Goal: Use online tool/utility: Utilize a website feature to perform a specific function

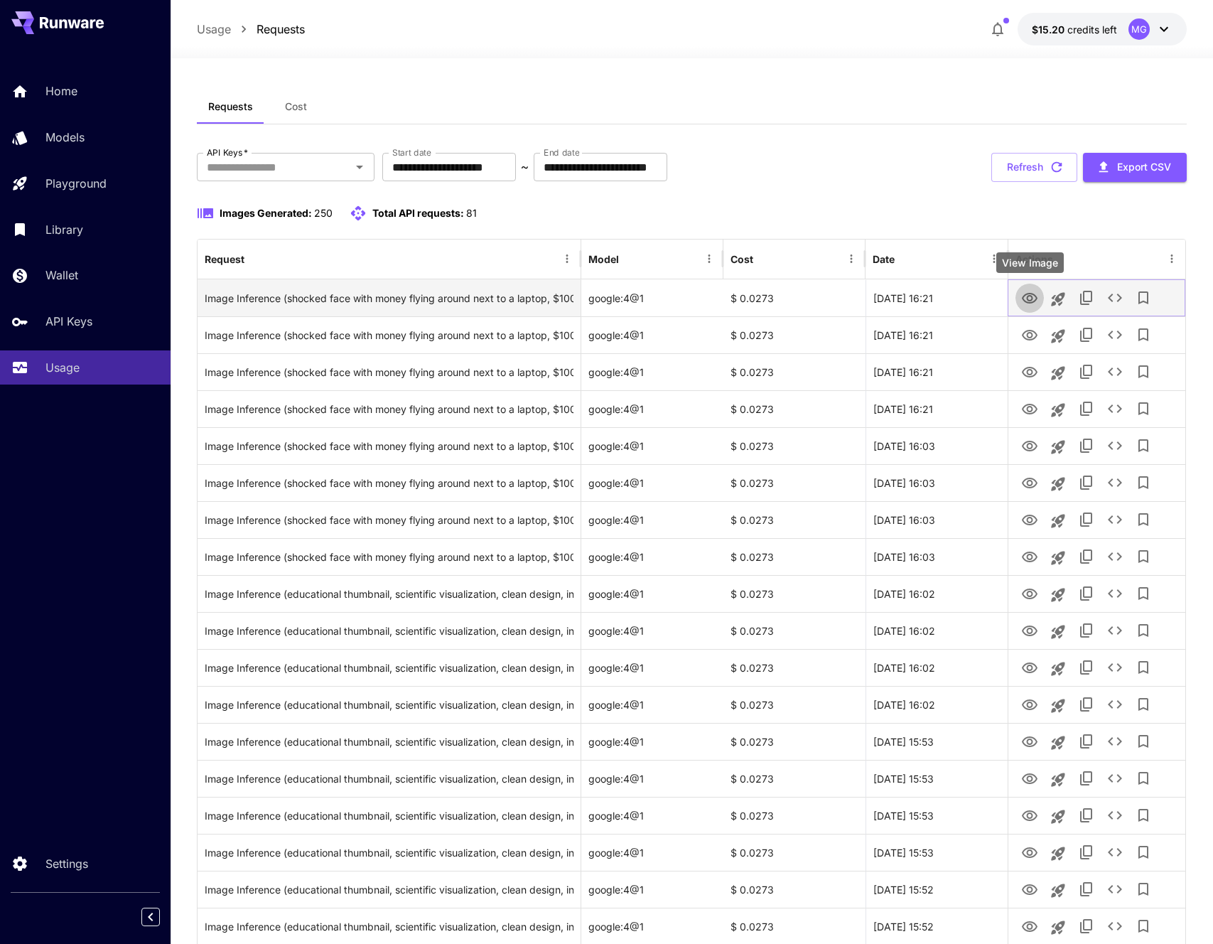
click at [1027, 293] on icon "View Image" at bounding box center [1030, 298] width 16 height 11
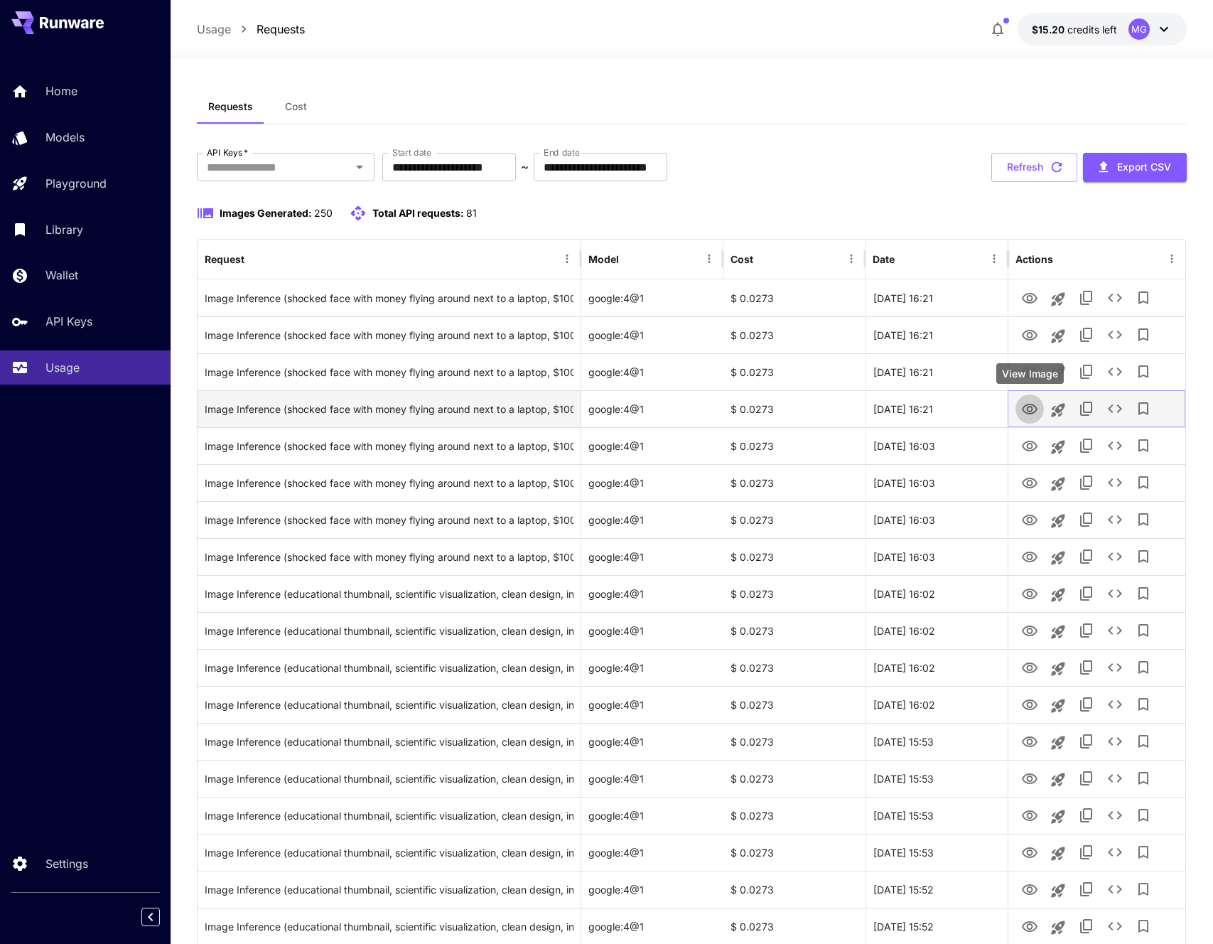
click at [1032, 399] on link "View Image" at bounding box center [1029, 408] width 17 height 18
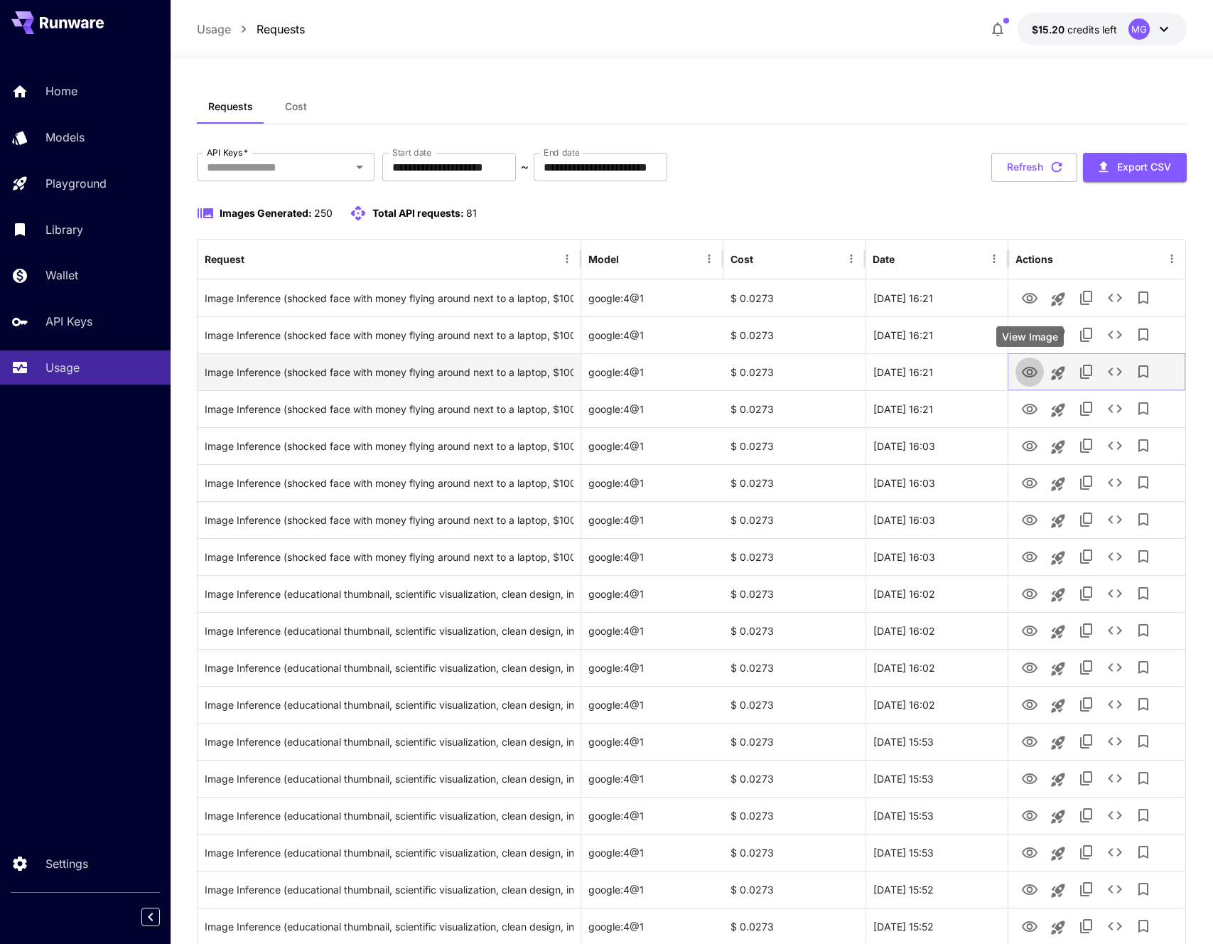
click at [1028, 365] on icon "View Image" at bounding box center [1029, 372] width 17 height 17
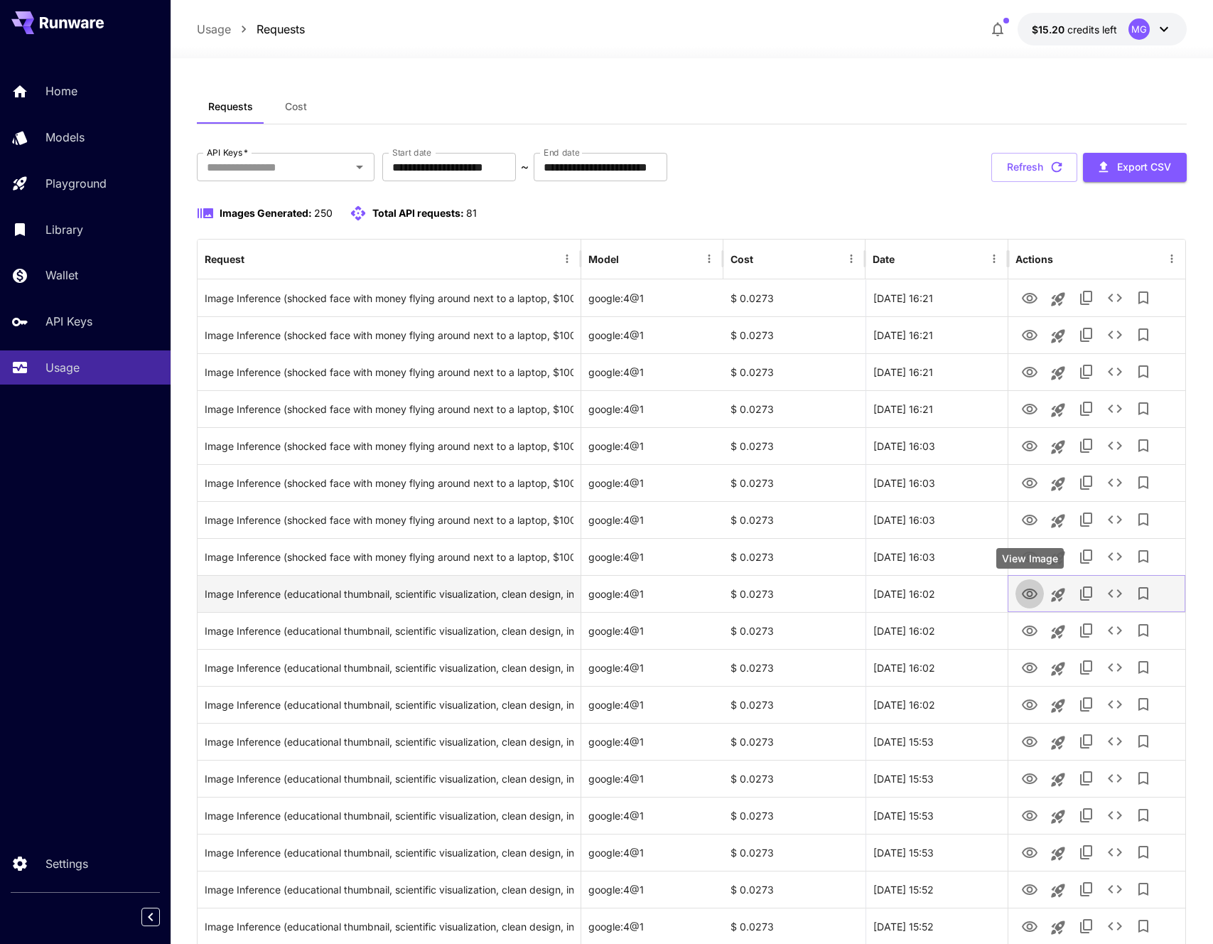
click at [1027, 598] on icon "View Image" at bounding box center [1029, 593] width 17 height 17
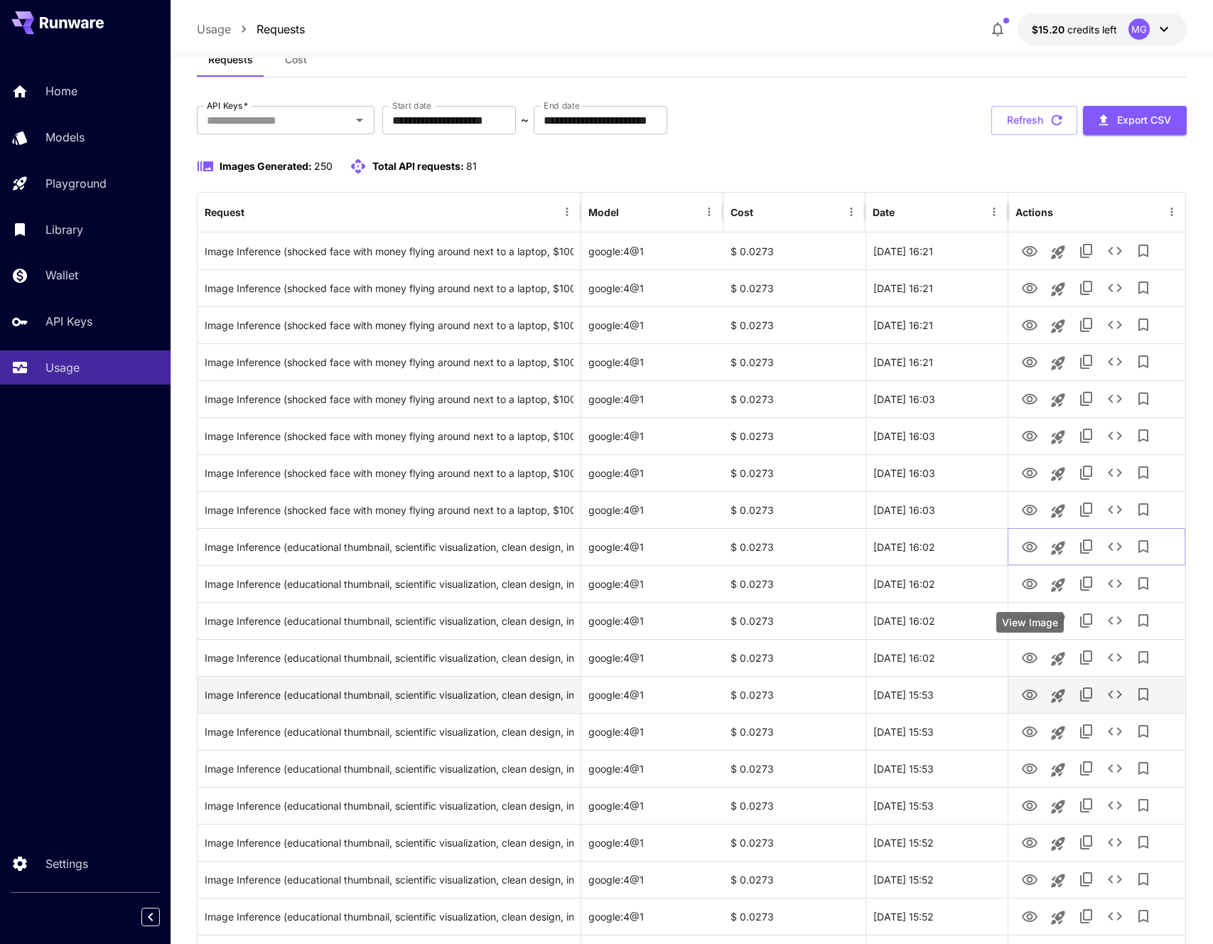
scroll to position [104, 0]
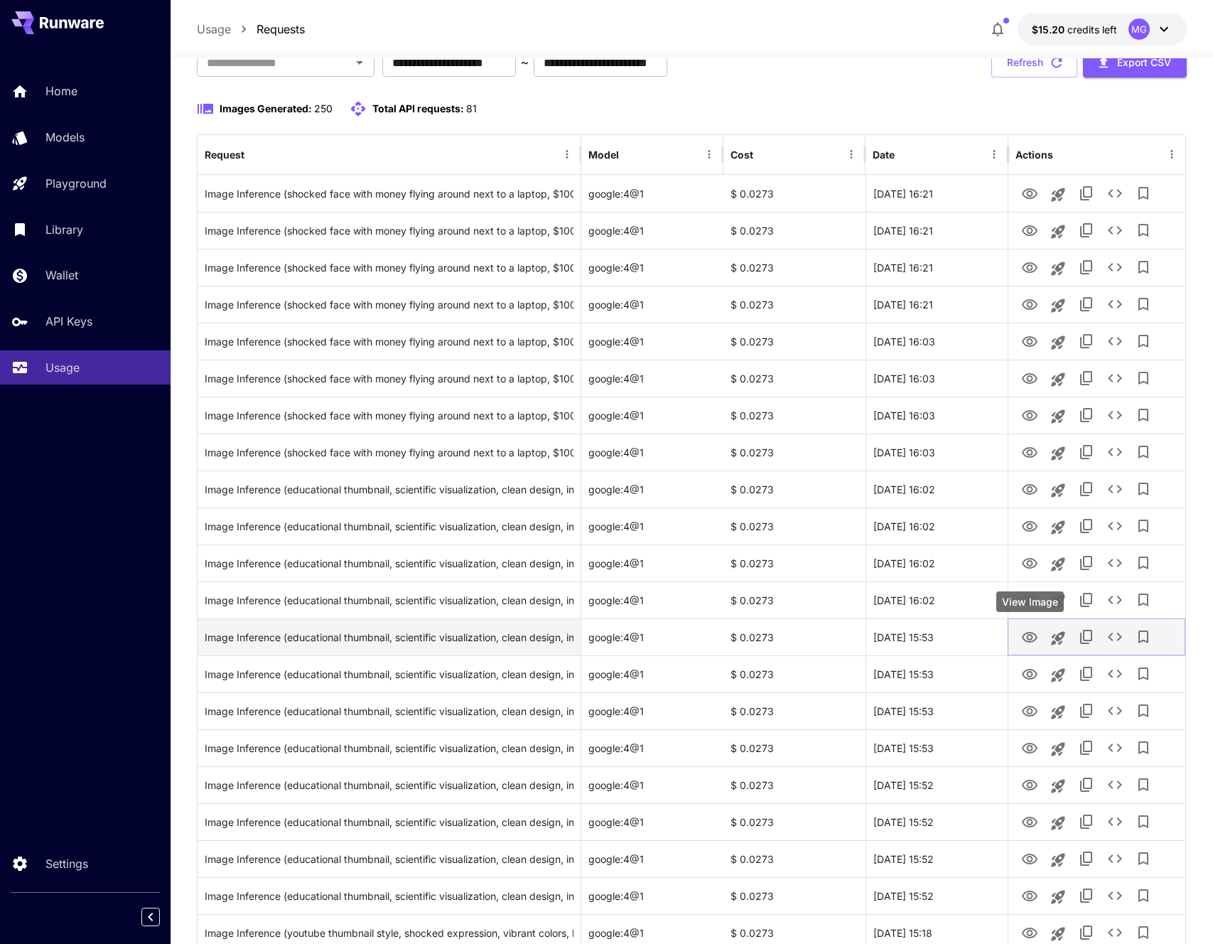
click at [1028, 632] on icon "View Image" at bounding box center [1030, 637] width 16 height 11
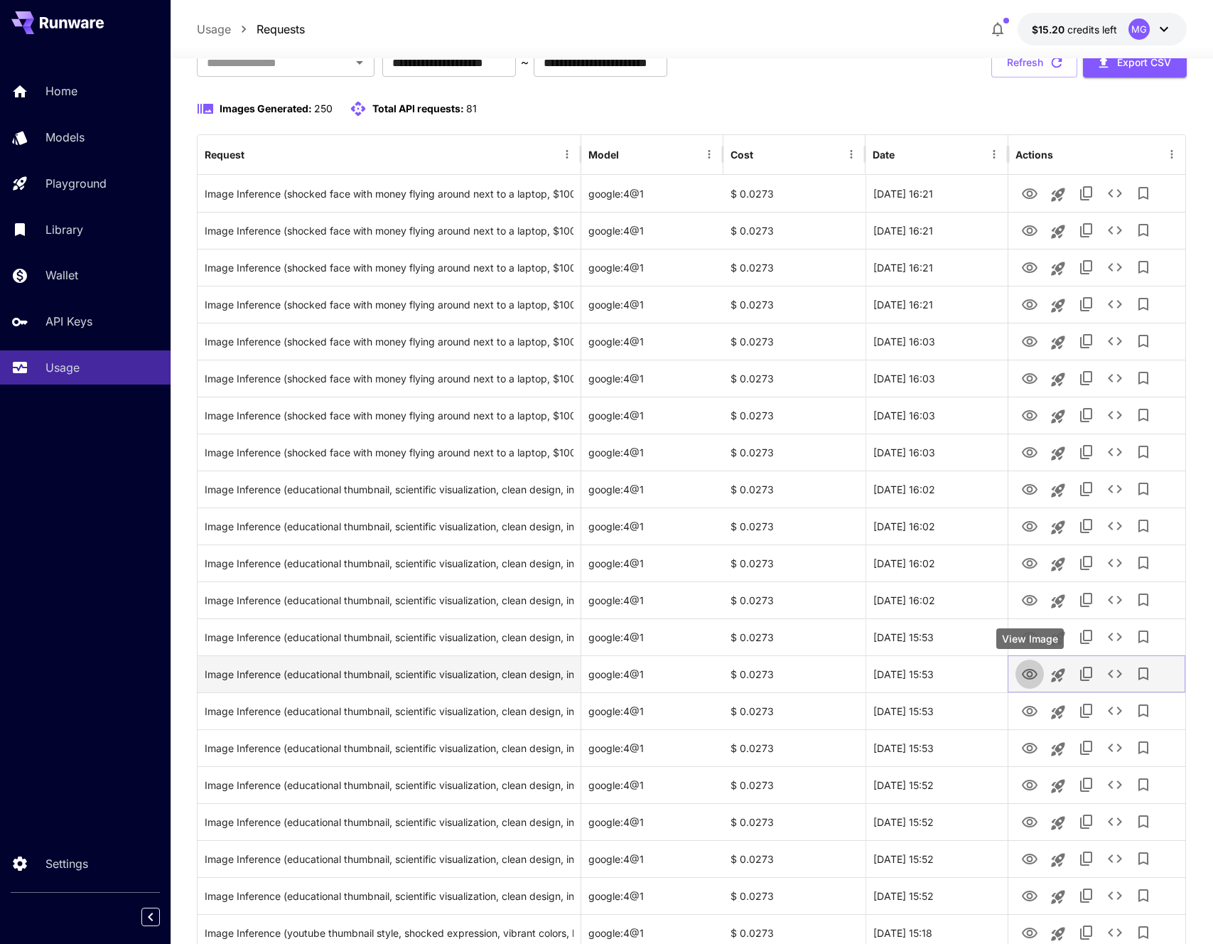
click at [1027, 674] on icon "View Image" at bounding box center [1030, 674] width 16 height 11
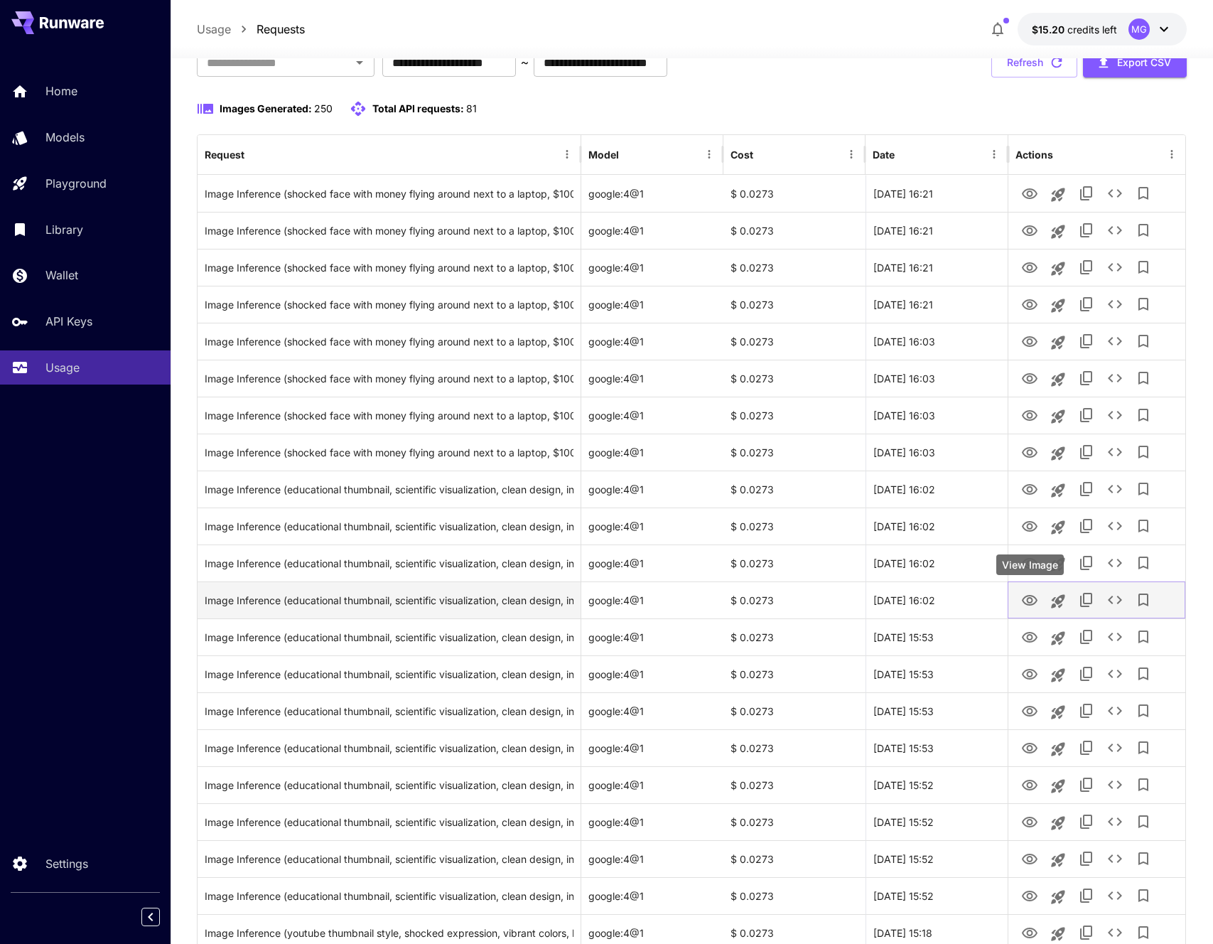
click at [1030, 610] on button "View Image" at bounding box center [1029, 599] width 28 height 29
click at [1030, 603] on icon "View Image" at bounding box center [1029, 600] width 17 height 17
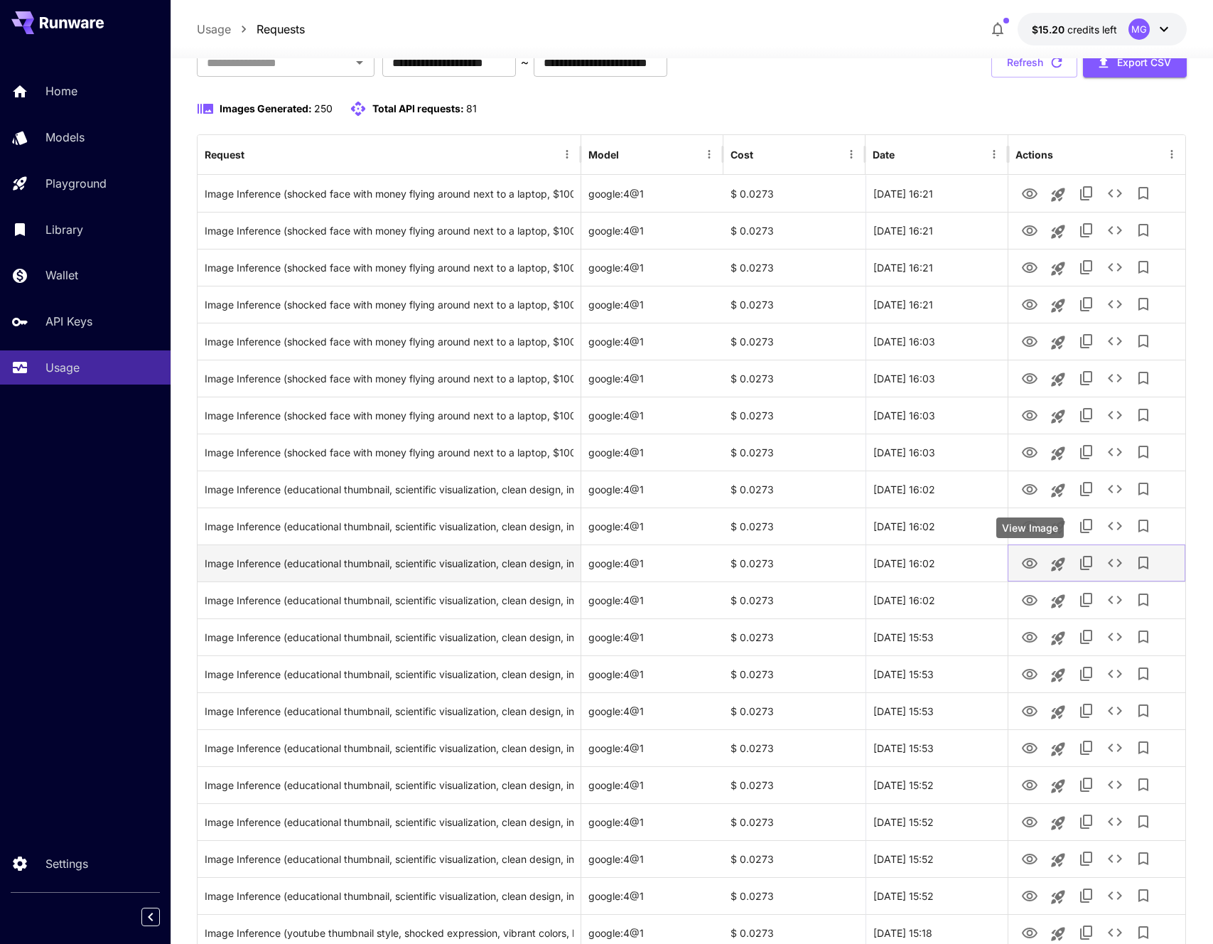
click at [1031, 565] on icon "View Image" at bounding box center [1029, 563] width 17 height 17
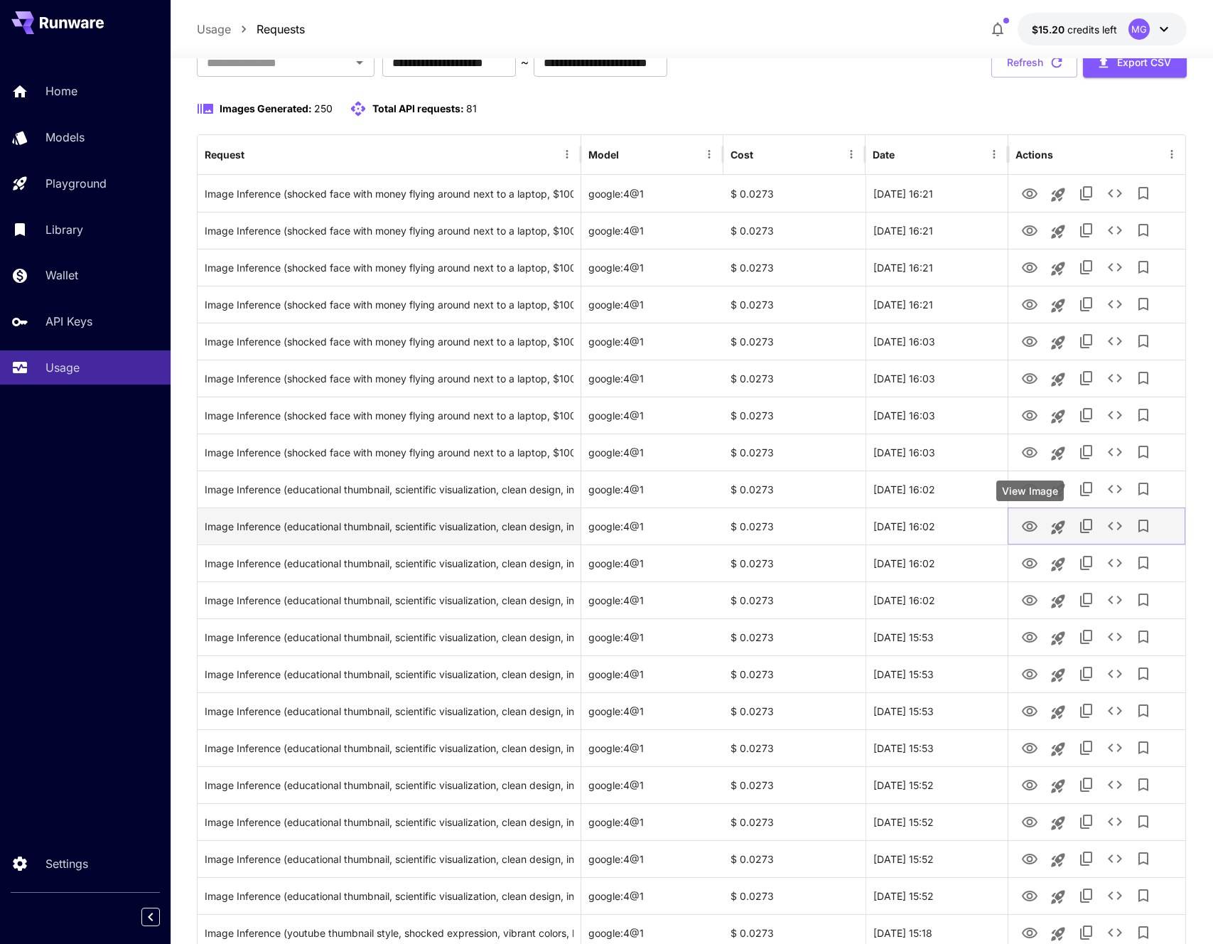
click at [1025, 527] on icon "View Image" at bounding box center [1029, 526] width 17 height 17
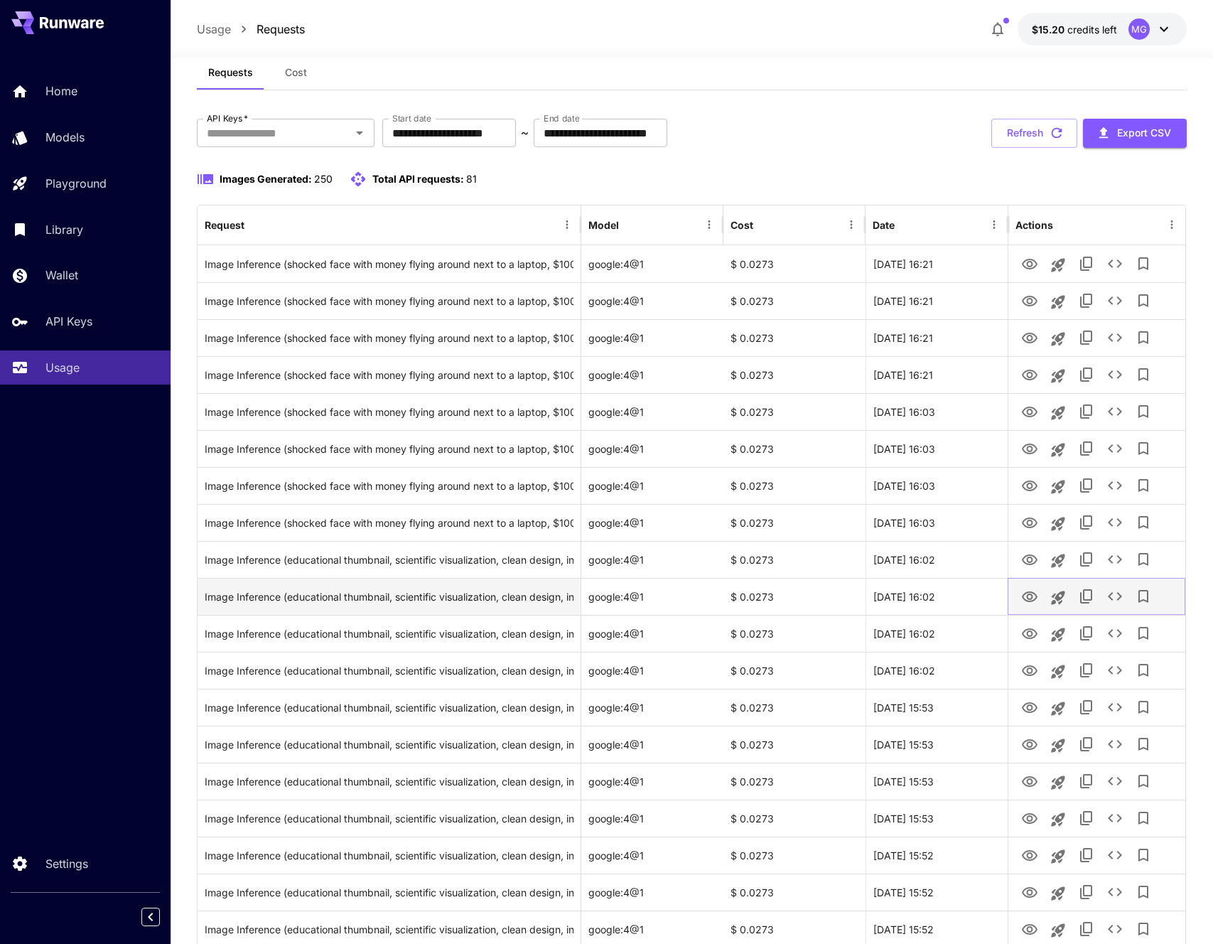
scroll to position [0, 0]
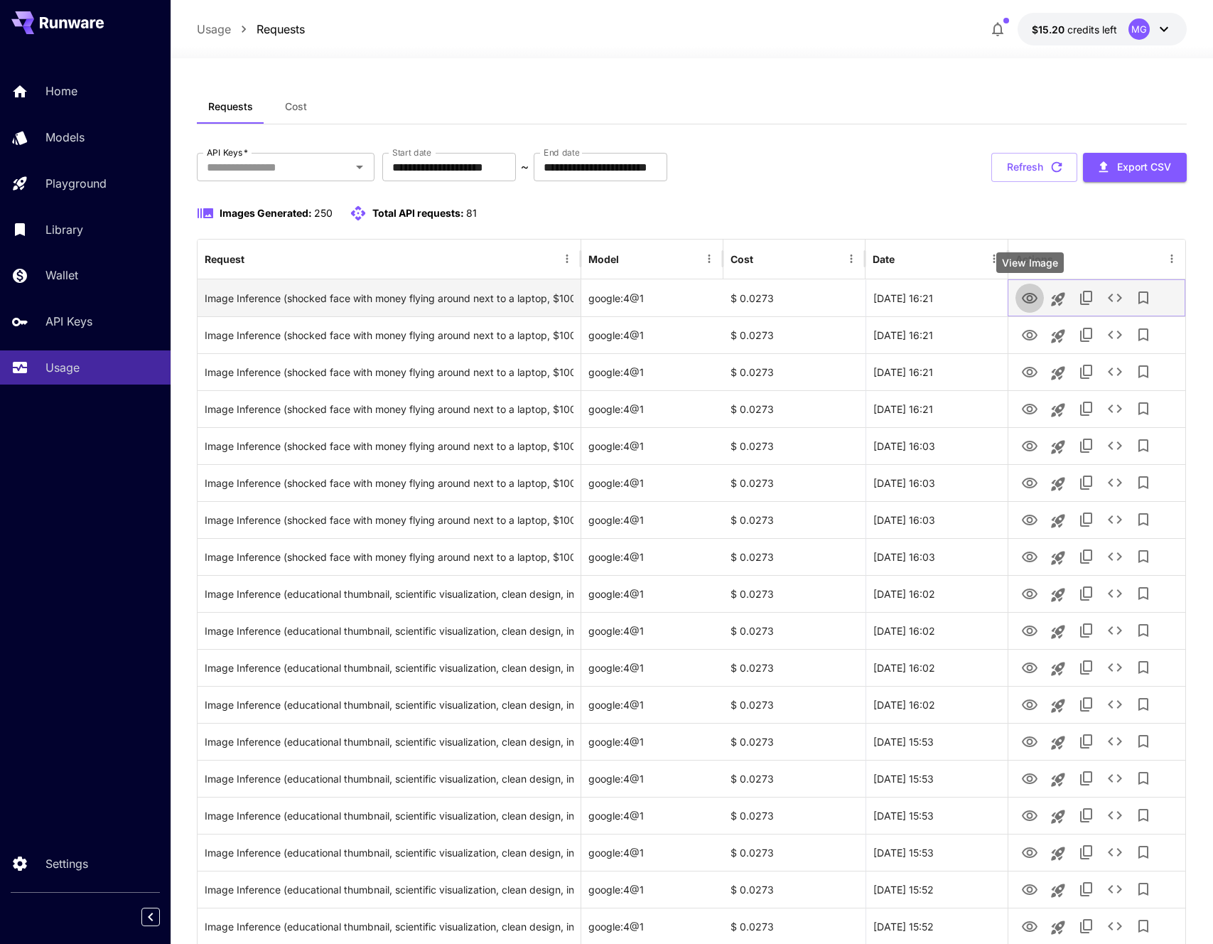
click at [1030, 292] on icon "View Image" at bounding box center [1029, 298] width 17 height 17
click at [1032, 298] on icon "View Image" at bounding box center [1030, 298] width 16 height 11
click at [1106, 291] on icon "See details" at bounding box center [1114, 297] width 17 height 17
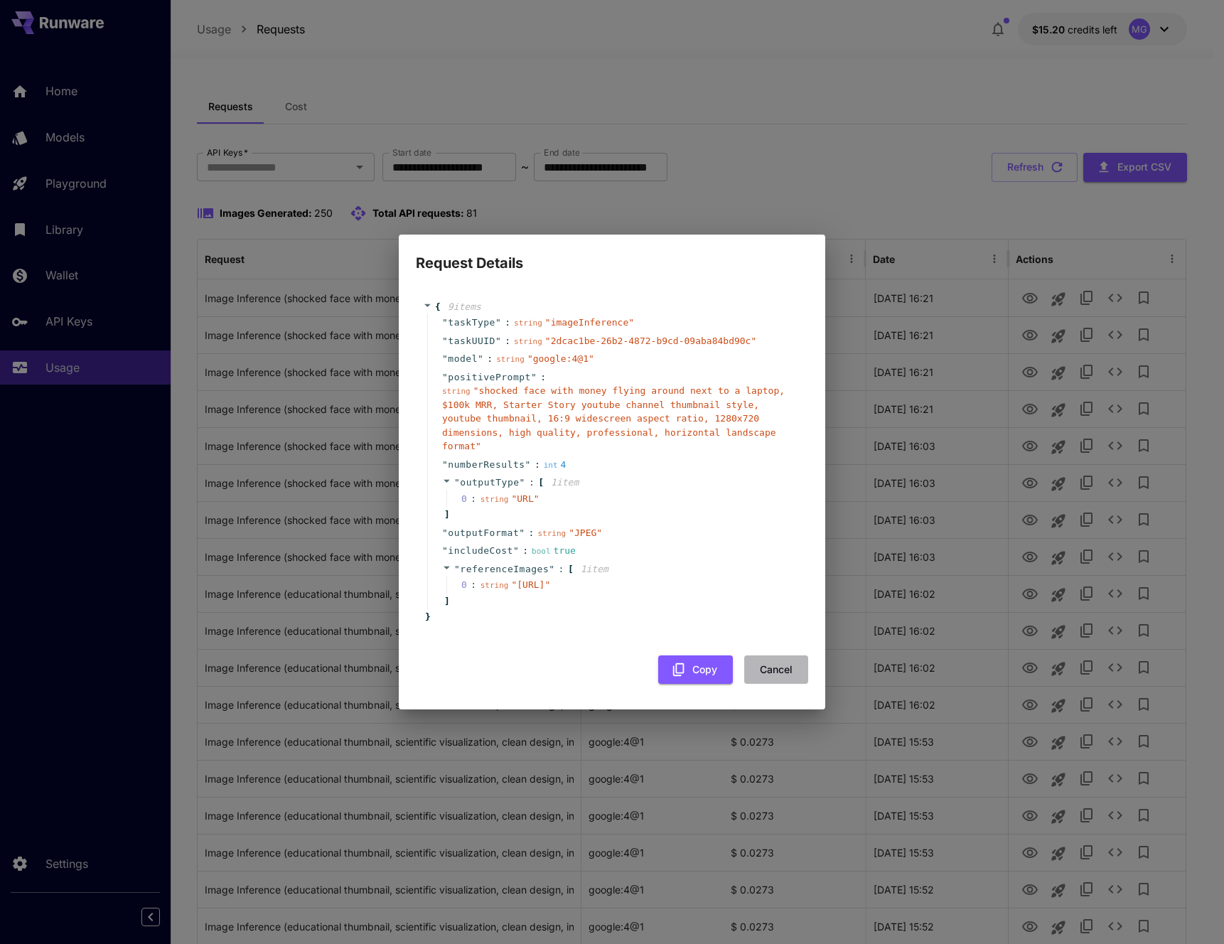
click at [777, 684] on button "Cancel" at bounding box center [776, 669] width 64 height 29
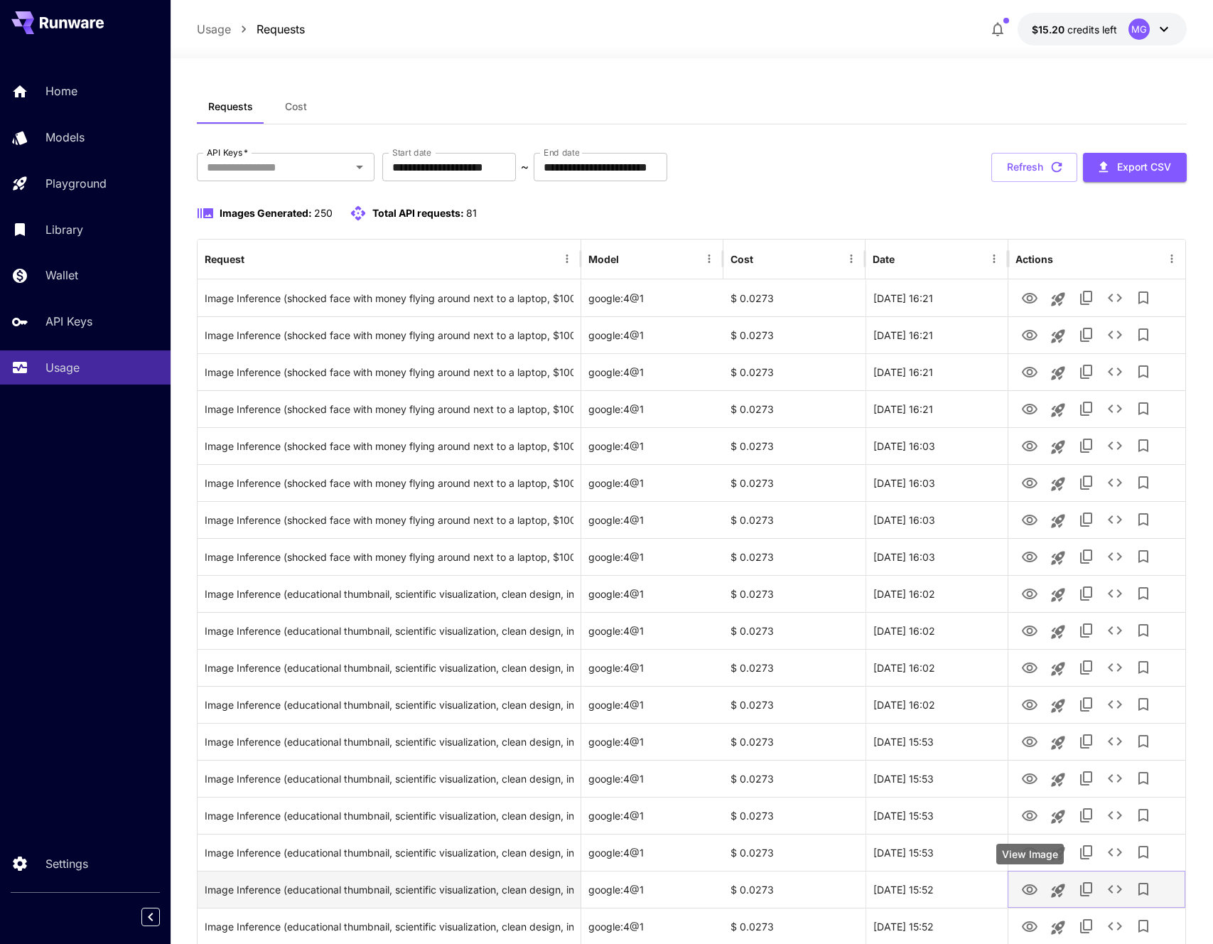
click at [1031, 890] on icon "View Image" at bounding box center [1030, 889] width 16 height 11
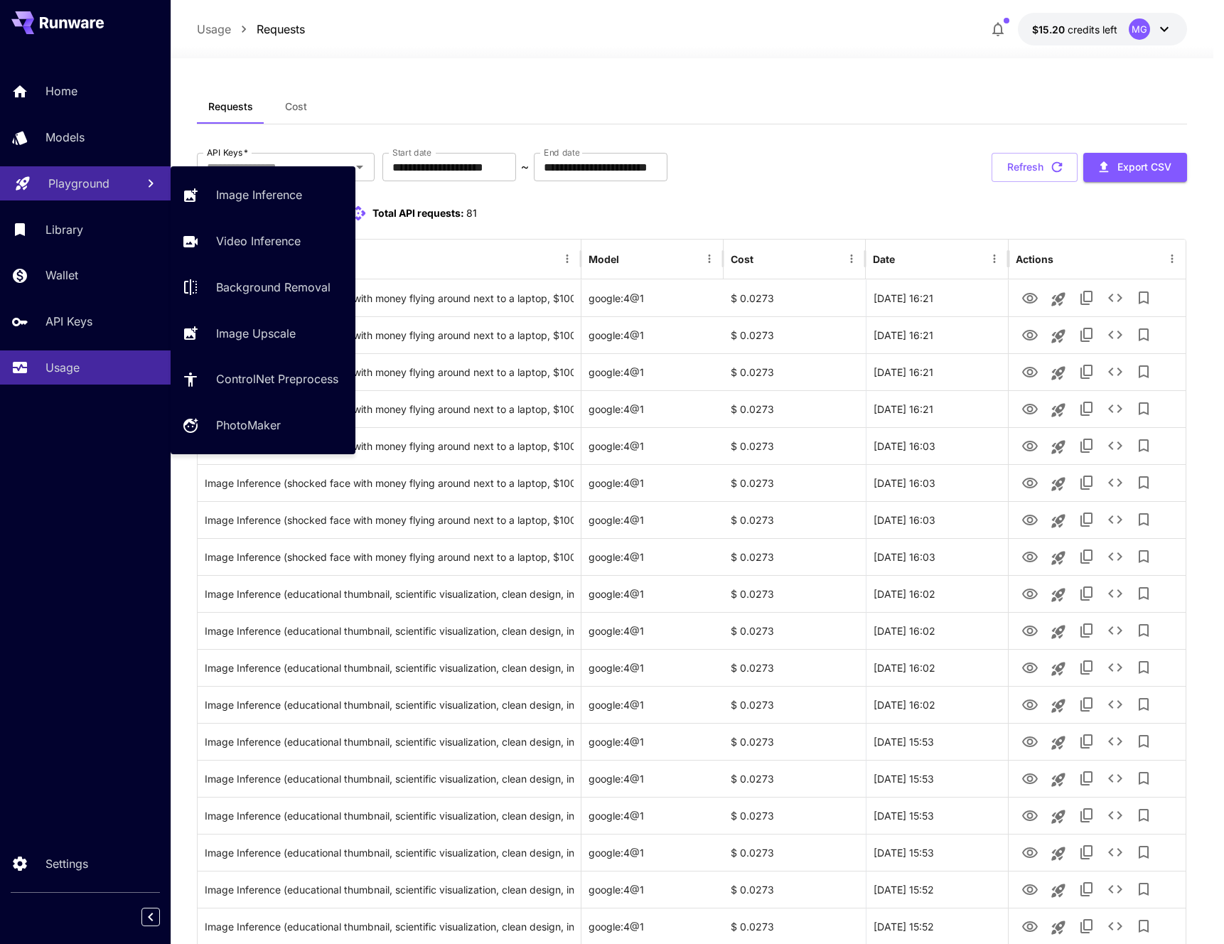
click at [57, 172] on link "Playground" at bounding box center [85, 183] width 171 height 35
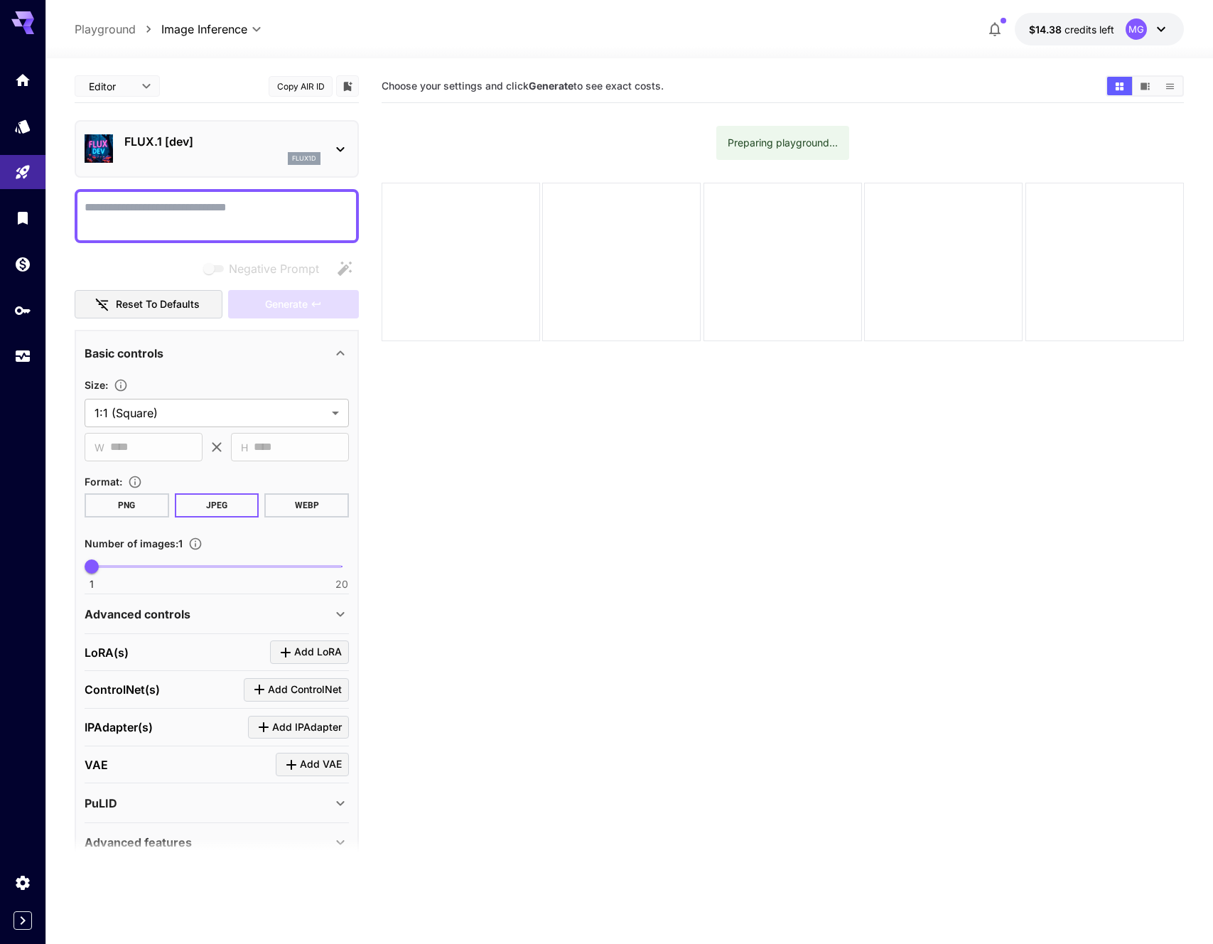
click at [225, 144] on p "FLUX.1 [dev]" at bounding box center [222, 141] width 196 height 17
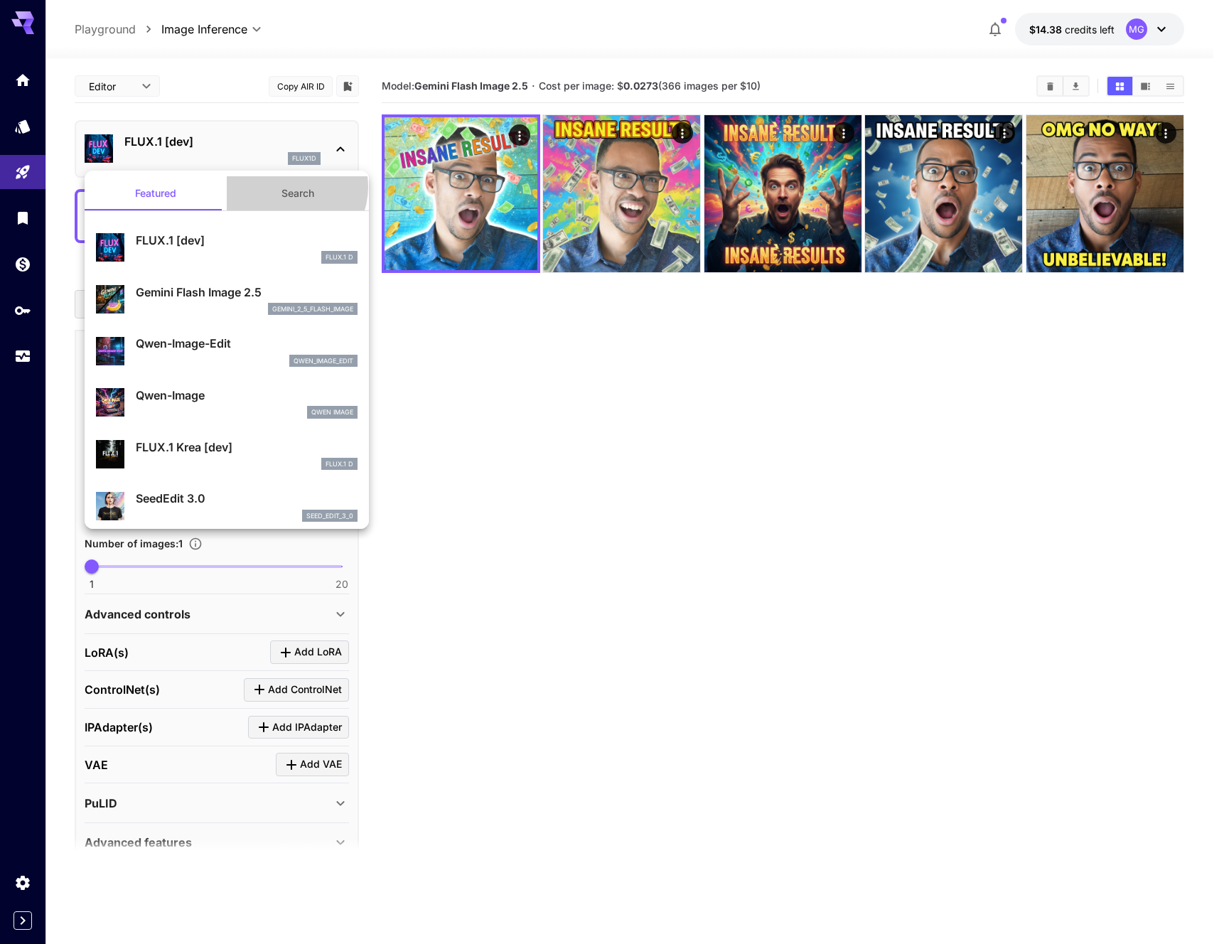
click at [283, 187] on button "Search" at bounding box center [298, 193] width 142 height 34
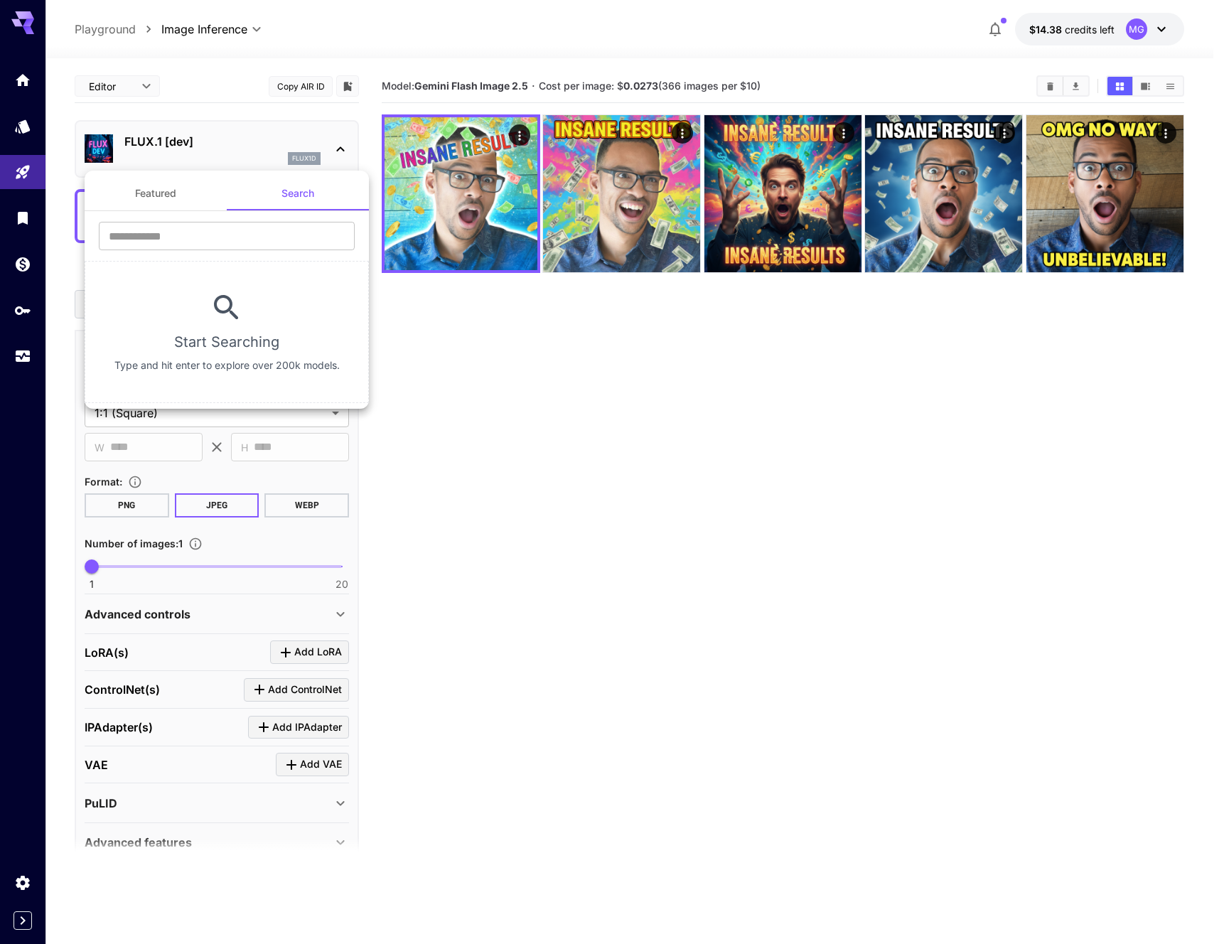
click at [259, 216] on section "​ Start Searching Type and hit enter to explore over 200k models." at bounding box center [227, 307] width 284 height 192
click at [249, 226] on input "text" at bounding box center [227, 236] width 256 height 28
type input "*********"
click at [68, 175] on div at bounding box center [612, 472] width 1224 height 944
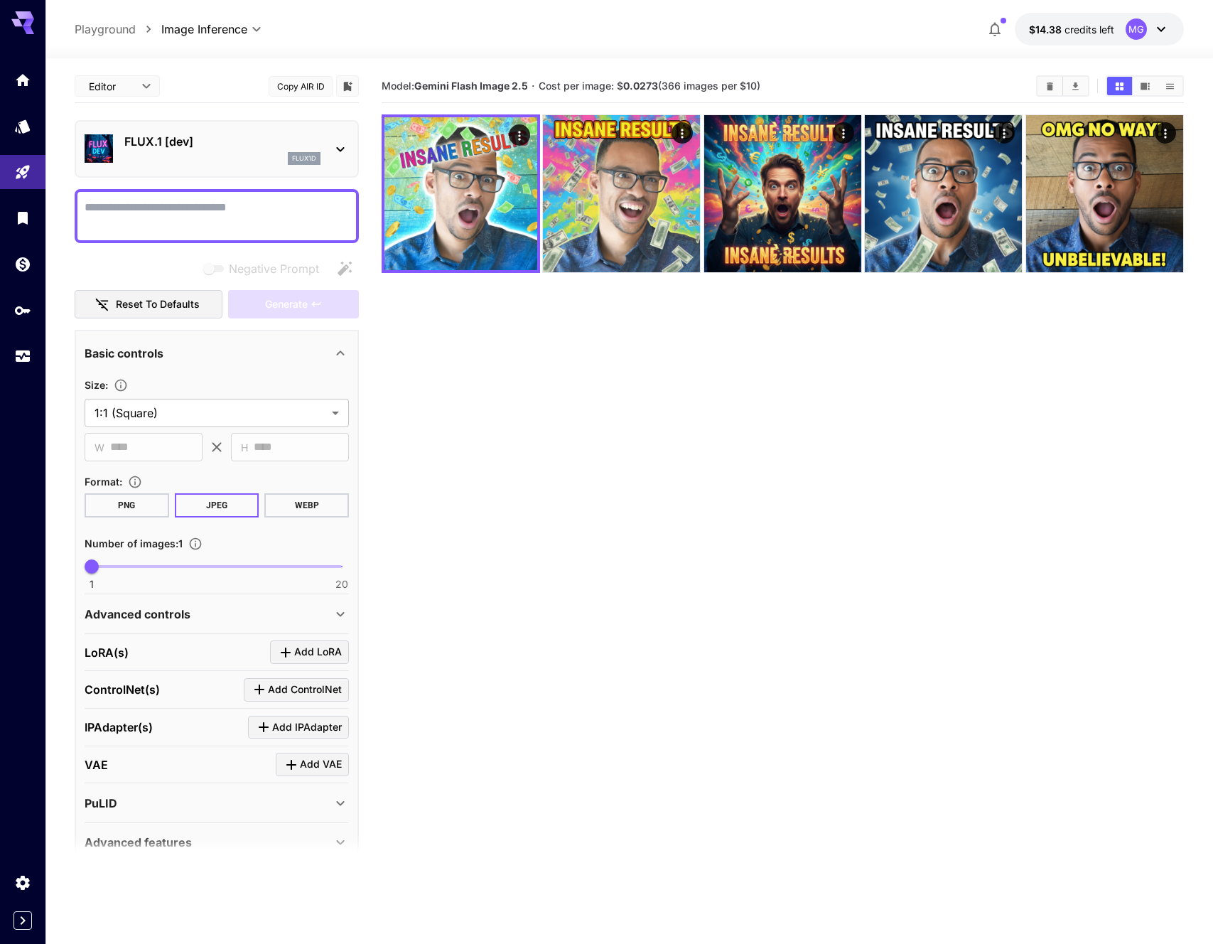
click at [140, 33] on ol "Playground Playground" at bounding box center [118, 29] width 87 height 17
click at [211, 28] on body "**********" at bounding box center [606, 528] width 1213 height 1056
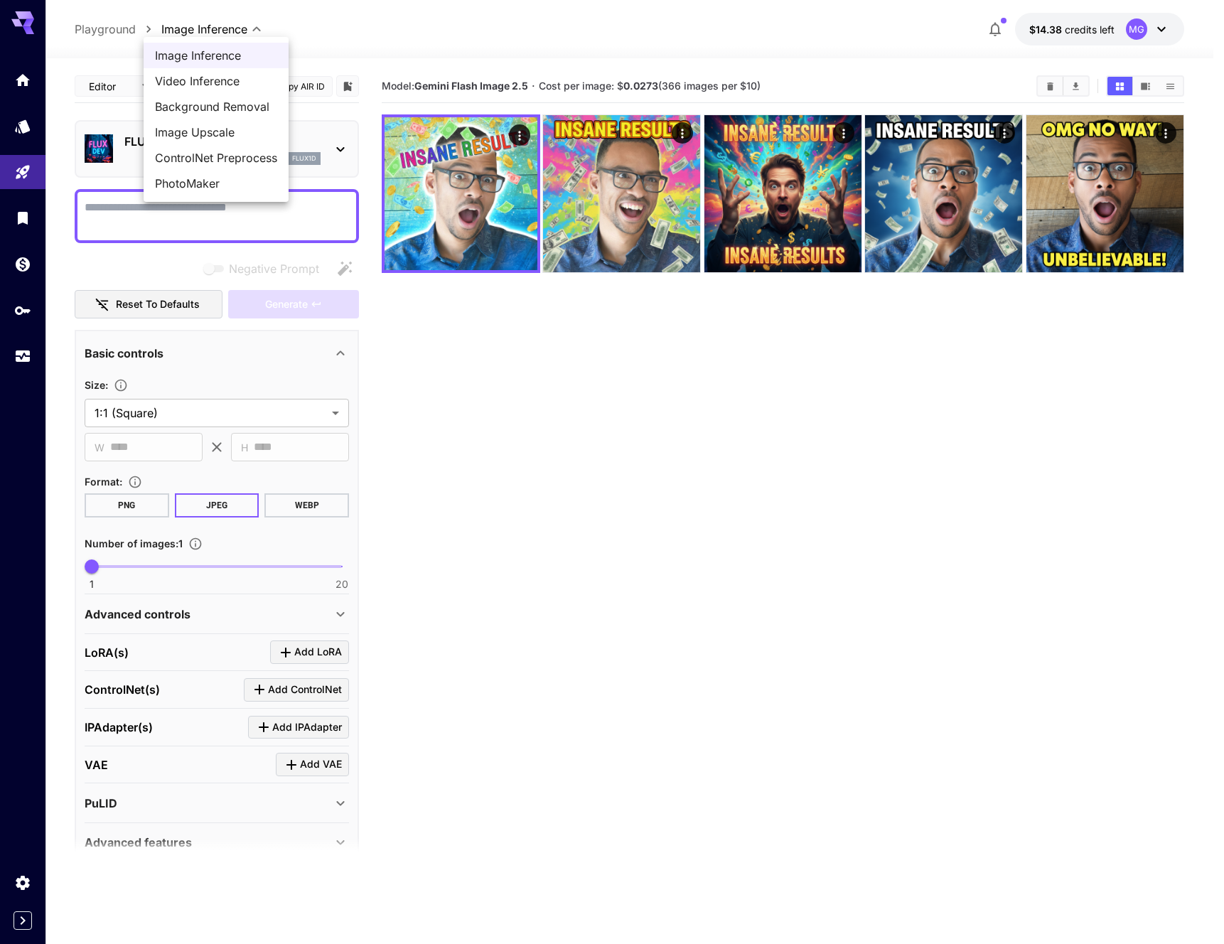
click at [419, 37] on div at bounding box center [612, 472] width 1224 height 944
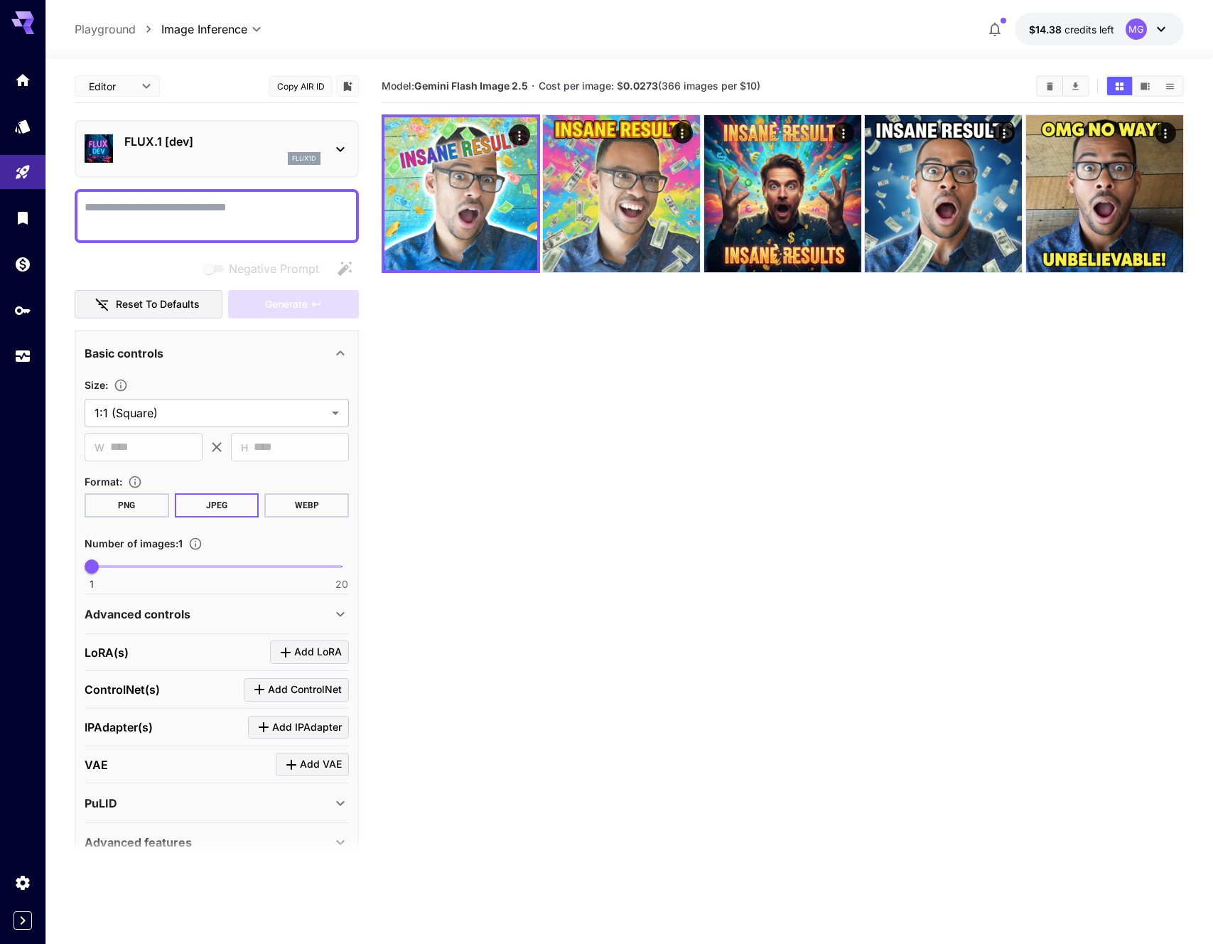
click at [448, 85] on b "Gemini Flash Image 2.5" at bounding box center [471, 86] width 114 height 12
click at [235, 144] on p "FLUX.1 [dev]" at bounding box center [222, 141] width 196 height 17
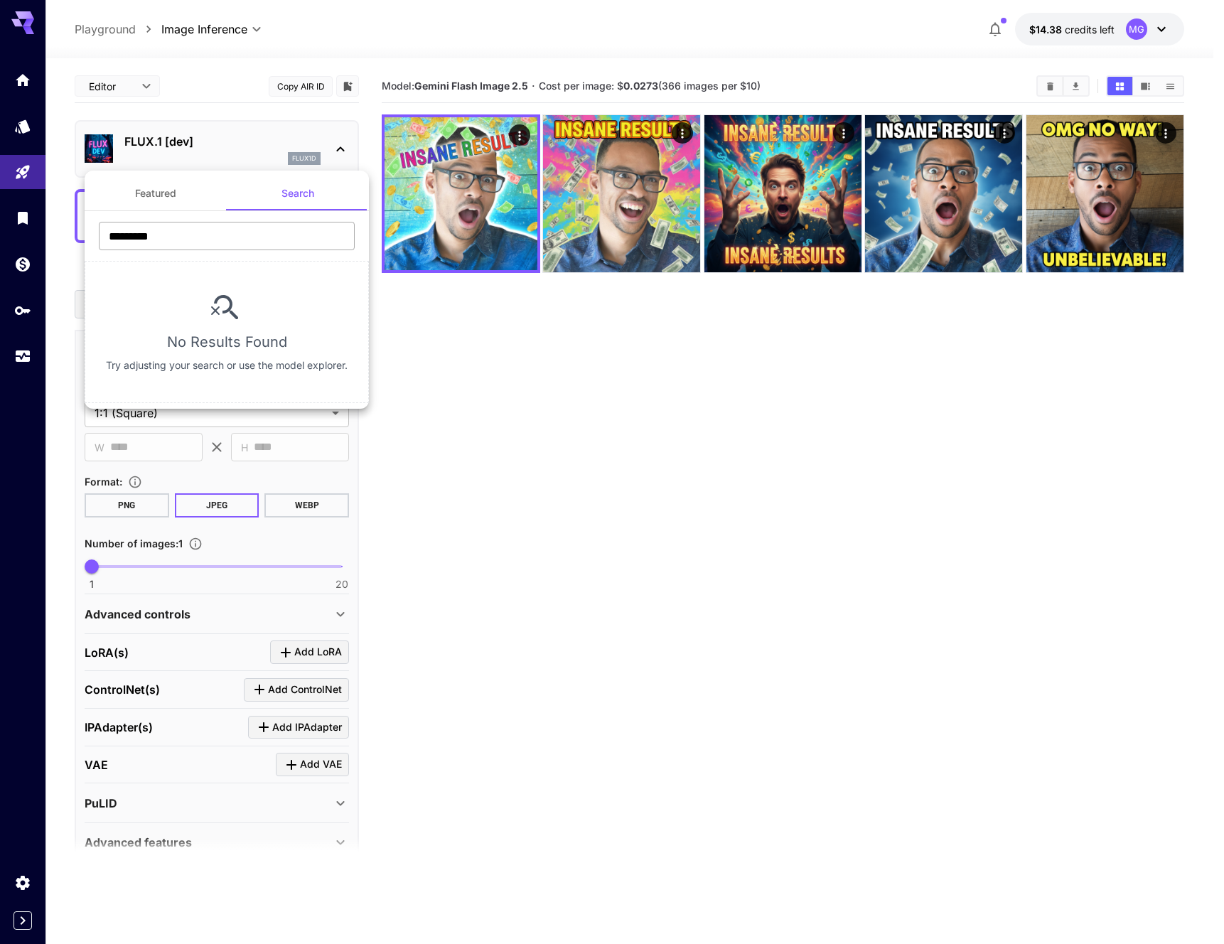
click at [180, 241] on input "*********" at bounding box center [227, 236] width 256 height 28
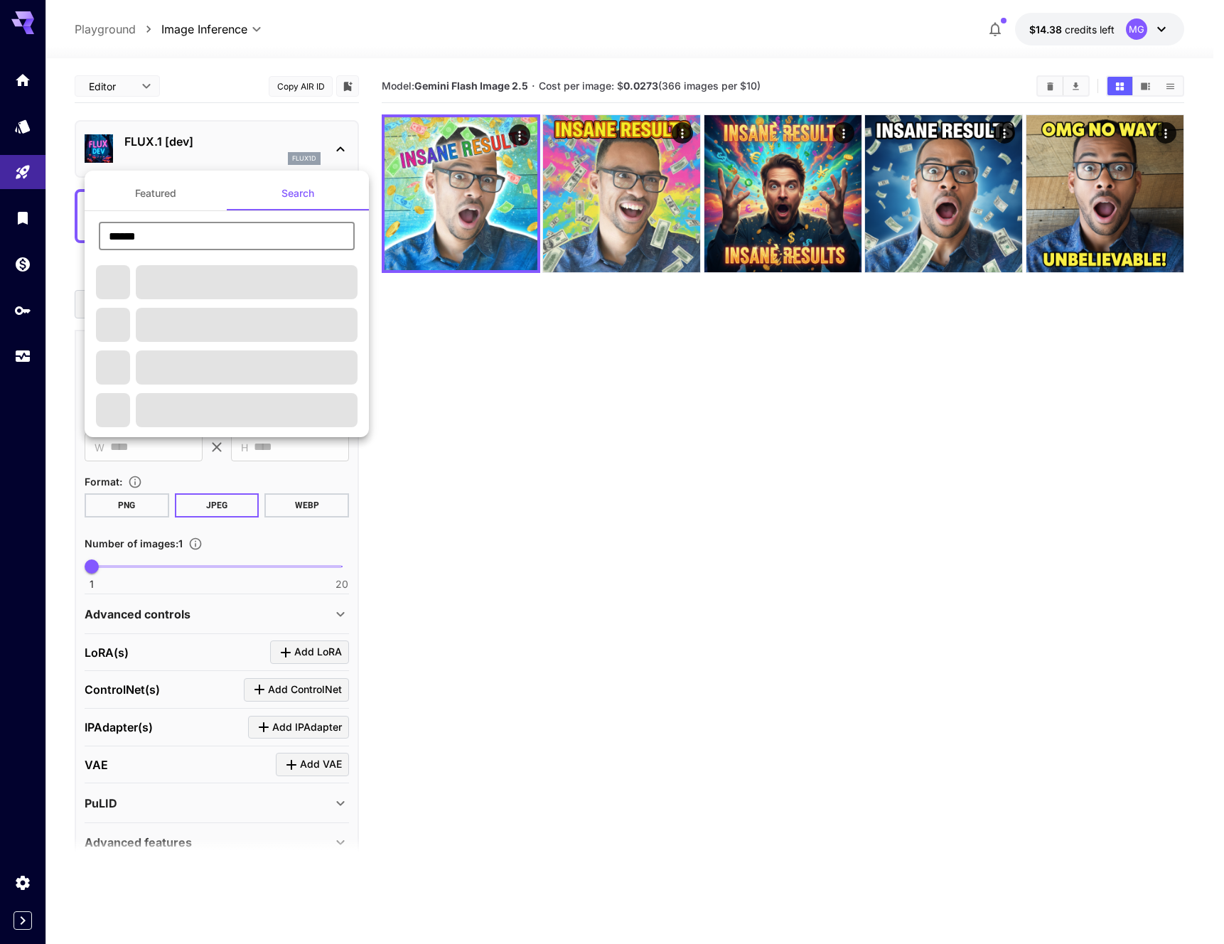
type input "******"
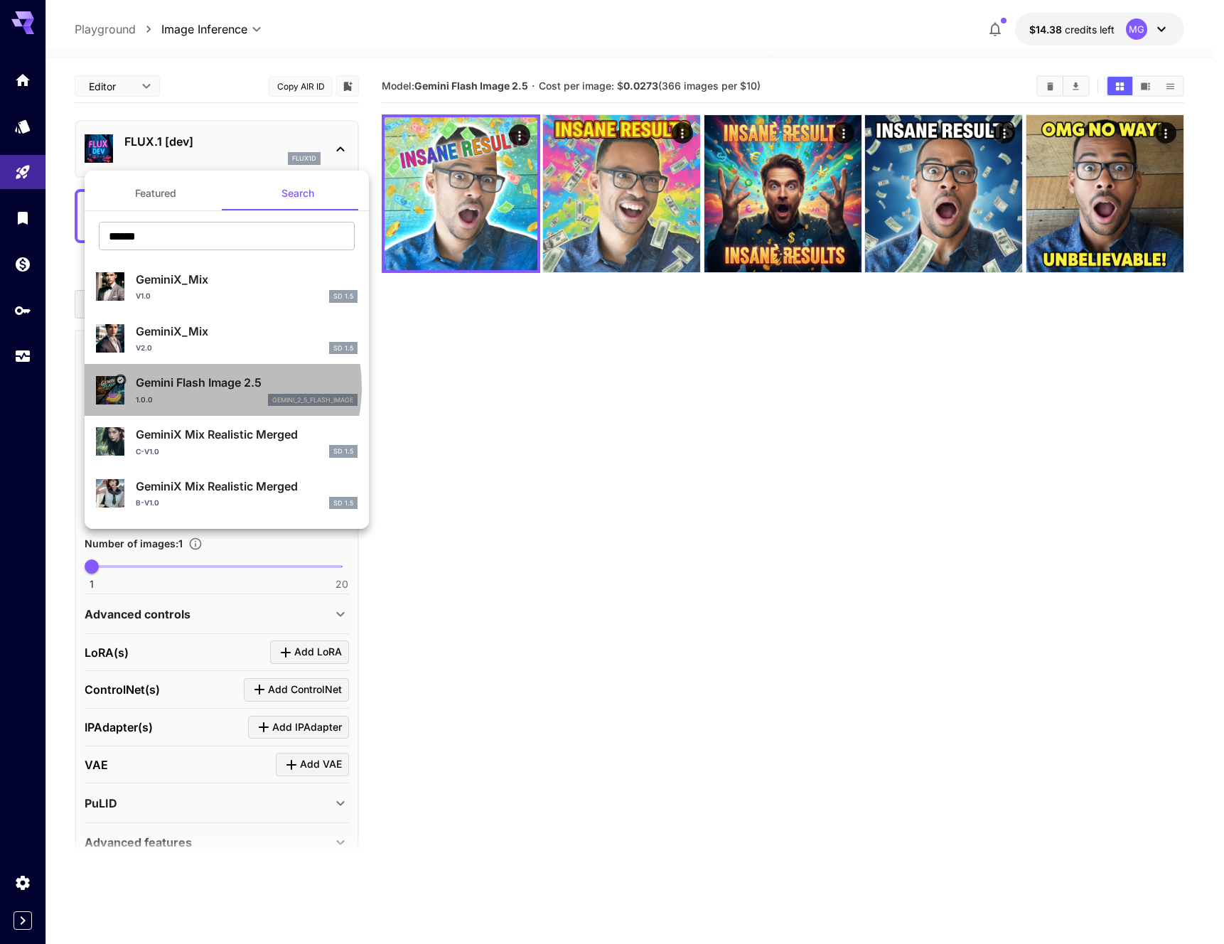
click at [199, 387] on p "Gemini Flash Image 2.5" at bounding box center [247, 382] width 222 height 17
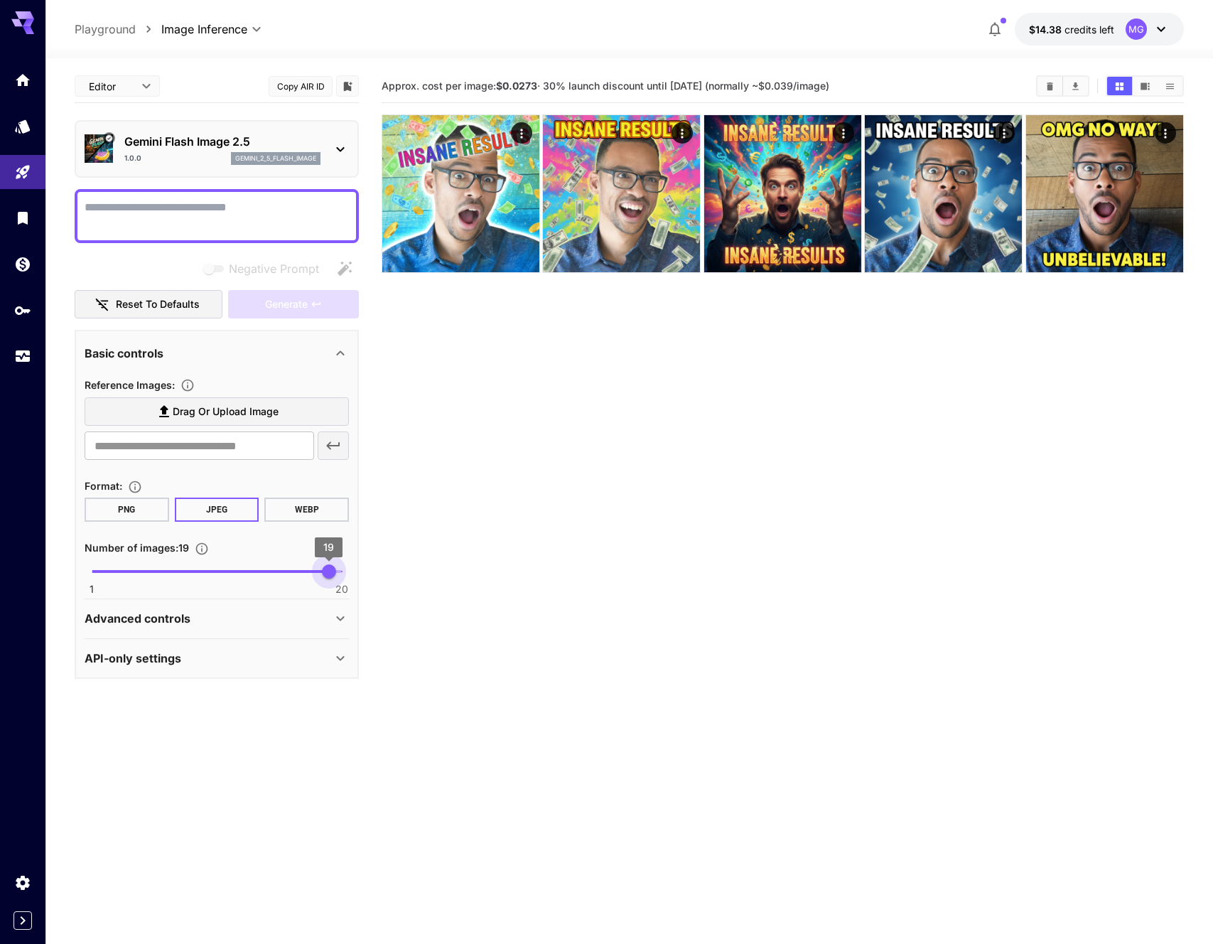
drag, startPoint x: 102, startPoint y: 564, endPoint x: 338, endPoint y: 570, distance: 236.0
click at [336, 570] on span "19" at bounding box center [329, 571] width 14 height 14
drag, startPoint x: 340, startPoint y: 570, endPoint x: 107, endPoint y: 576, distance: 233.9
click at [85, 576] on span "1" at bounding box center [92, 571] width 14 height 14
type input "*"
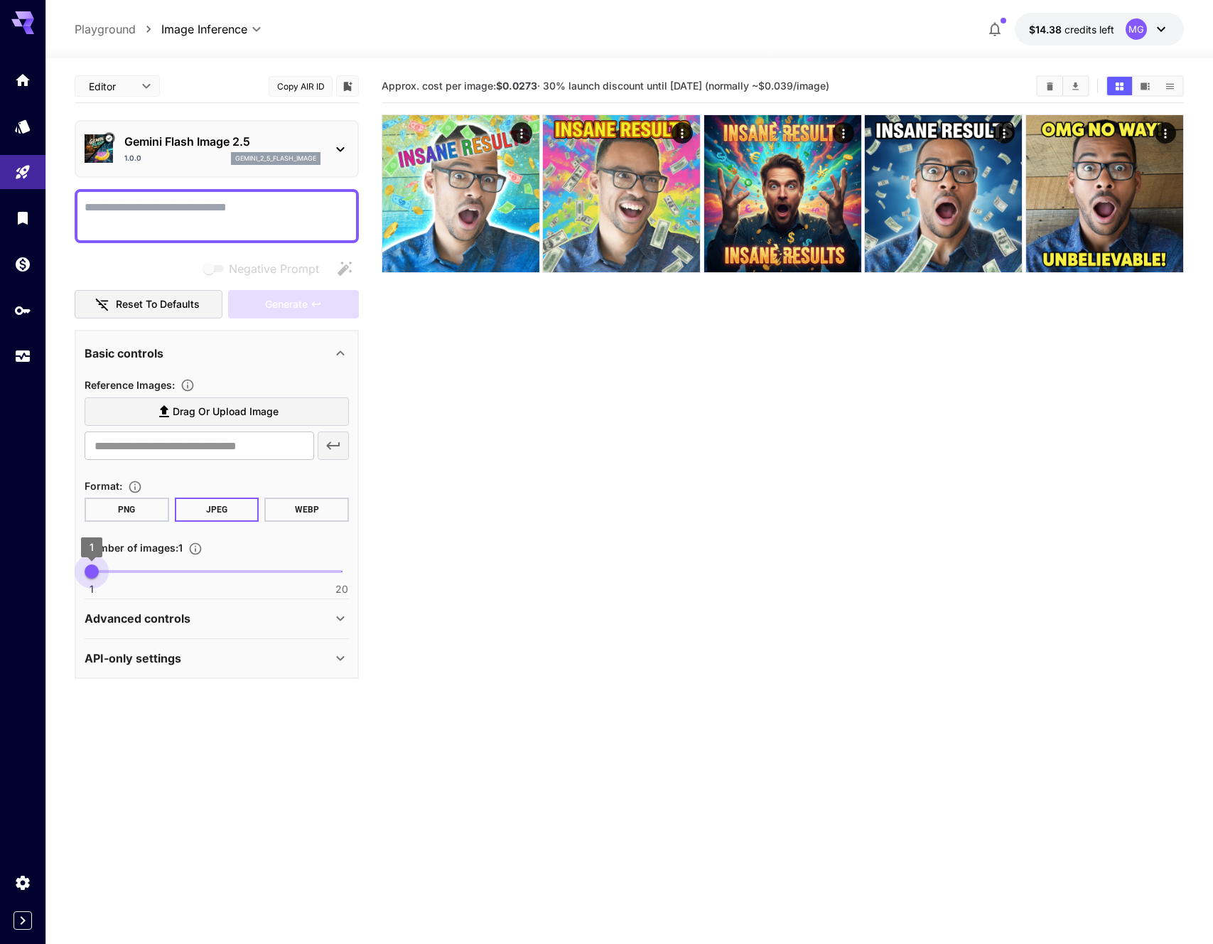
drag, startPoint x: 104, startPoint y: 565, endPoint x: 112, endPoint y: 600, distance: 36.2
click at [65, 582] on section "Editor **** ​ Copy AIR ID Gemini Flash Image 2.5 1.0.0 gemini_2_5_flash_image N…" at bounding box center [628, 557] width 1167 height 998
click at [176, 614] on p "Advanced controls" at bounding box center [138, 618] width 106 height 17
click at [178, 614] on p "Advanced controls" at bounding box center [138, 618] width 106 height 17
click at [172, 650] on p "API-only settings" at bounding box center [133, 657] width 97 height 17
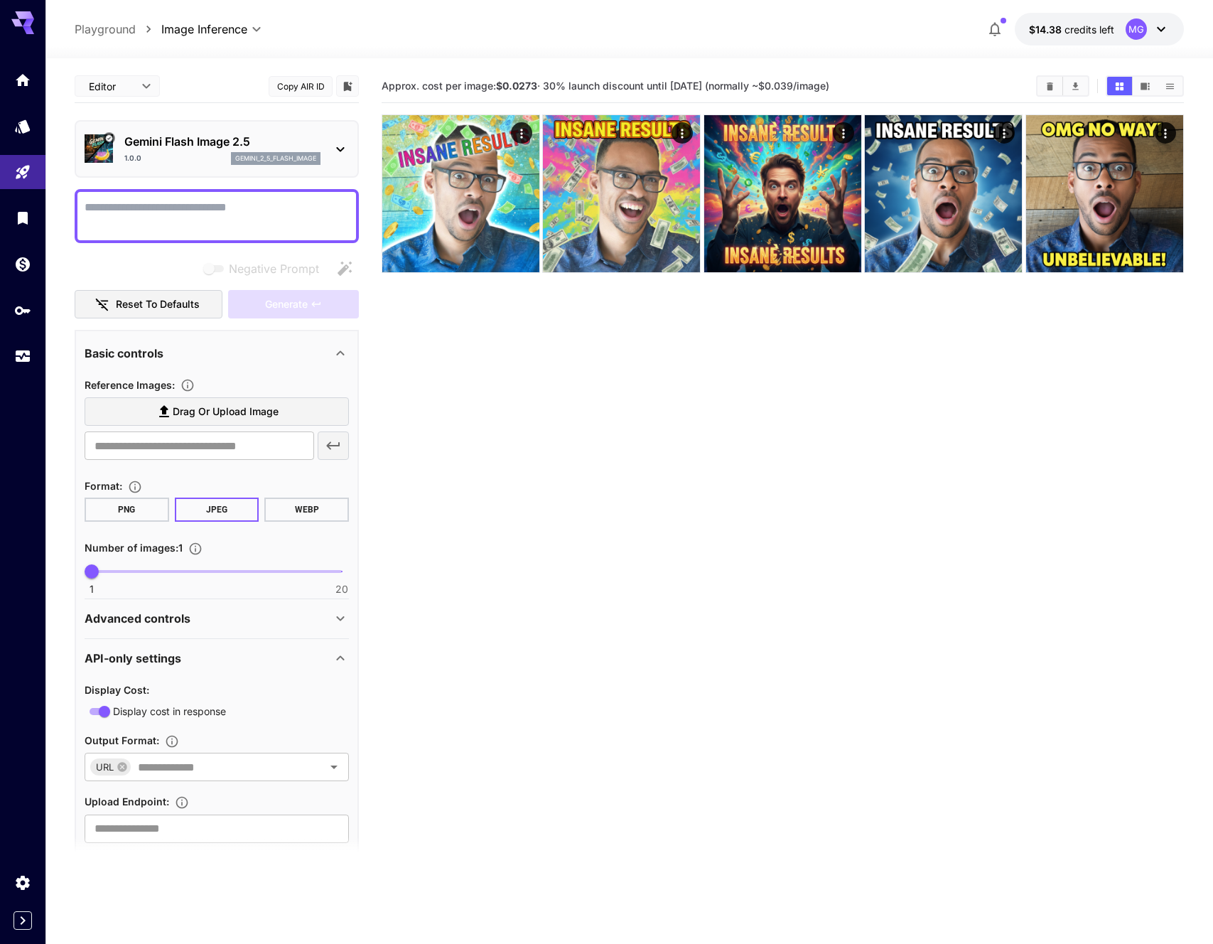
click at [177, 654] on p "API-only settings" at bounding box center [133, 657] width 97 height 17
click at [935, 567] on section "Approx. cost per image: $0.0273 · 30% launch discount until [DATE] (normally ~$…" at bounding box center [783, 542] width 802 height 944
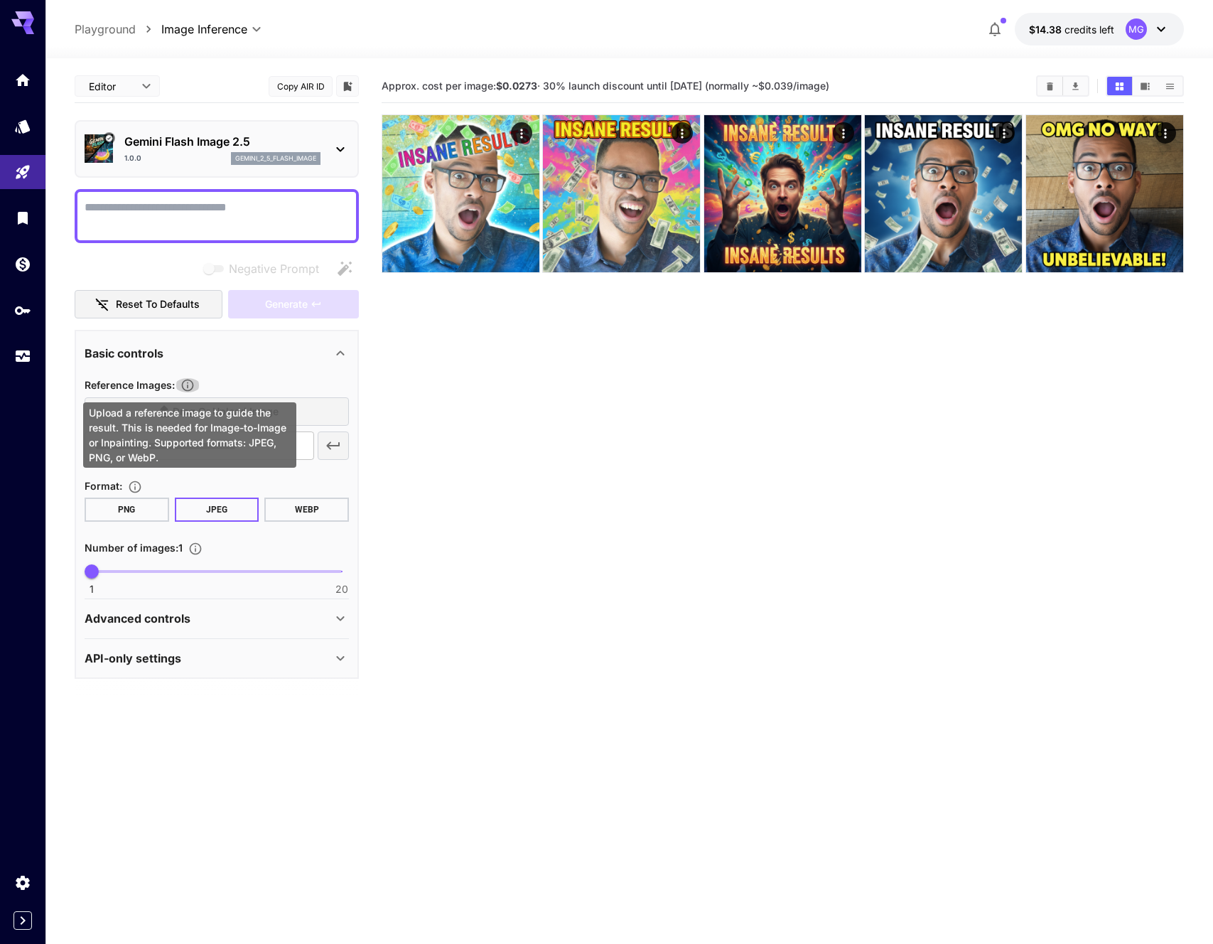
click at [189, 387] on icon "Upload a reference image to guide the result. This is needed for Image-to-Image…" at bounding box center [188, 385] width 12 height 12
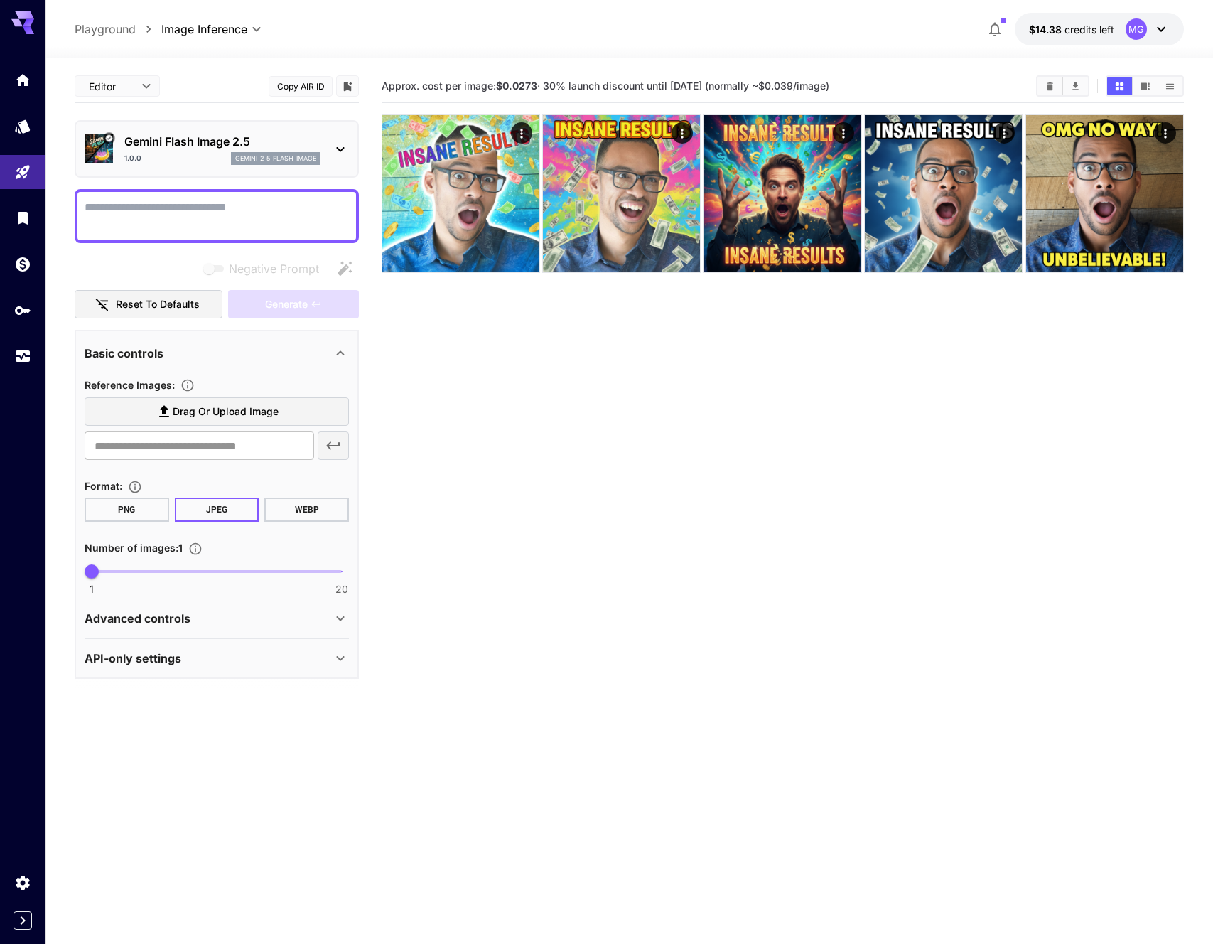
click at [281, 410] on label "Drag or upload image" at bounding box center [217, 411] width 264 height 29
click at [0, 0] on input "Drag or upload image" at bounding box center [0, 0] width 0 height 0
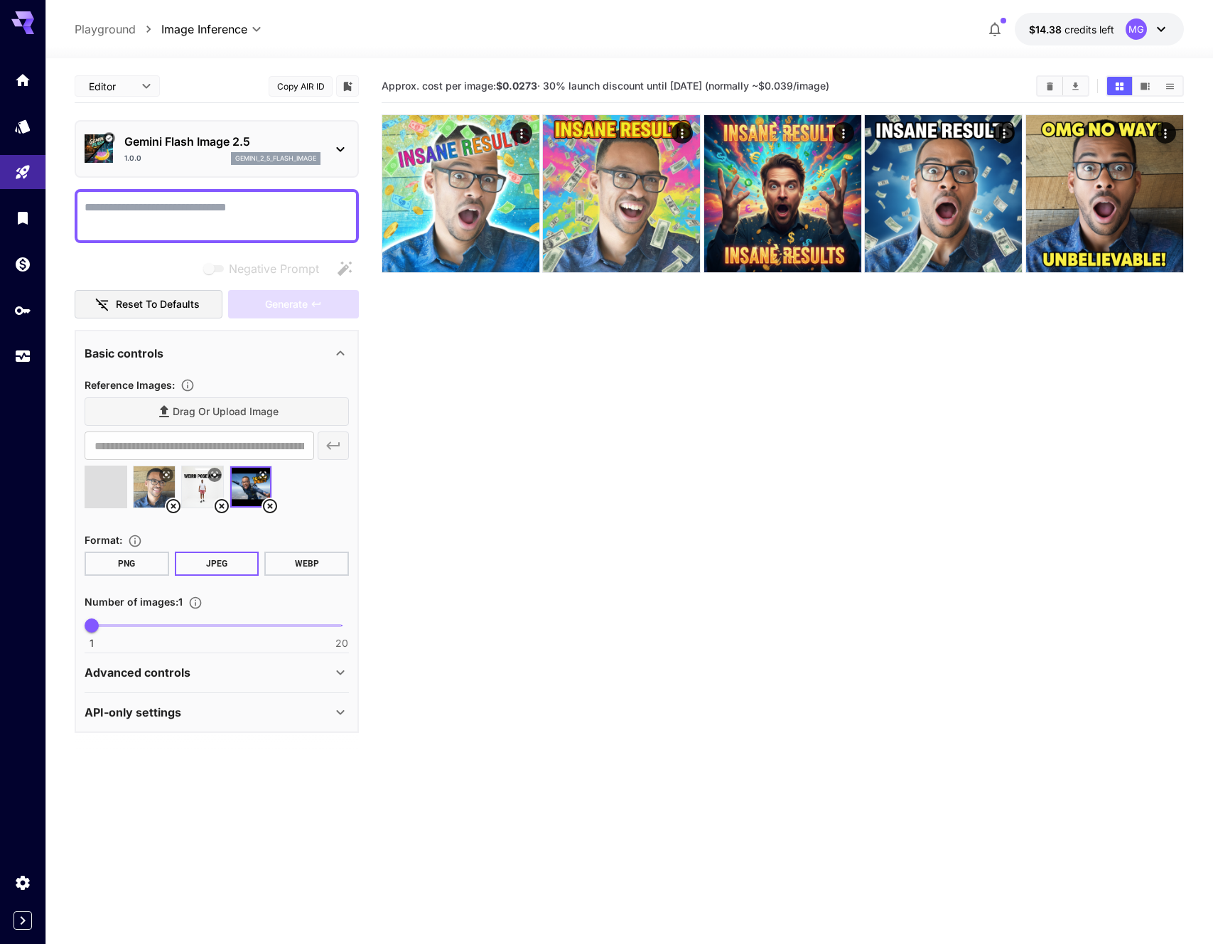
type input "**********"
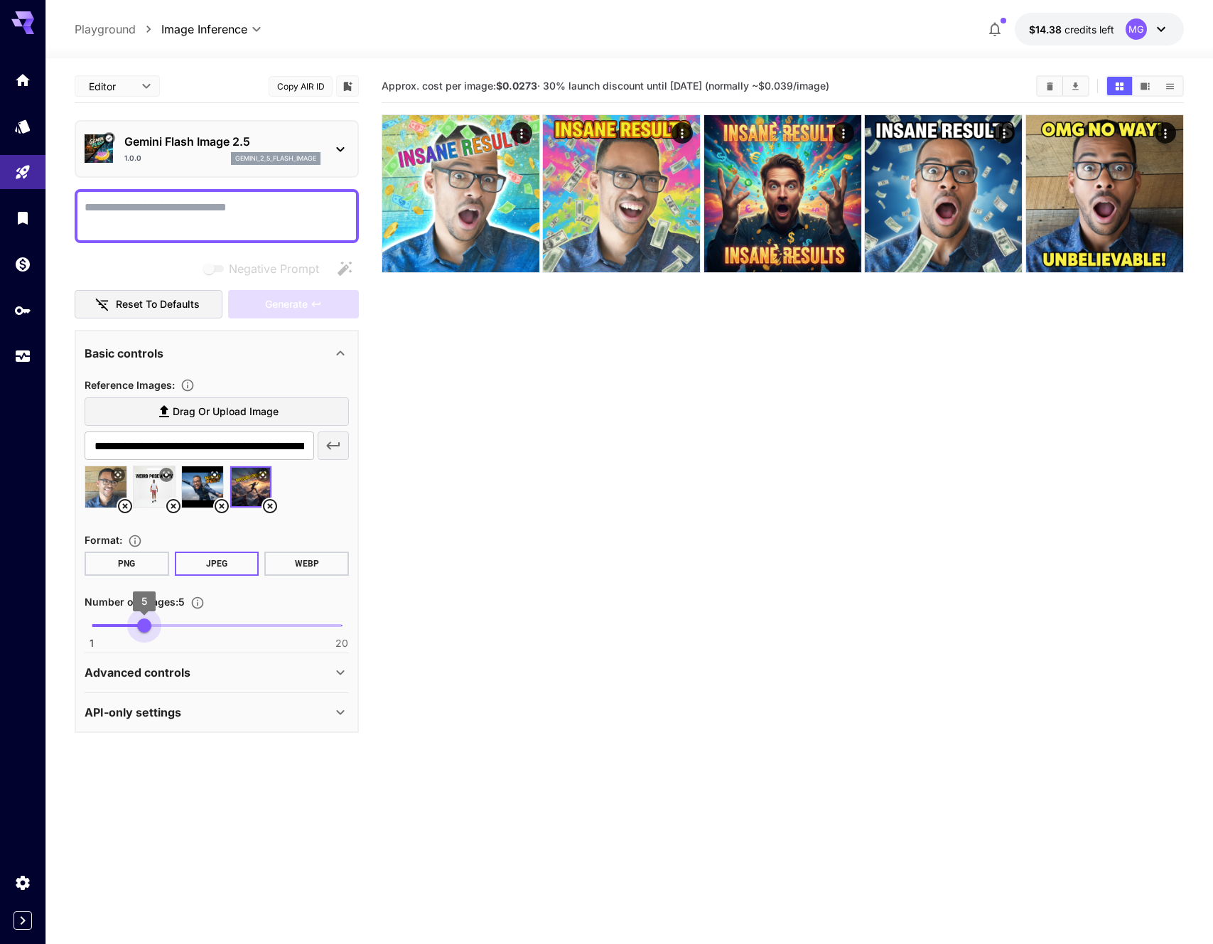
type input "*"
drag, startPoint x: 99, startPoint y: 622, endPoint x: 134, endPoint y: 622, distance: 34.8
click at [134, 622] on span "4" at bounding box center [131, 625] width 14 height 14
click at [198, 217] on div "Negative prompts are not compatible with the selected model." at bounding box center [265, 232] width 213 height 36
click at [202, 206] on textarea "Negative Prompt" at bounding box center [217, 216] width 264 height 34
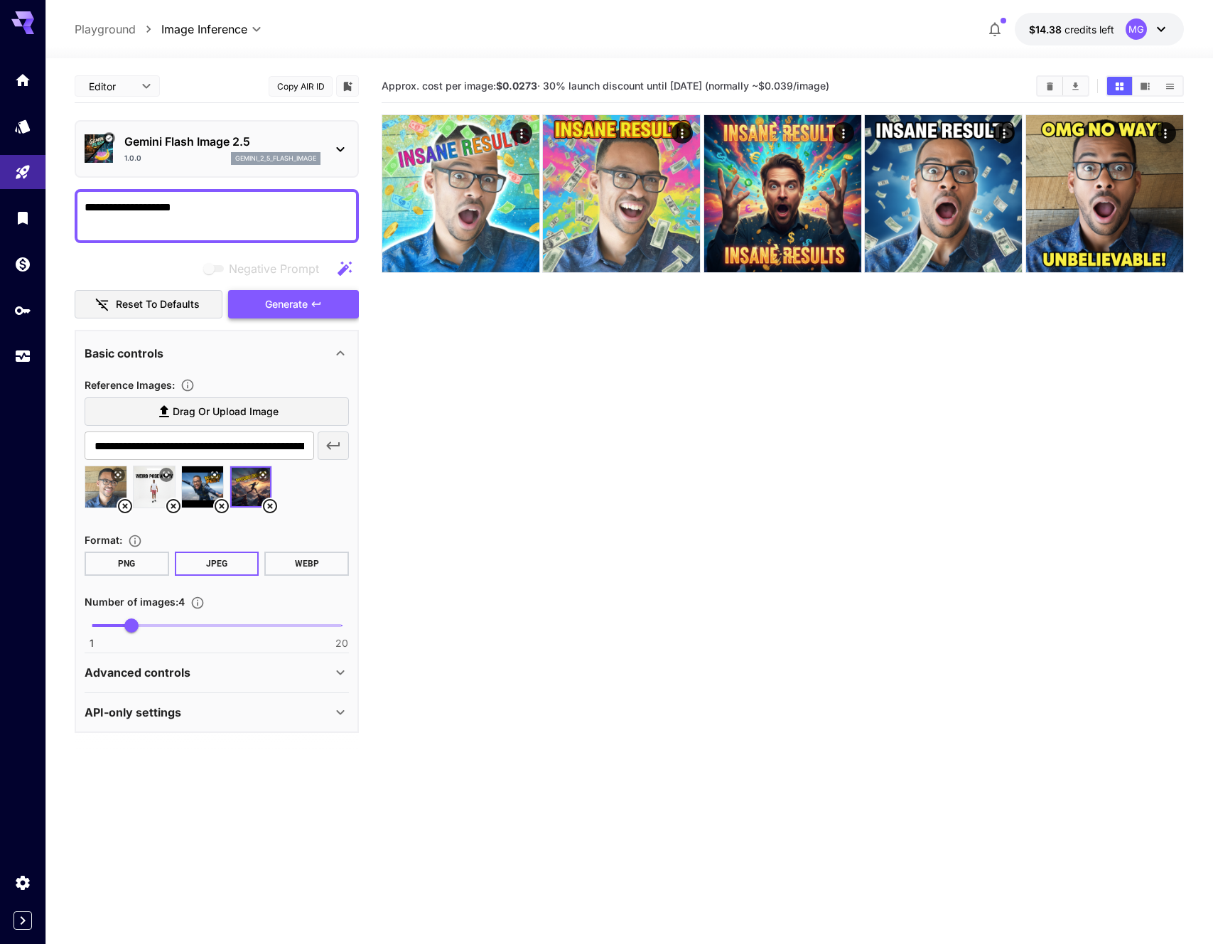
click at [307, 300] on span "Generate" at bounding box center [286, 305] width 43 height 18
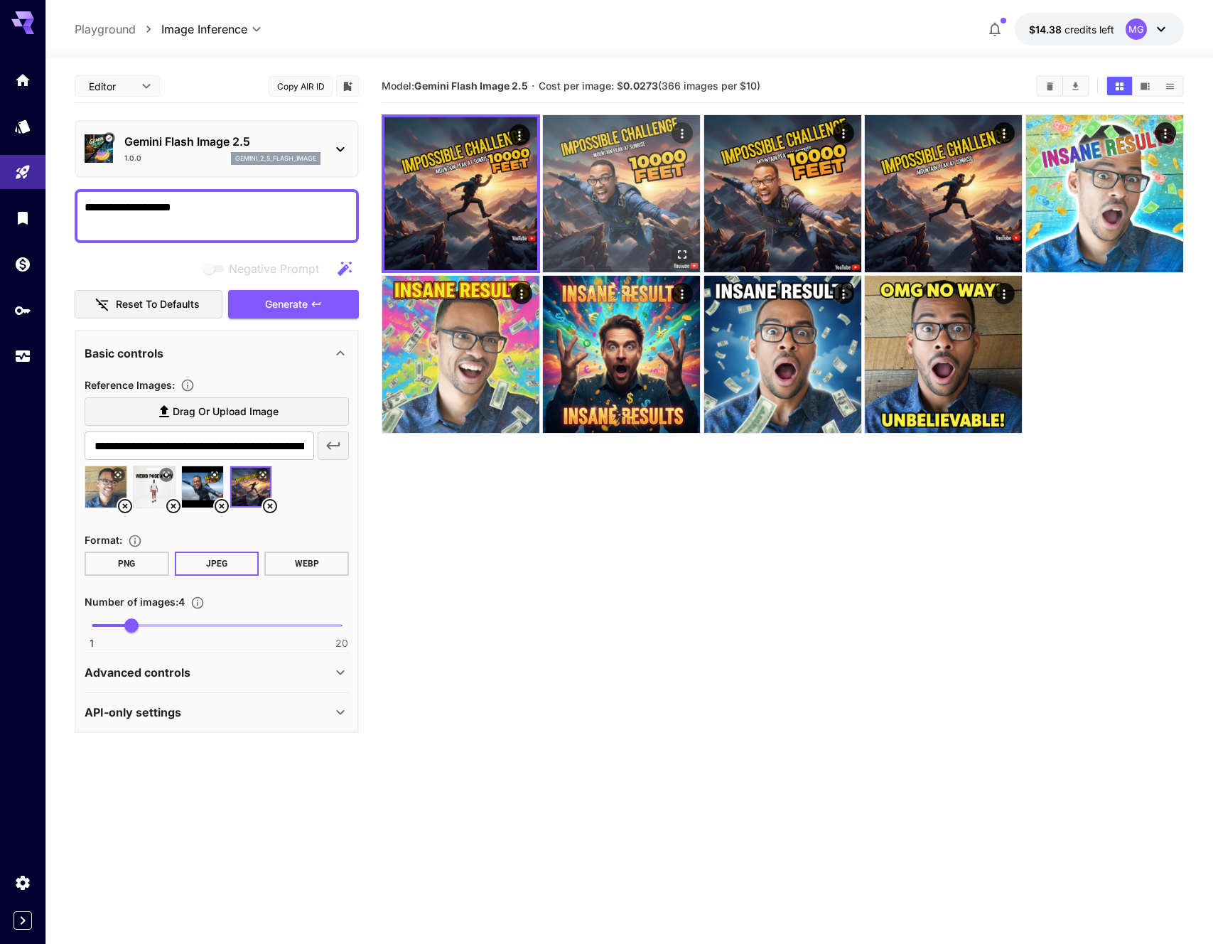
click at [616, 182] on img at bounding box center [621, 193] width 157 height 157
click at [674, 245] on icon "Open in fullscreen" at bounding box center [681, 252] width 14 height 14
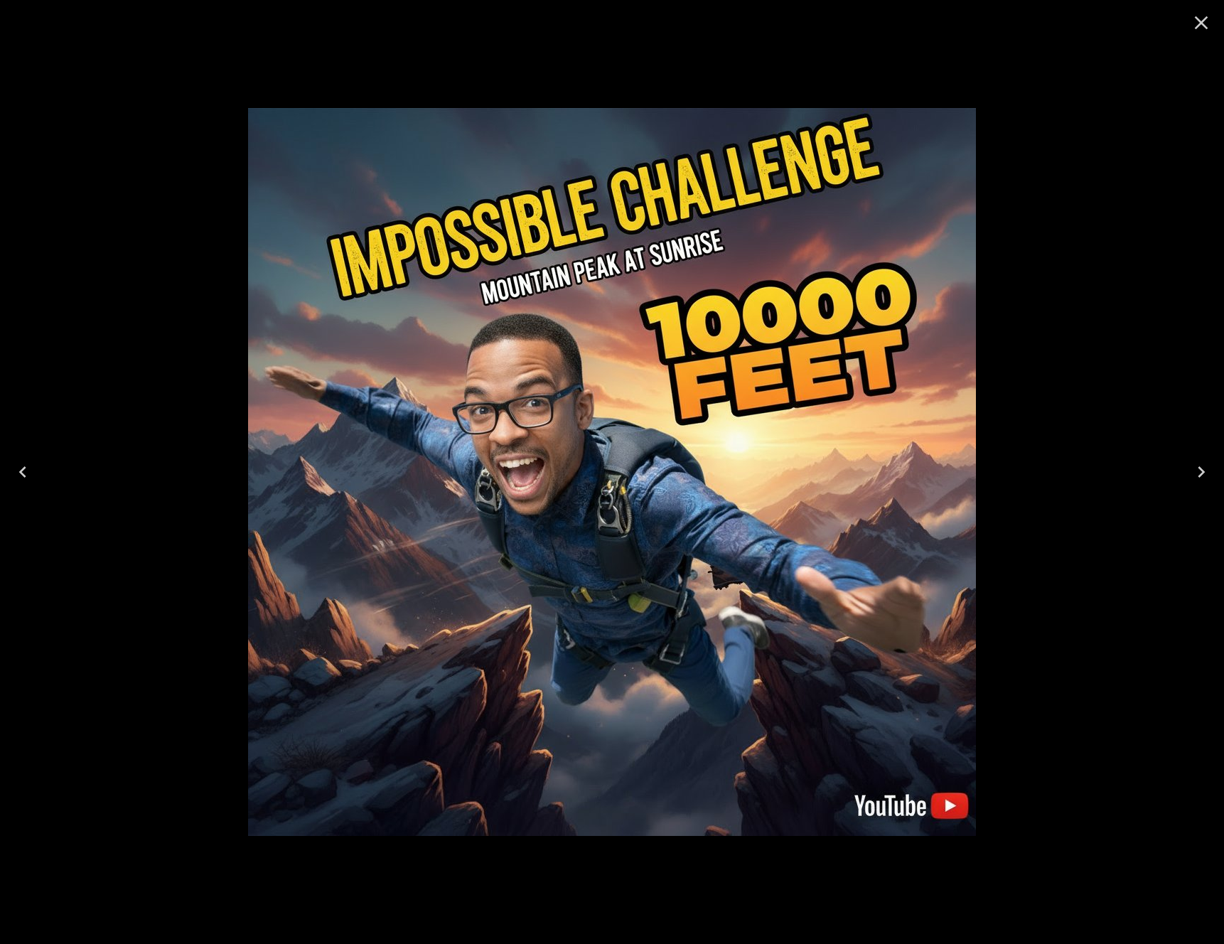
click at [1078, 235] on div at bounding box center [612, 472] width 1224 height 944
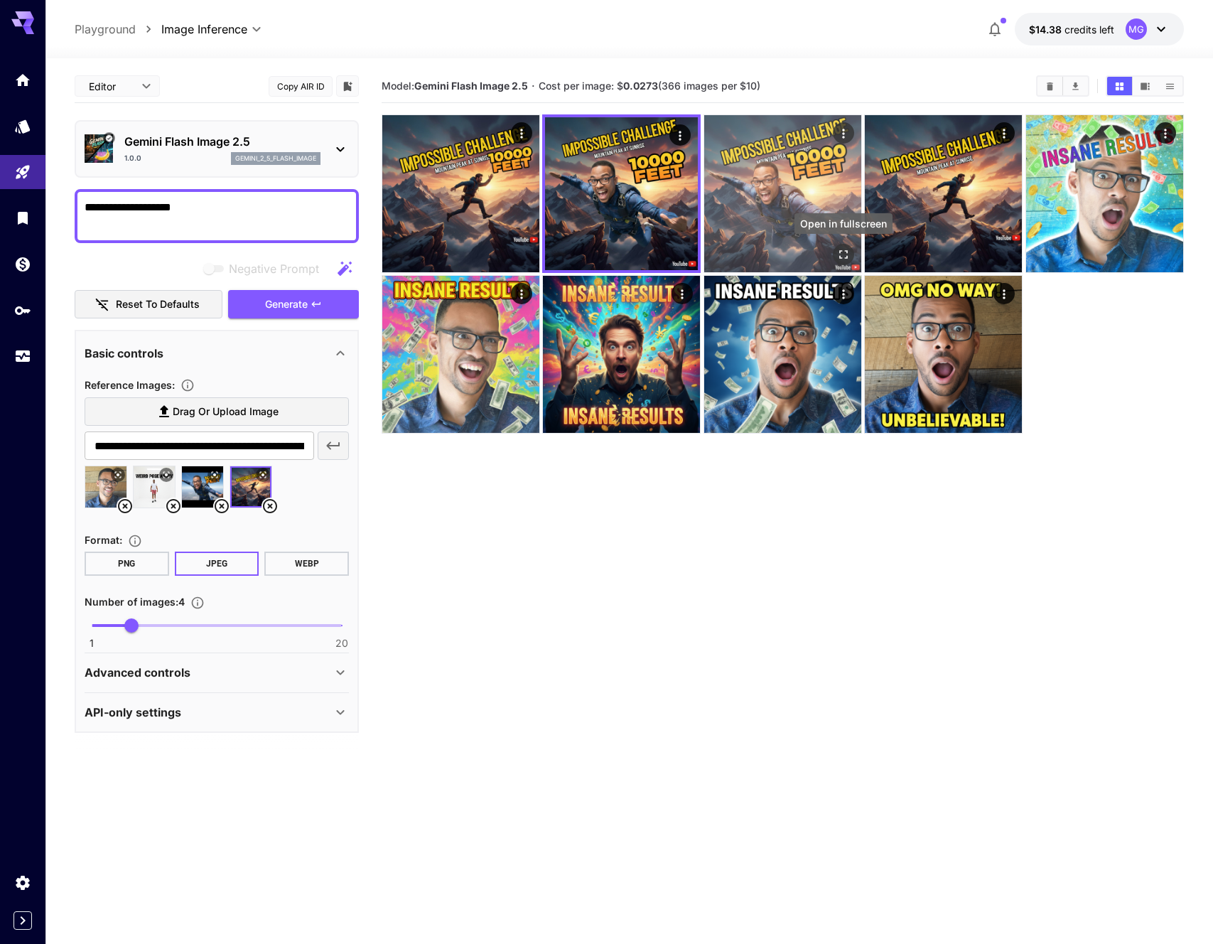
click at [843, 254] on icon "Open in fullscreen" at bounding box center [843, 254] width 14 height 14
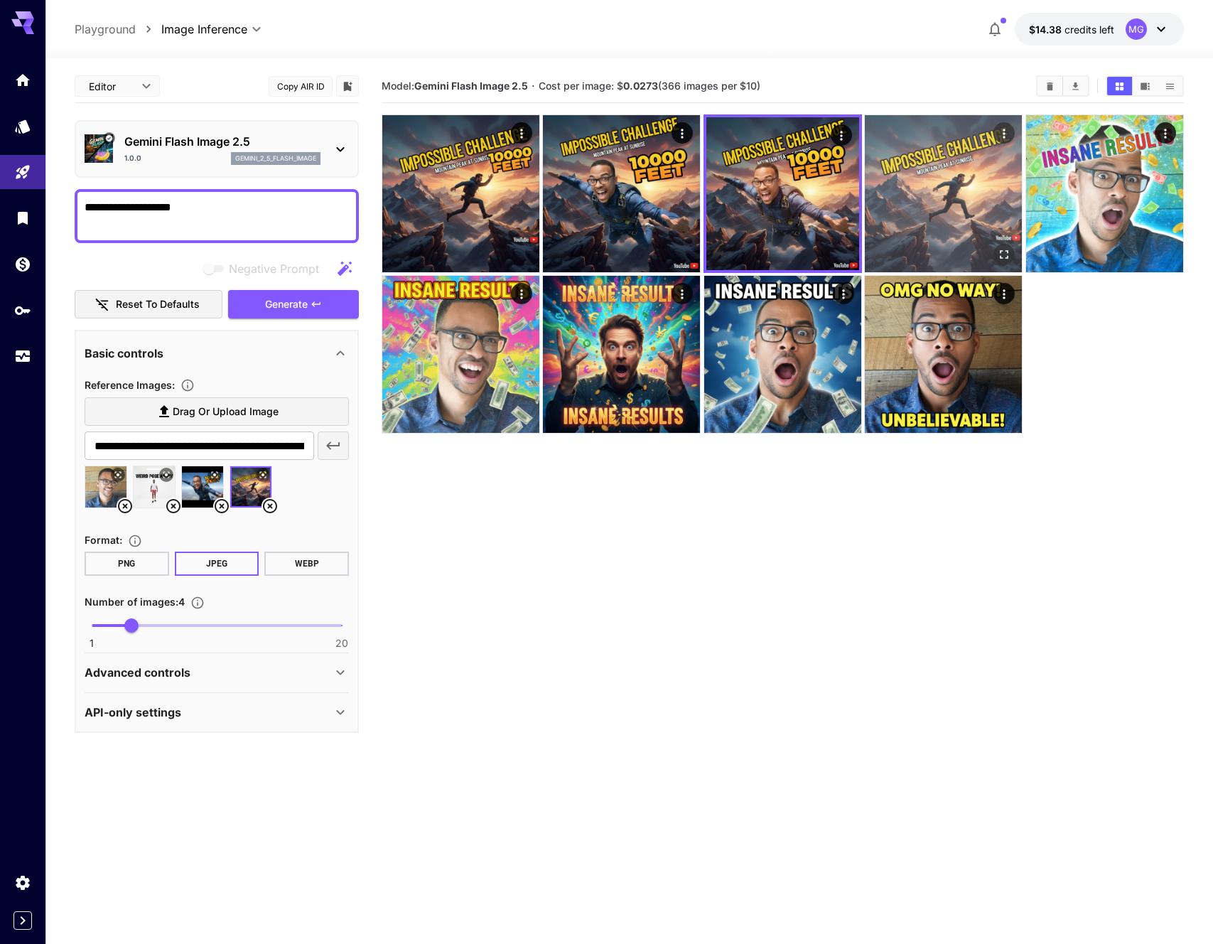
click at [998, 249] on icon "Open in fullscreen" at bounding box center [1005, 254] width 14 height 14
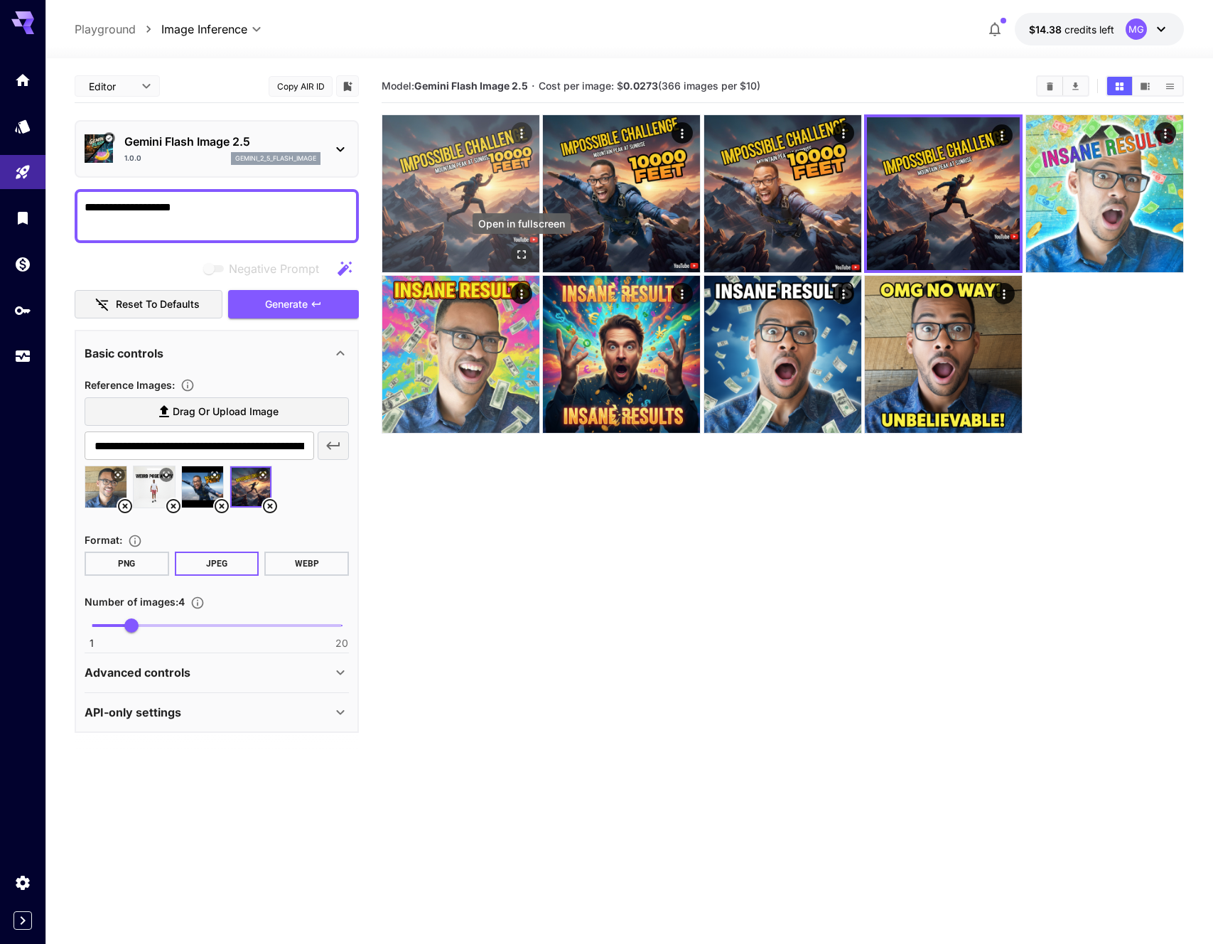
click at [520, 248] on icon "Open in fullscreen" at bounding box center [521, 254] width 14 height 14
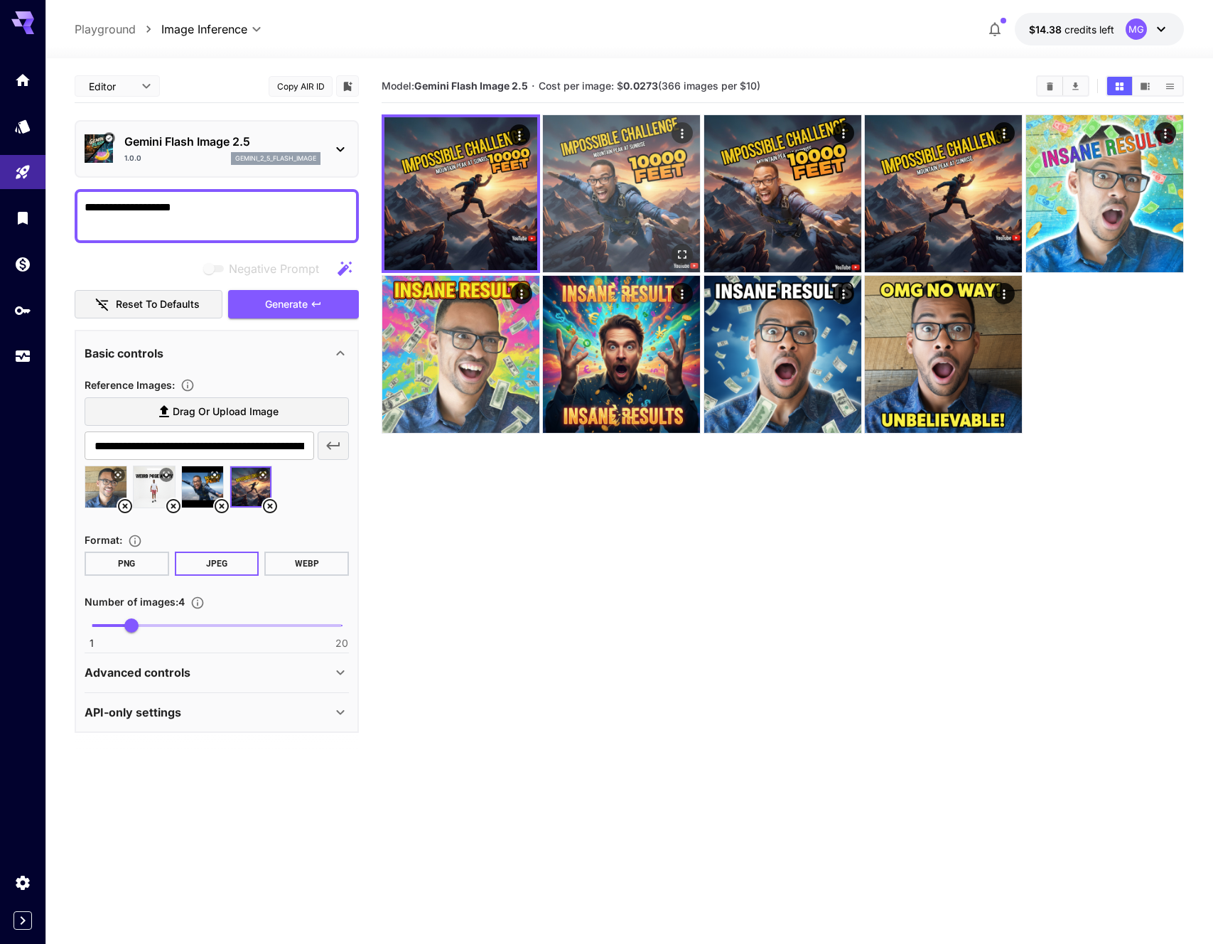
click at [649, 173] on img at bounding box center [621, 193] width 157 height 157
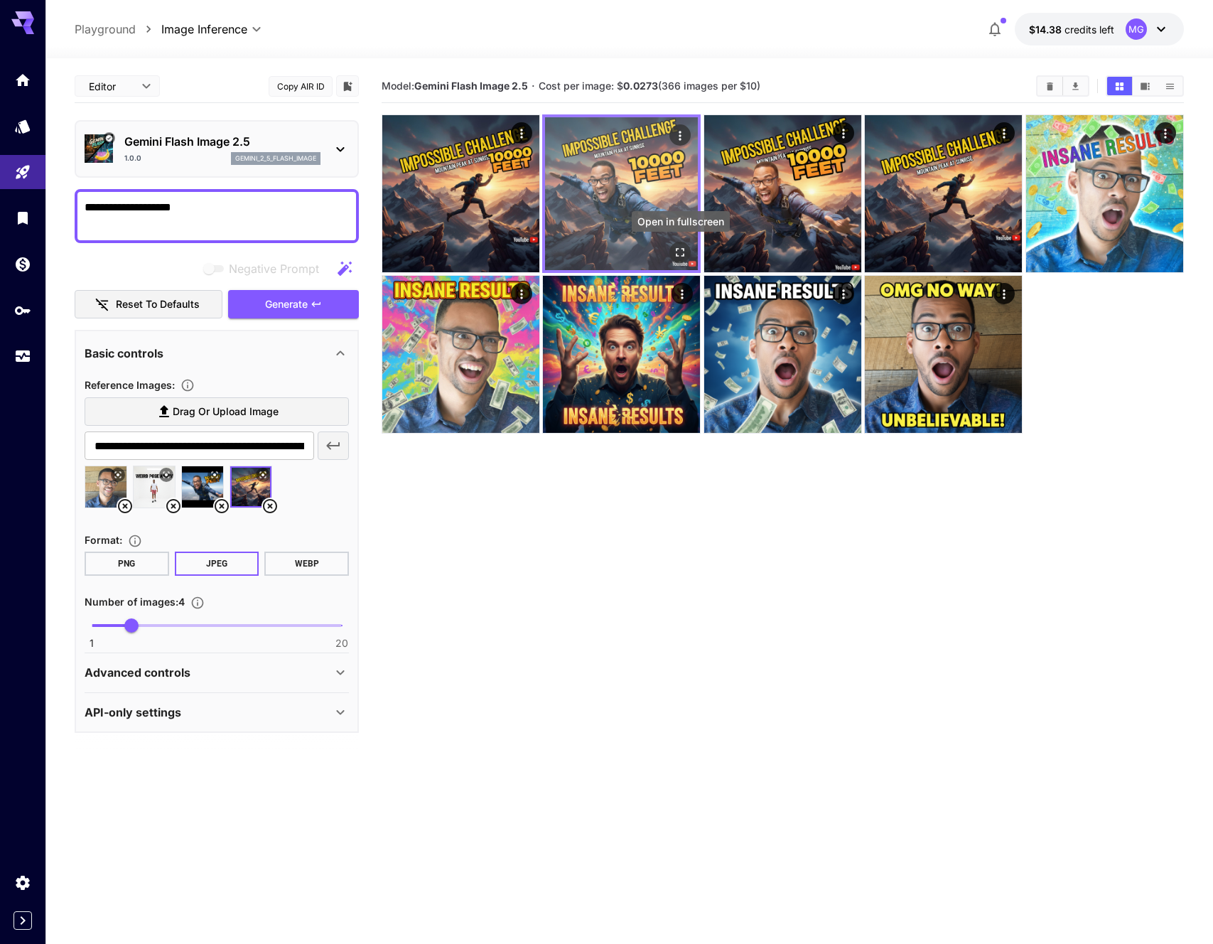
click at [684, 242] on div "Open in fullscreen" at bounding box center [680, 252] width 21 height 21
click at [678, 244] on button "Open in fullscreen" at bounding box center [680, 252] width 21 height 21
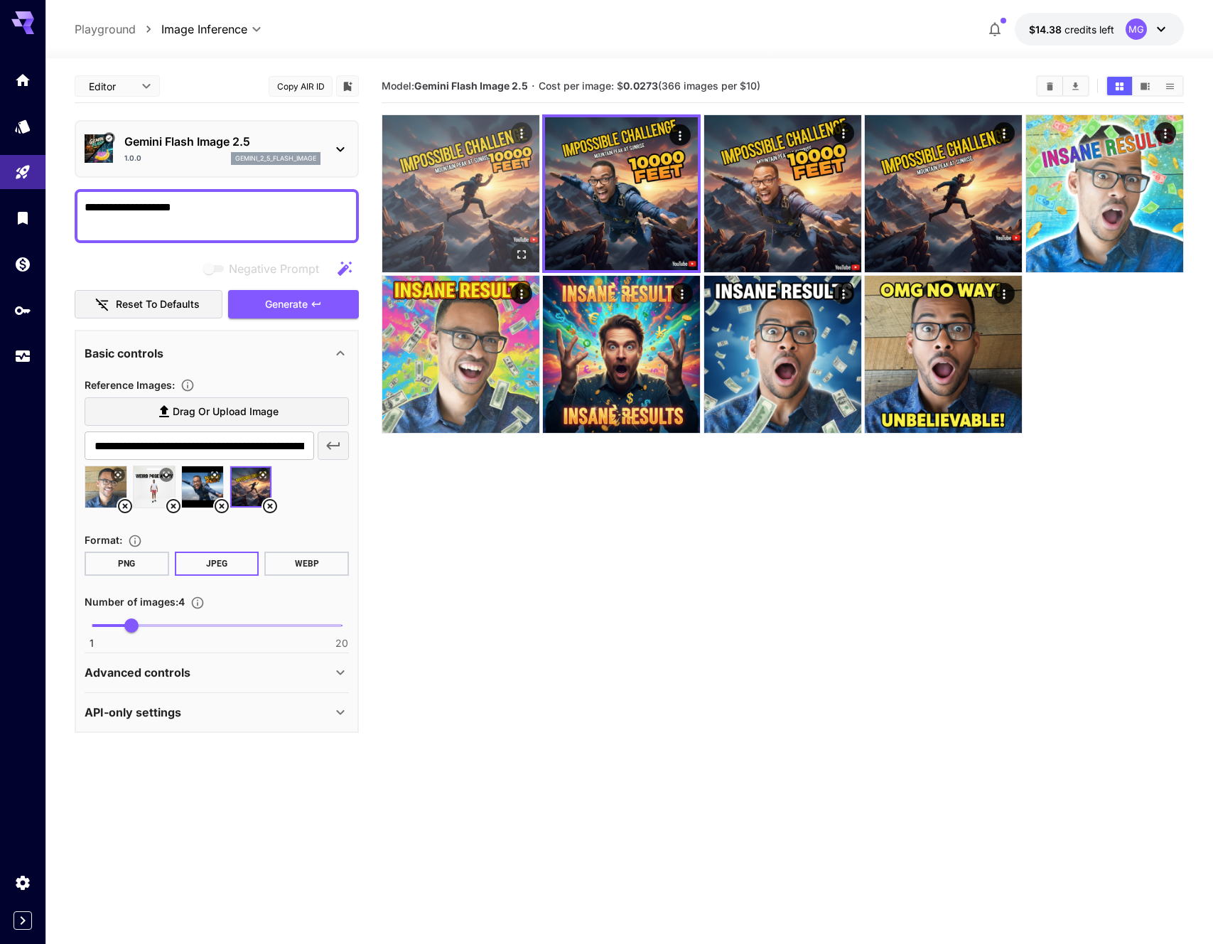
click at [471, 194] on img at bounding box center [460, 193] width 157 height 157
click at [523, 252] on icon "Open in fullscreen" at bounding box center [519, 252] width 14 height 14
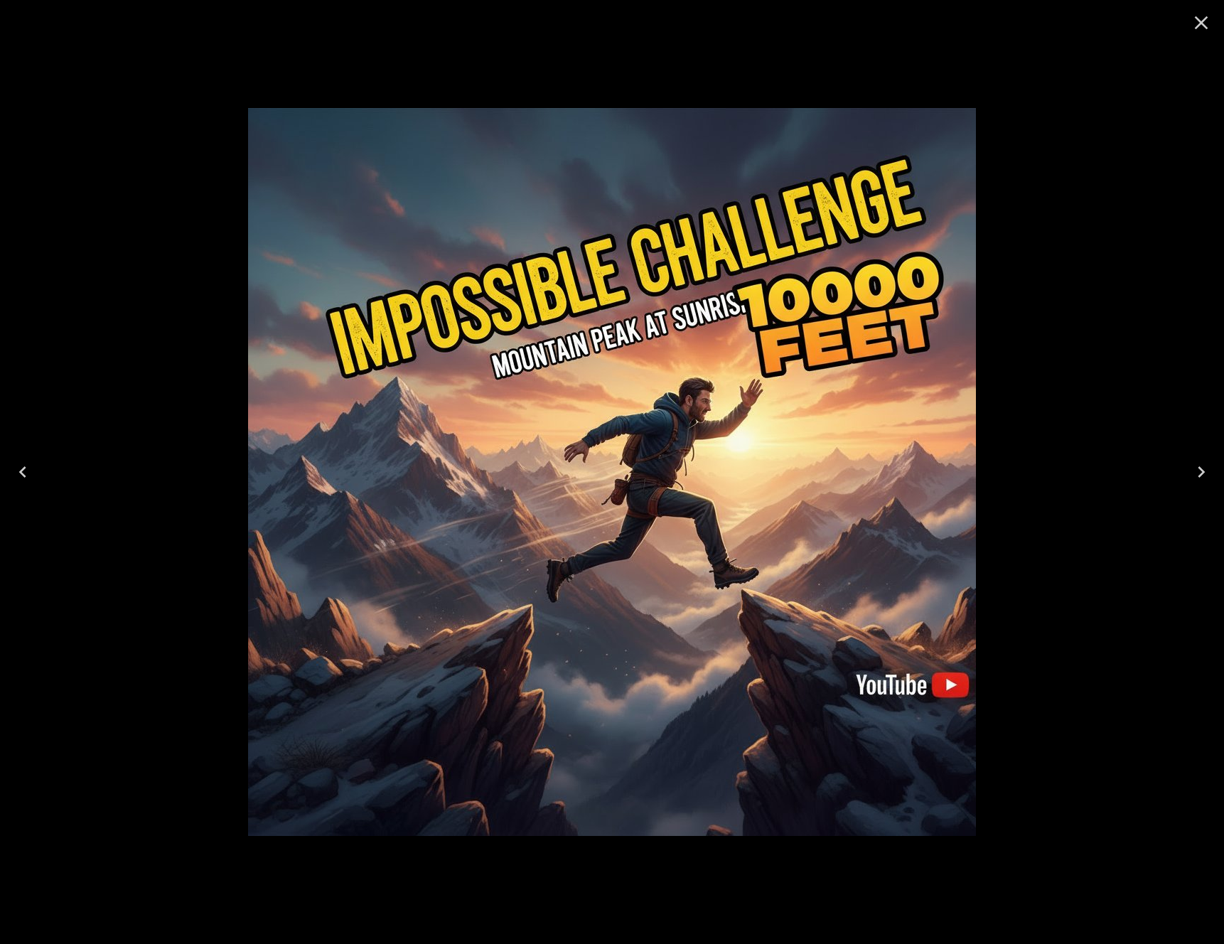
click at [1025, 227] on div at bounding box center [612, 472] width 1224 height 944
click at [1200, 27] on icon "Close" at bounding box center [1200, 22] width 23 height 23
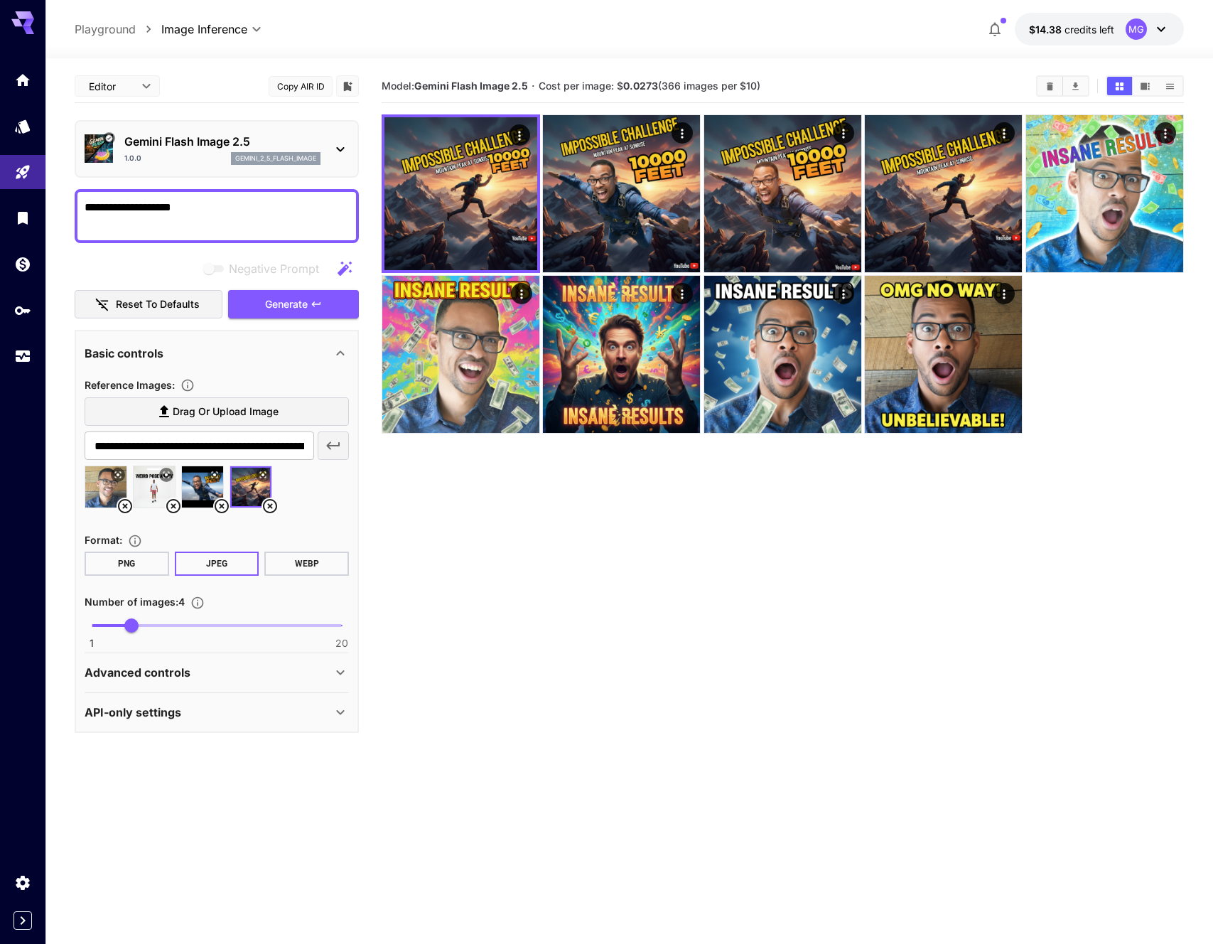
click at [187, 207] on textarea "**********" at bounding box center [217, 216] width 264 height 34
type textarea "**********"
type input "*"
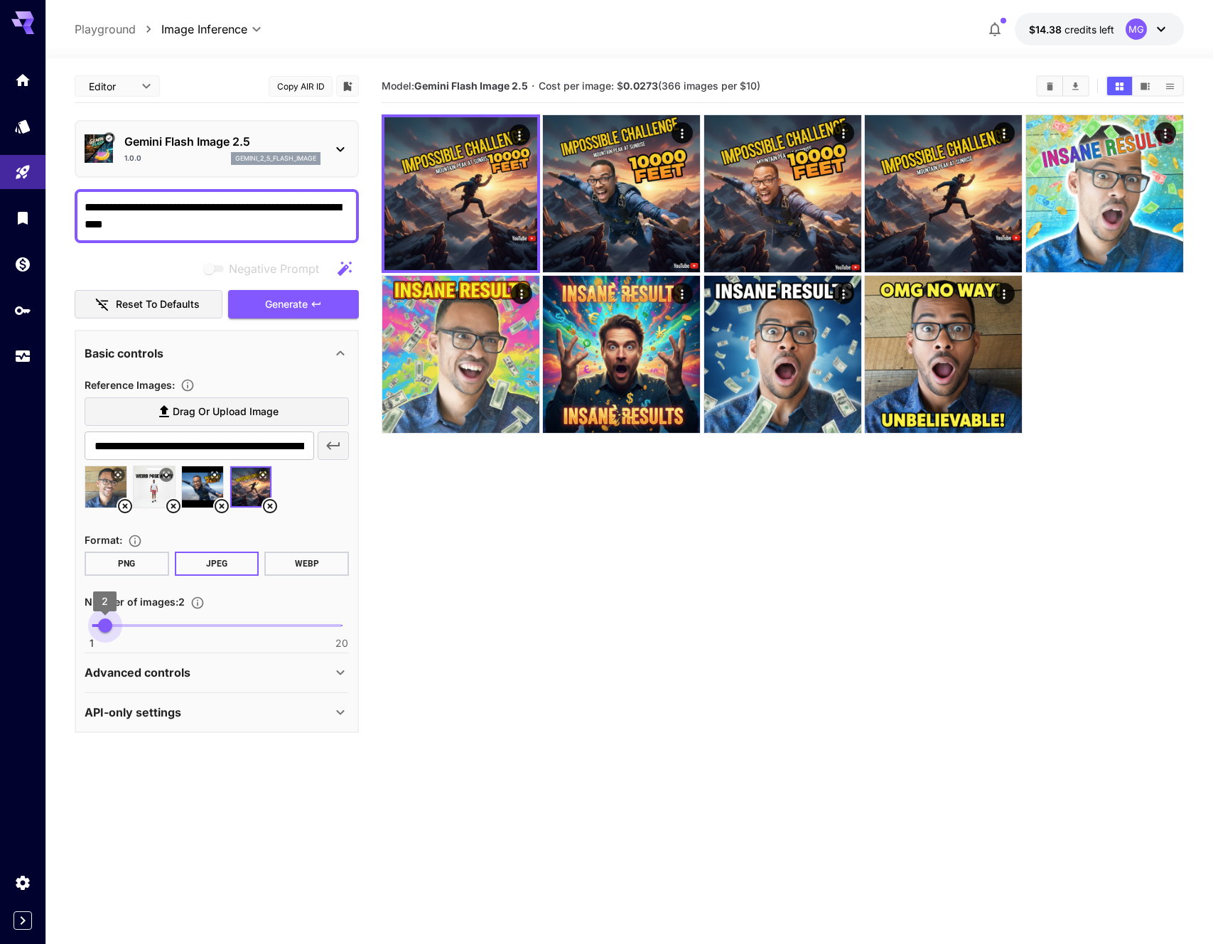
drag, startPoint x: 126, startPoint y: 625, endPoint x: 109, endPoint y: 627, distance: 17.2
click at [109, 627] on span "2" at bounding box center [105, 625] width 14 height 14
click at [288, 297] on span "Generate" at bounding box center [286, 305] width 43 height 18
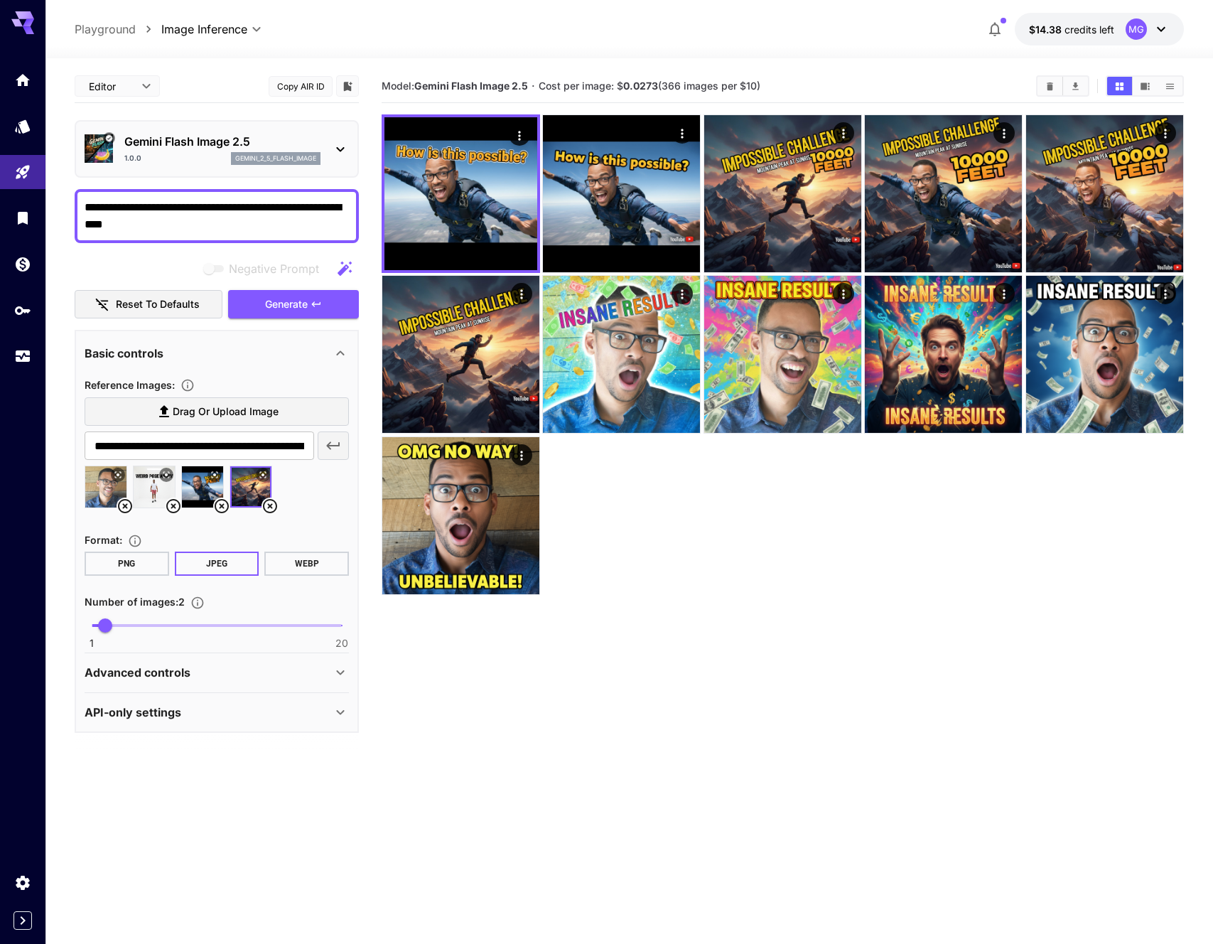
click at [171, 502] on icon at bounding box center [173, 505] width 17 height 17
click at [220, 502] on icon at bounding box center [221, 505] width 17 height 17
click at [301, 299] on span "Generate" at bounding box center [286, 305] width 43 height 18
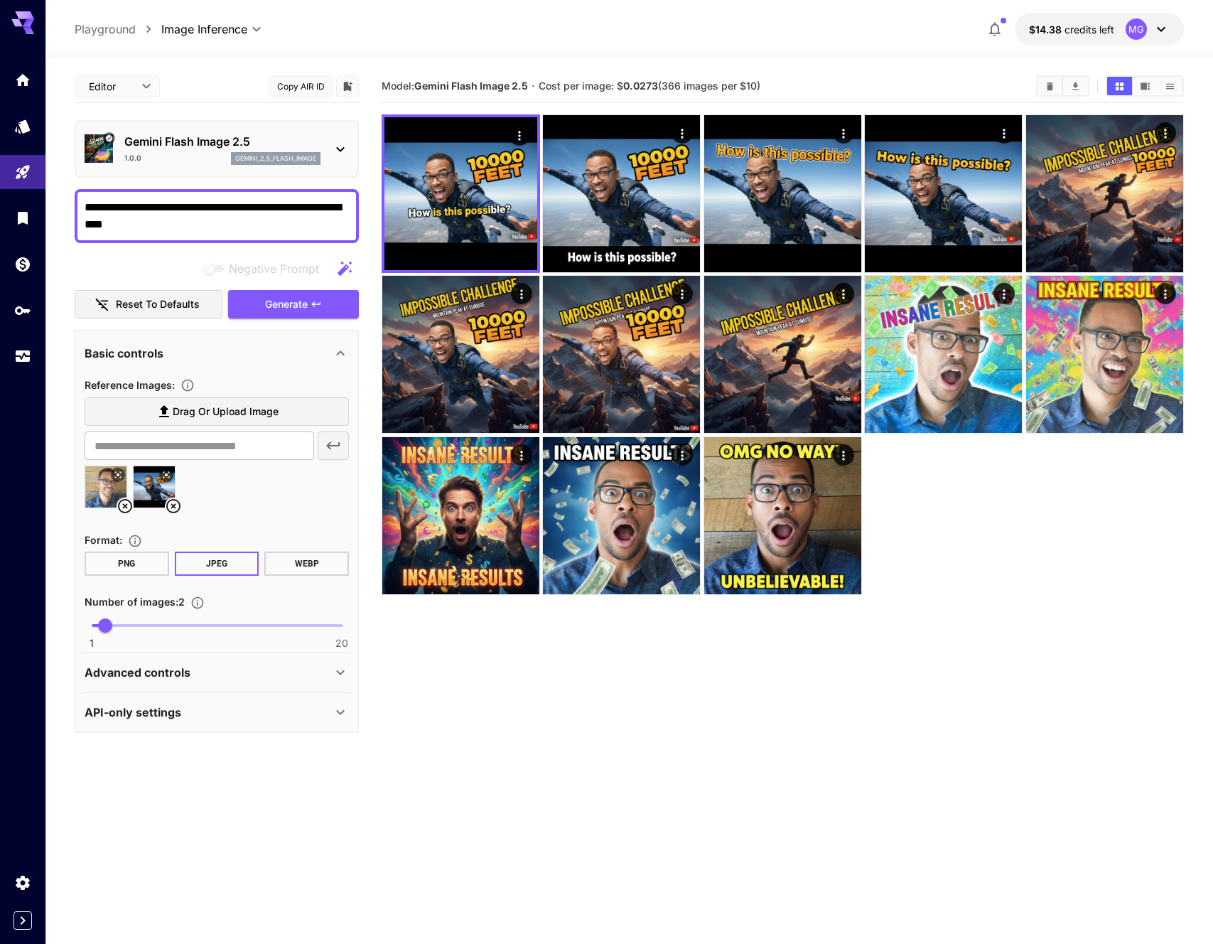
click at [121, 501] on icon at bounding box center [125, 506] width 14 height 14
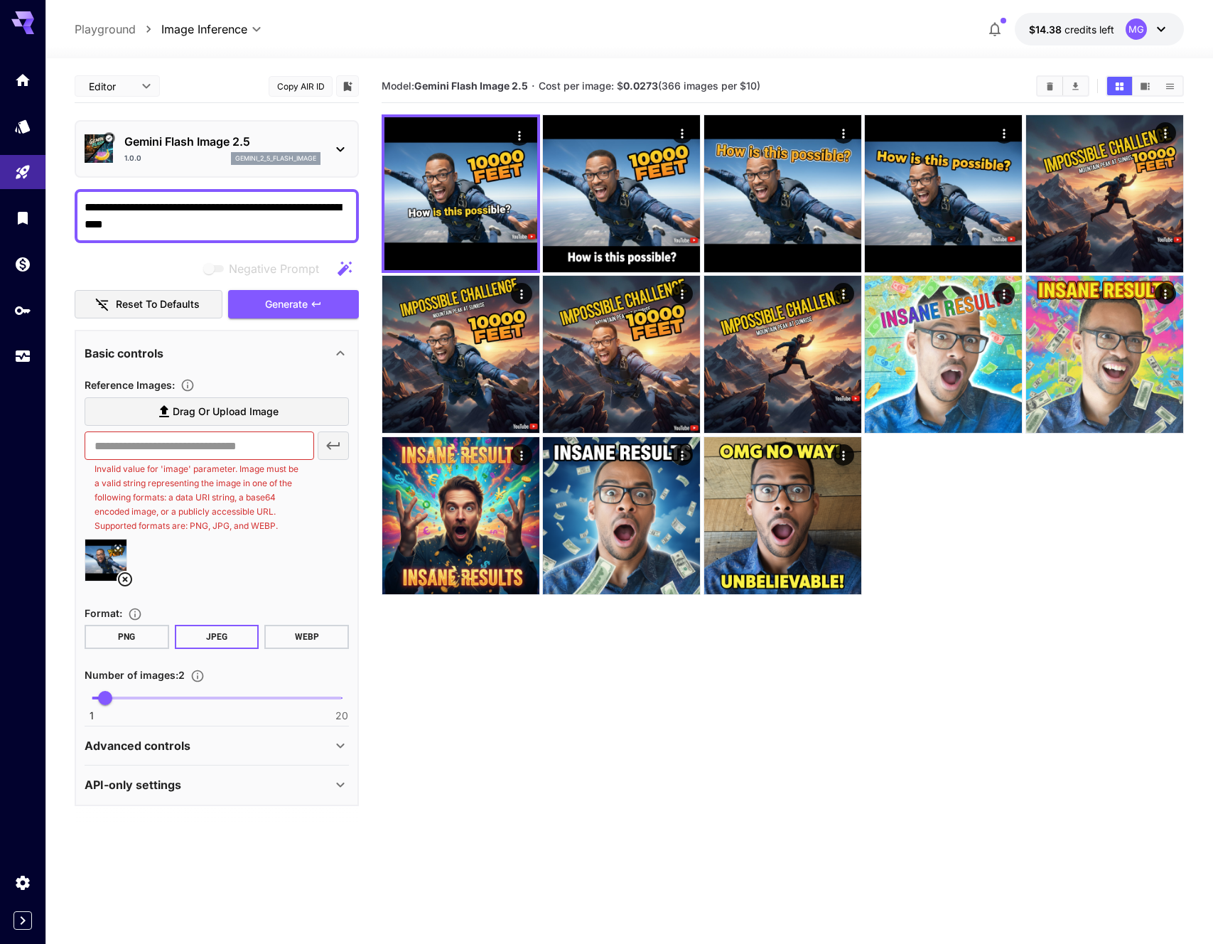
scroll to position [112, 0]
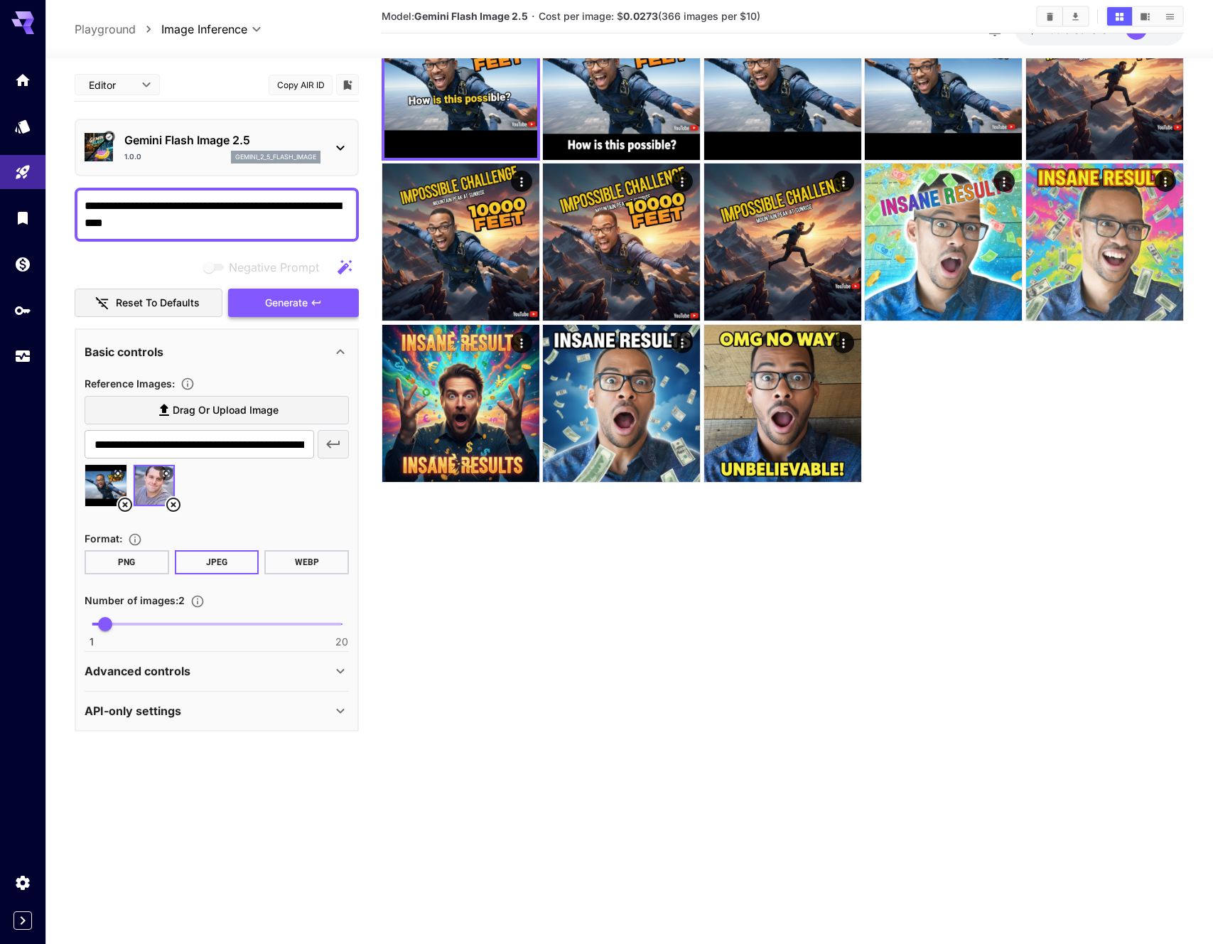
click at [288, 305] on span "Generate" at bounding box center [286, 303] width 43 height 18
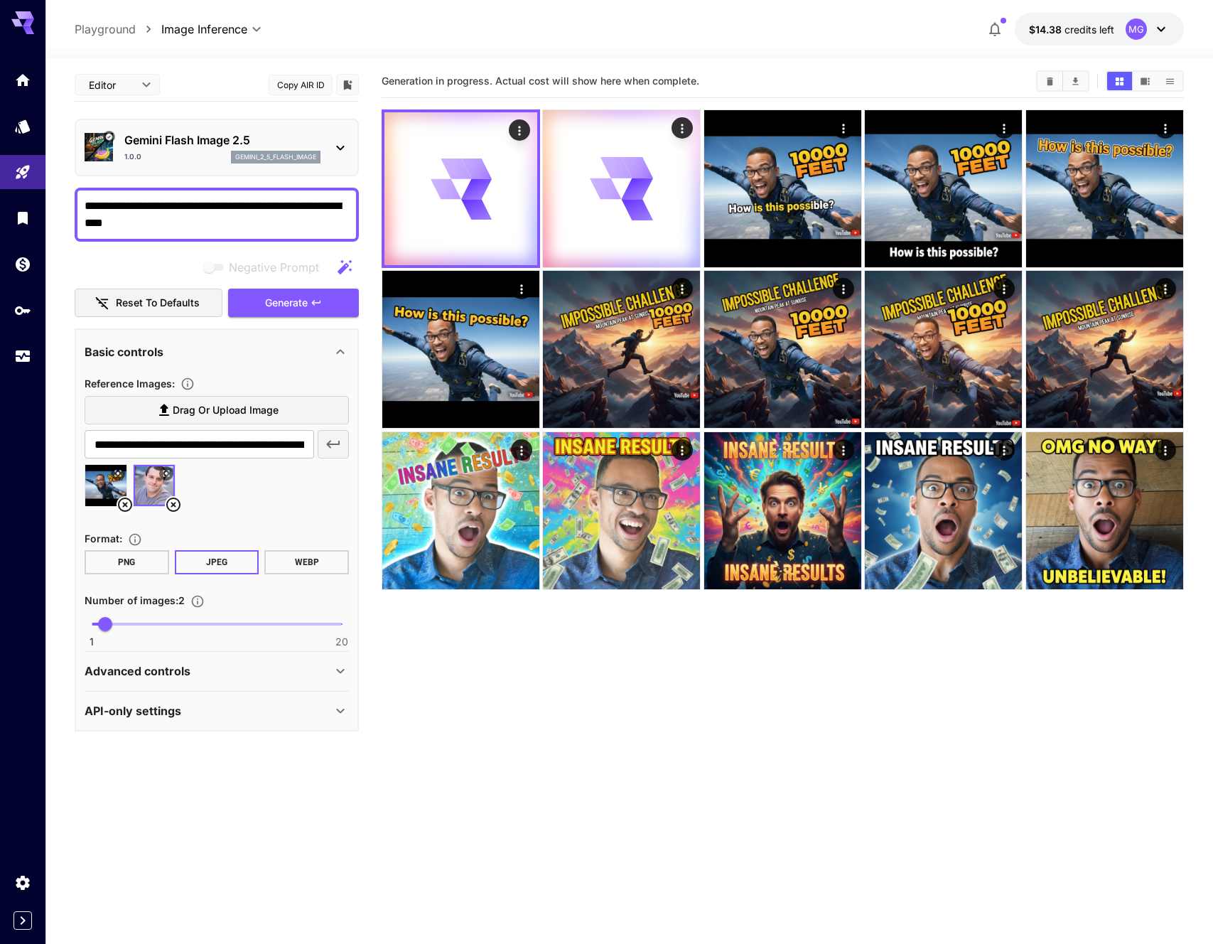
scroll to position [0, 0]
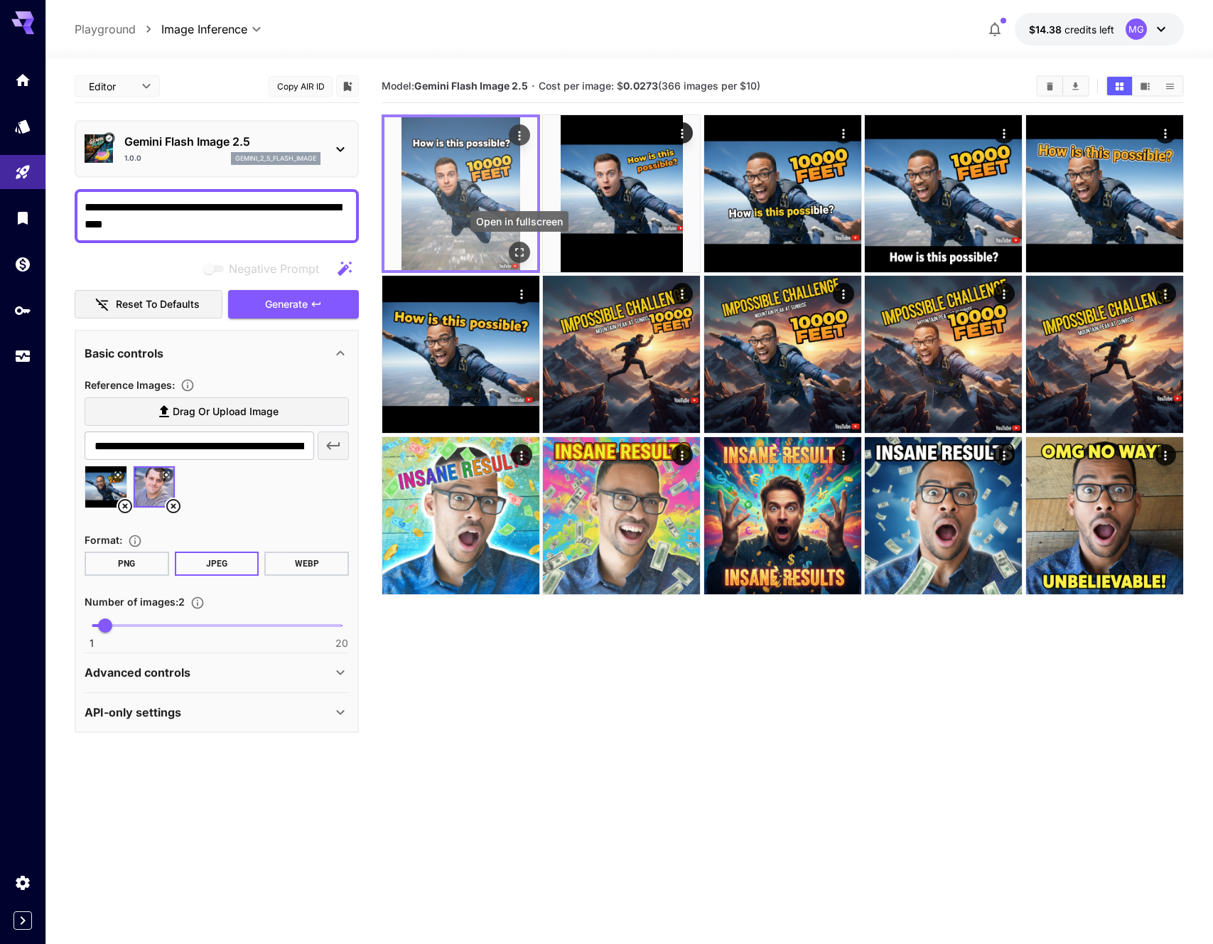
click at [522, 257] on icon "Open in fullscreen" at bounding box center [519, 252] width 14 height 14
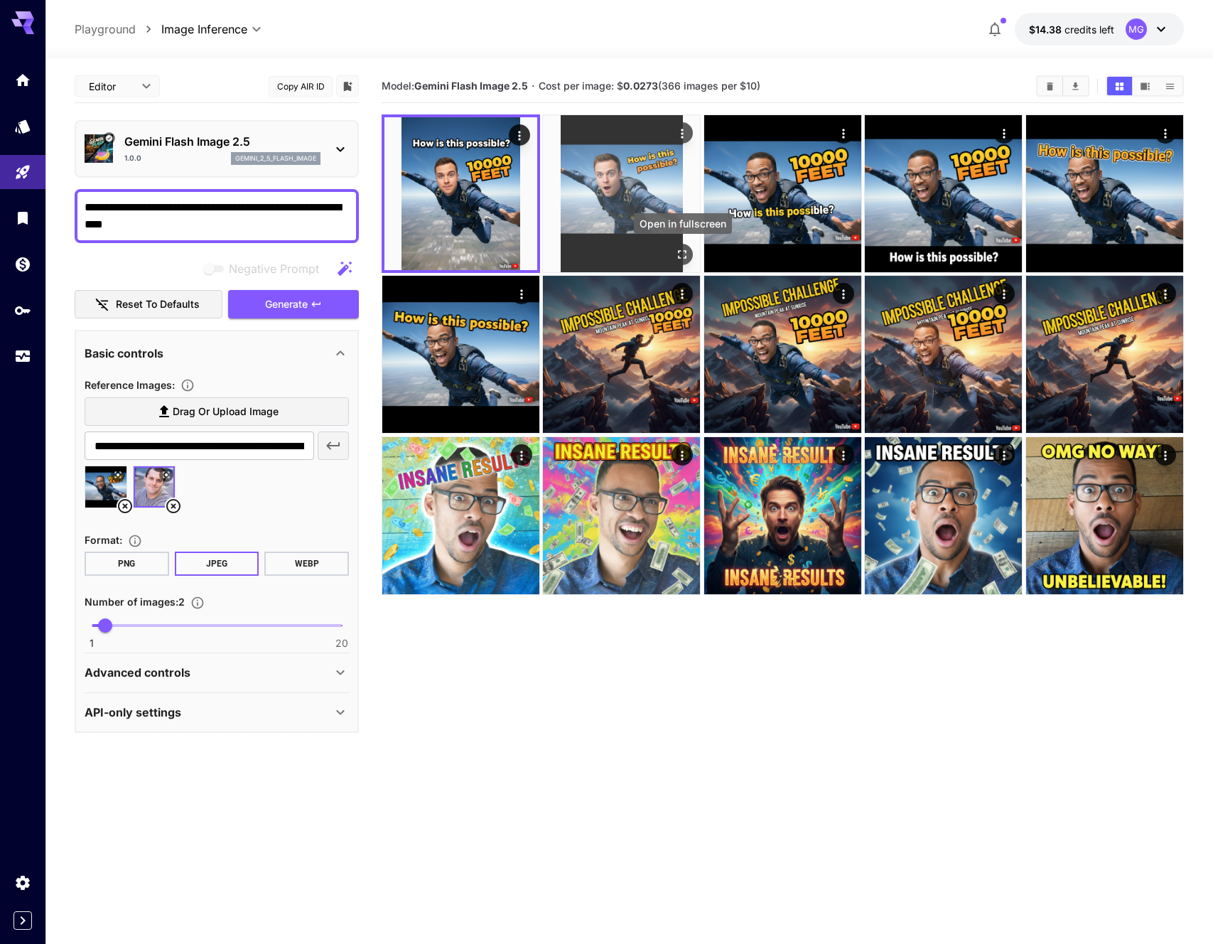
click at [676, 250] on icon "Open in fullscreen" at bounding box center [683, 254] width 14 height 14
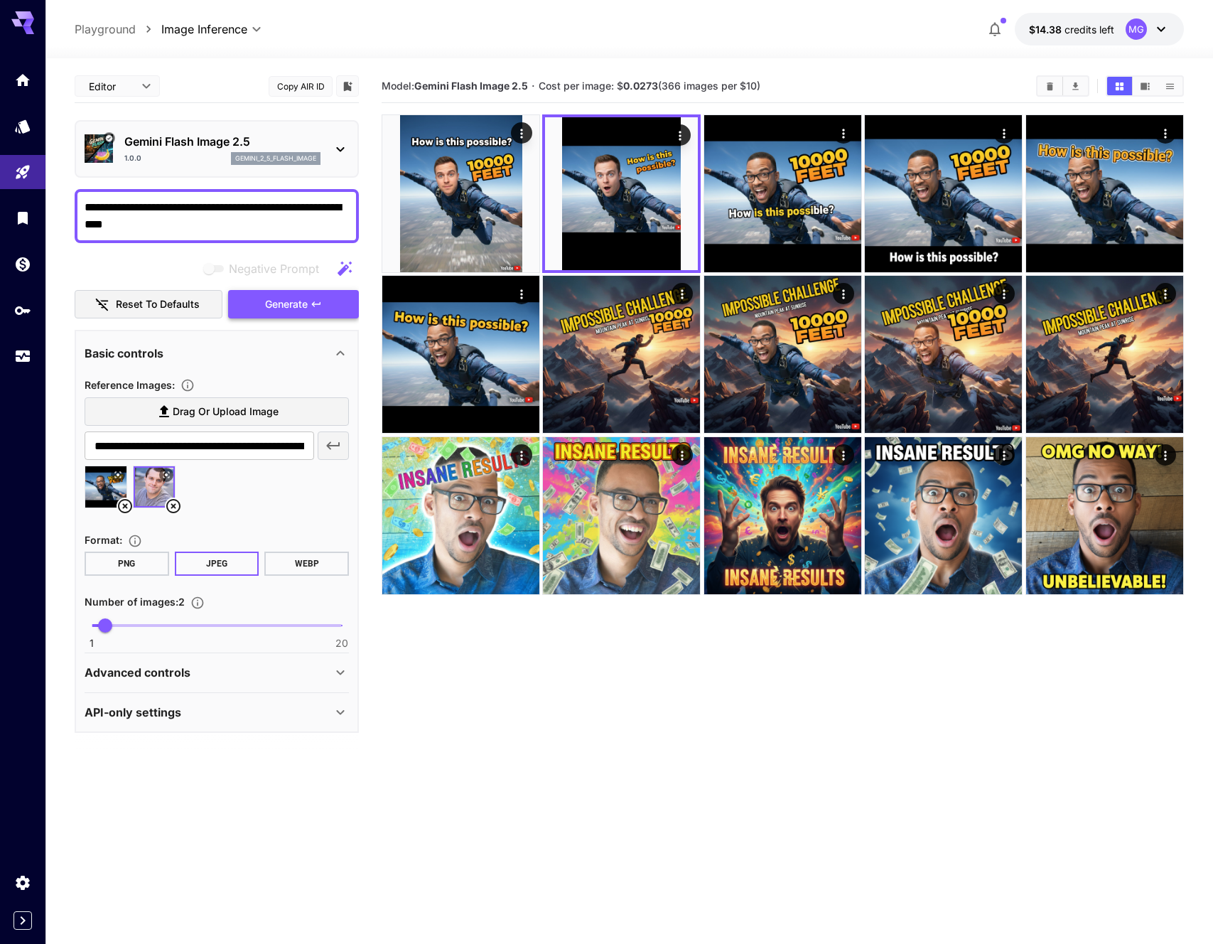
click at [305, 314] on button "Generate" at bounding box center [293, 304] width 131 height 29
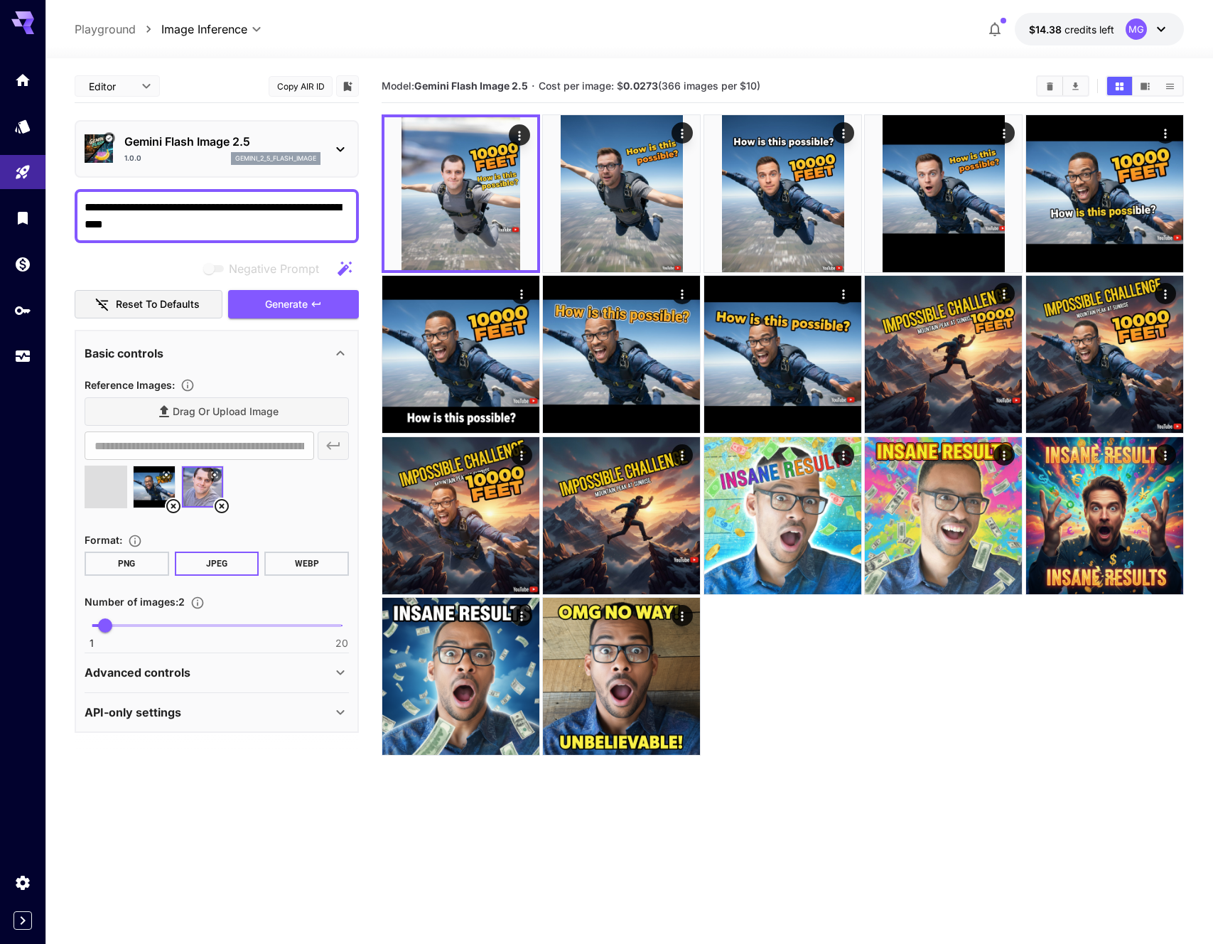
type input "**********"
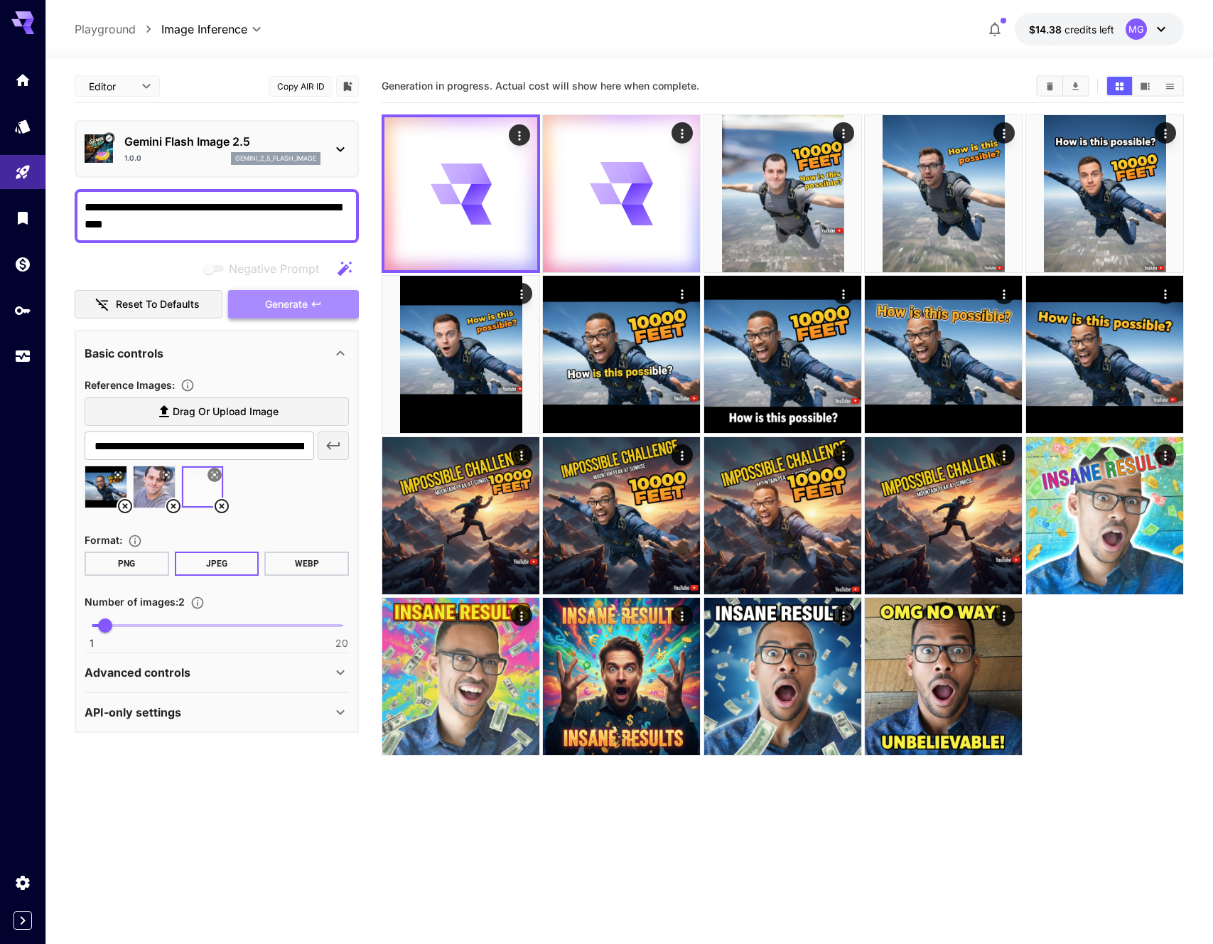
click at [286, 304] on span "Generate" at bounding box center [286, 305] width 43 height 18
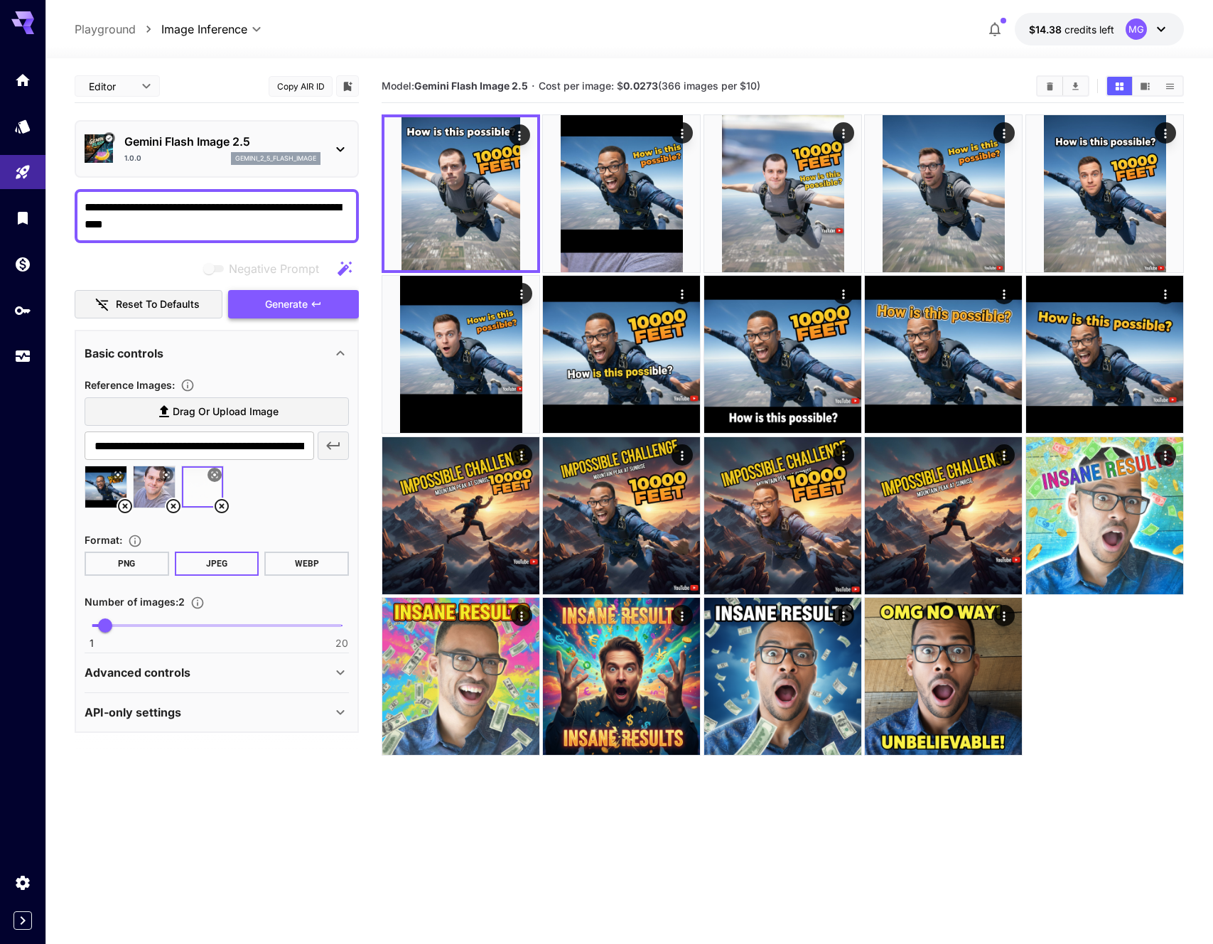
click at [286, 304] on span "Generate" at bounding box center [286, 305] width 43 height 18
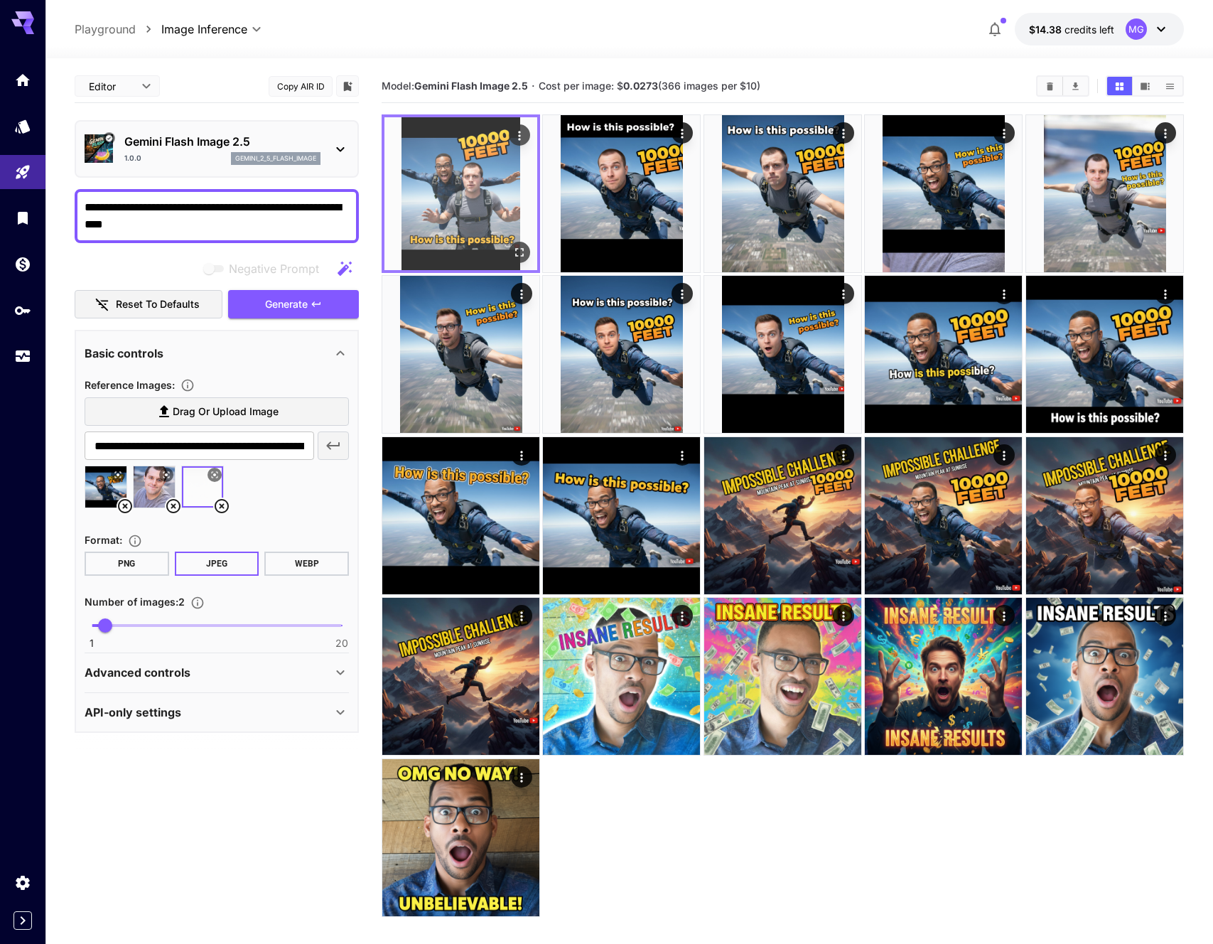
click at [469, 192] on img at bounding box center [460, 193] width 153 height 153
click at [525, 248] on icon "Open in fullscreen" at bounding box center [519, 252] width 14 height 14
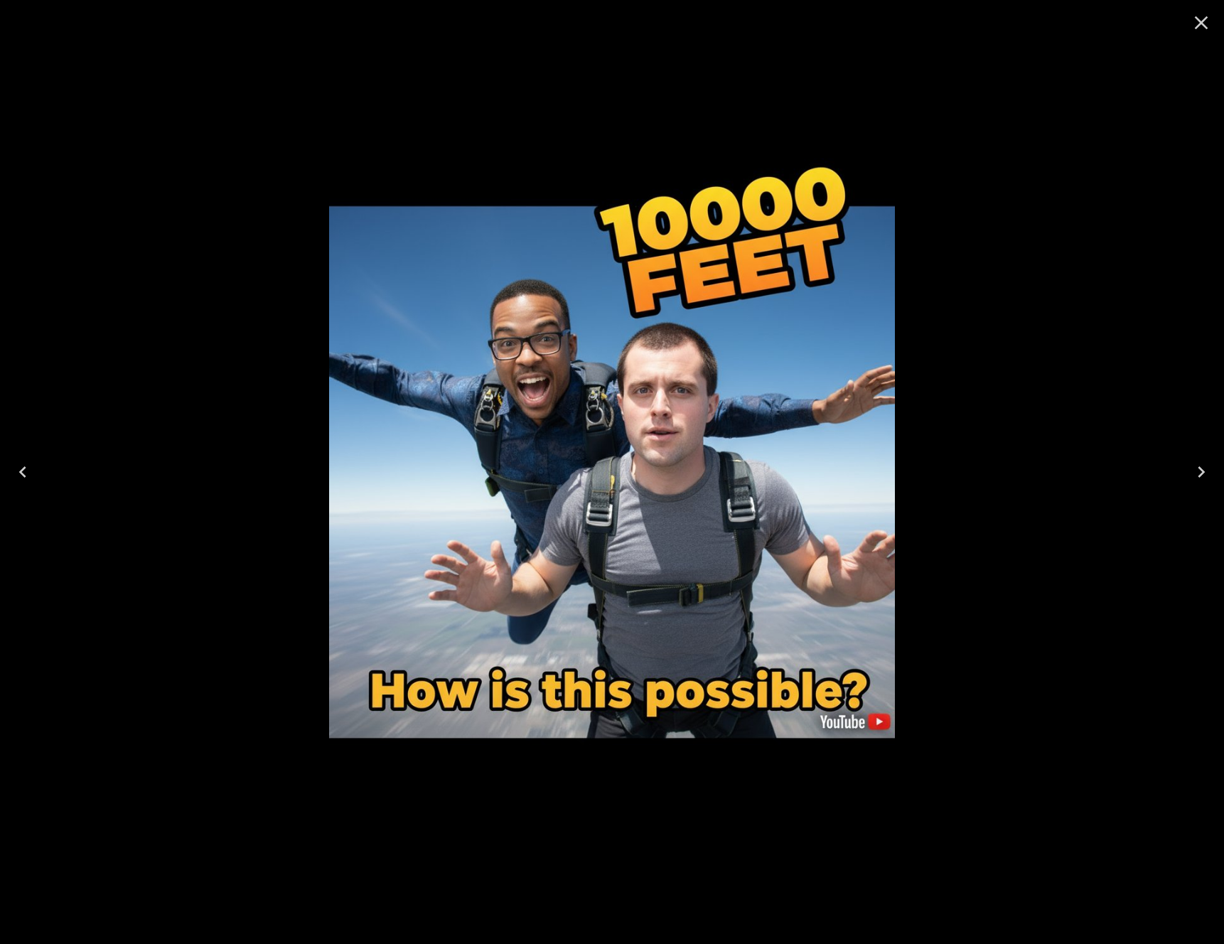
click at [1049, 240] on div at bounding box center [612, 472] width 1224 height 944
click at [1204, 21] on icon "Close" at bounding box center [1200, 22] width 23 height 23
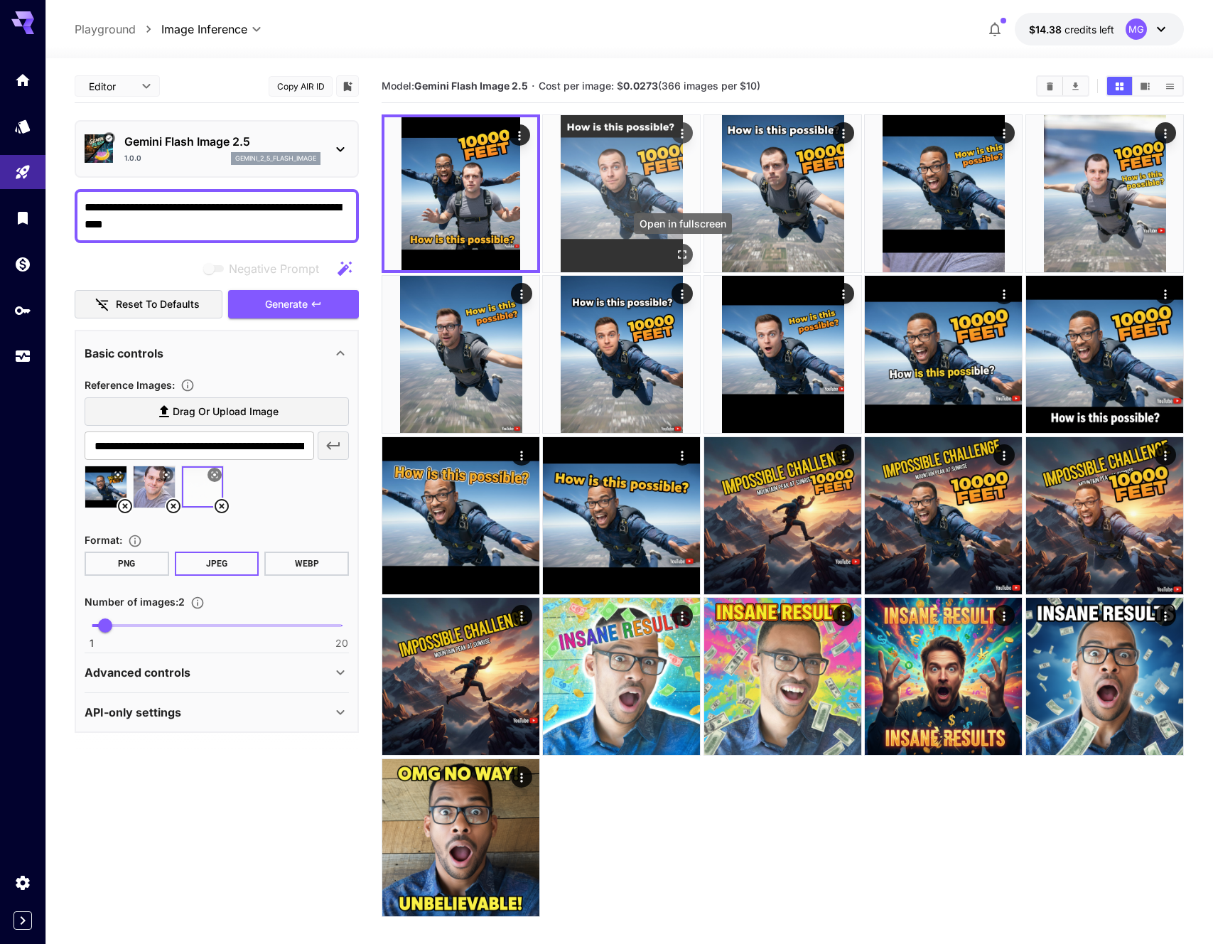
click at [688, 251] on icon "Open in fullscreen" at bounding box center [683, 254] width 14 height 14
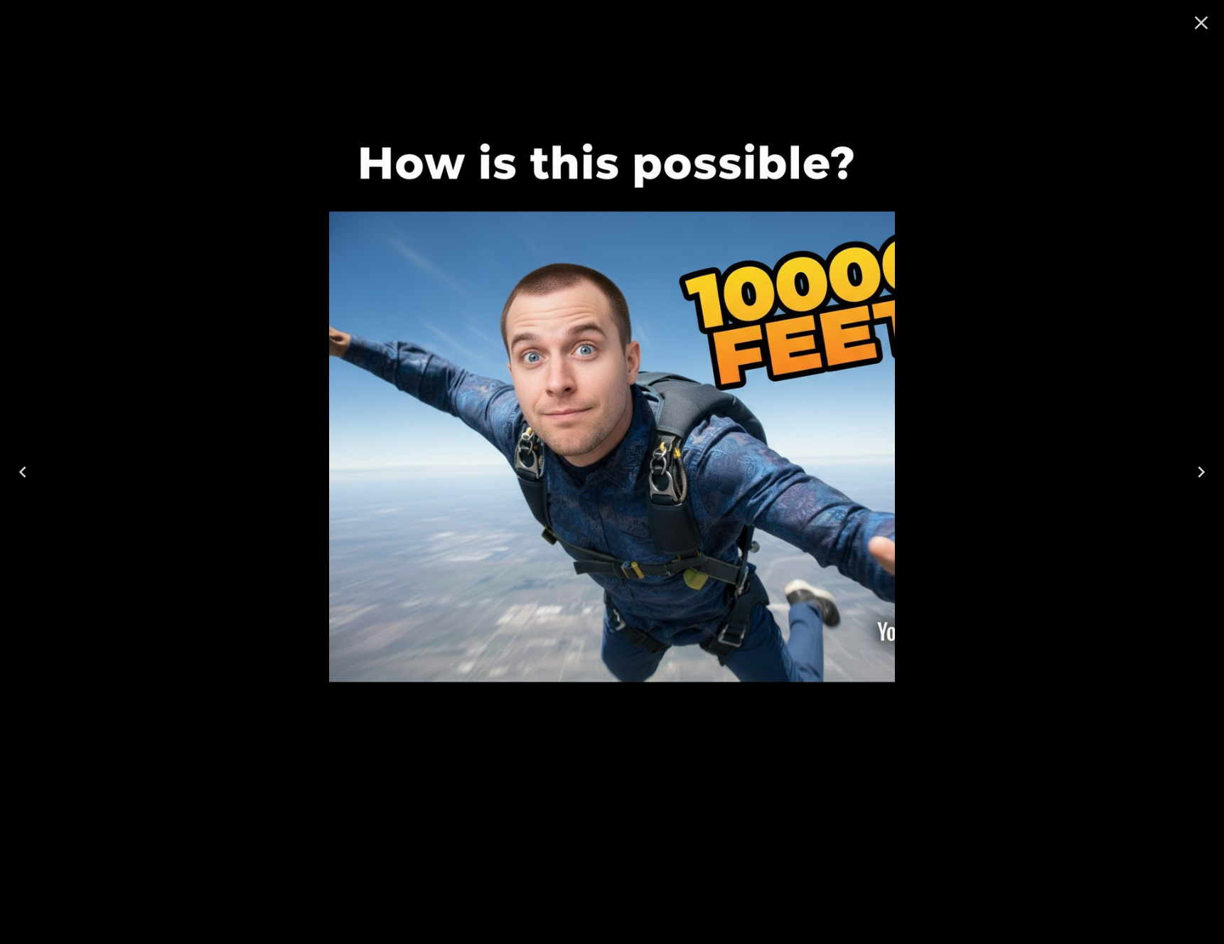
click at [1207, 17] on icon "Close" at bounding box center [1200, 22] width 23 height 23
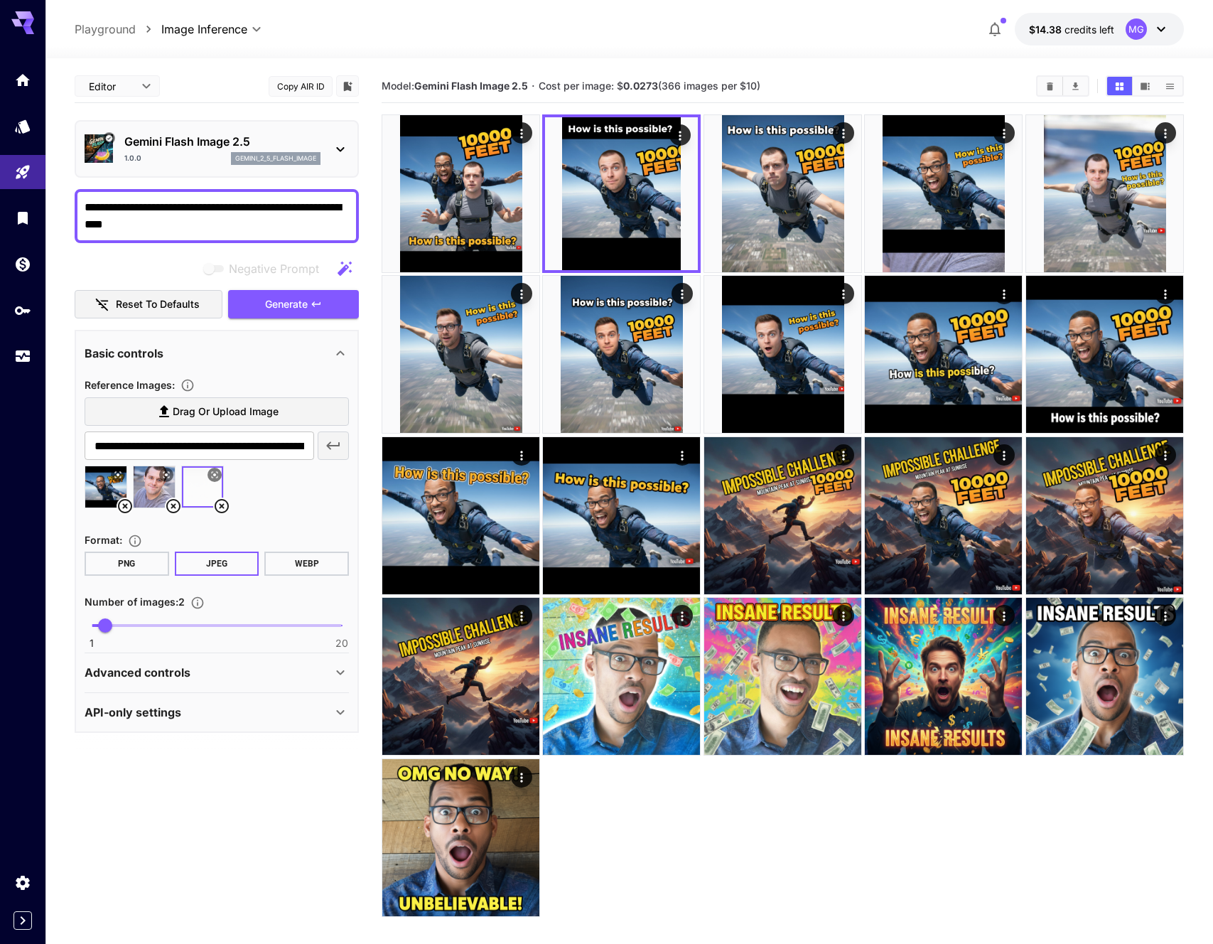
click at [223, 502] on icon at bounding box center [221, 505] width 17 height 17
click at [641, 58] on div "**********" at bounding box center [629, 557] width 1109 height 998
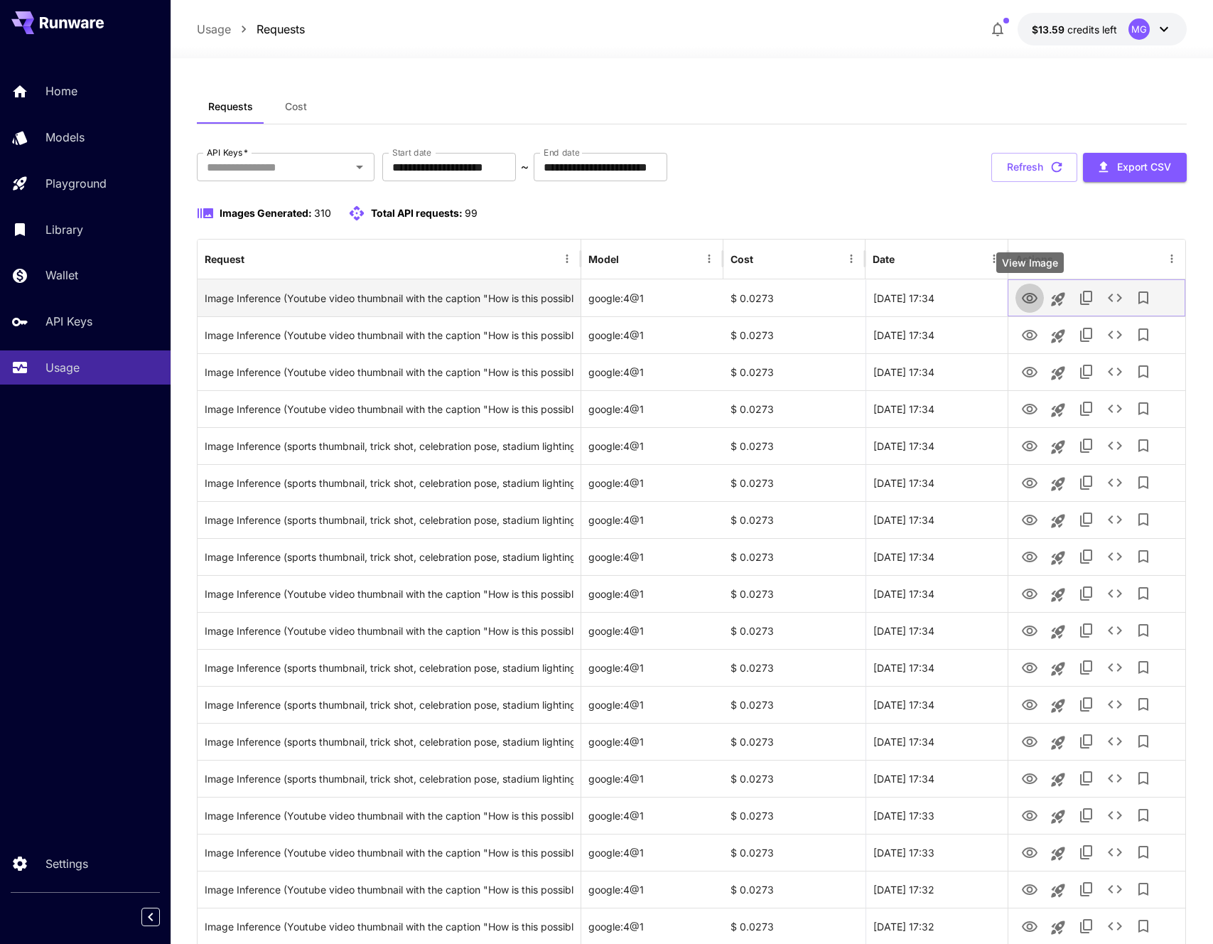
click at [1022, 298] on icon "View Image" at bounding box center [1030, 298] width 16 height 11
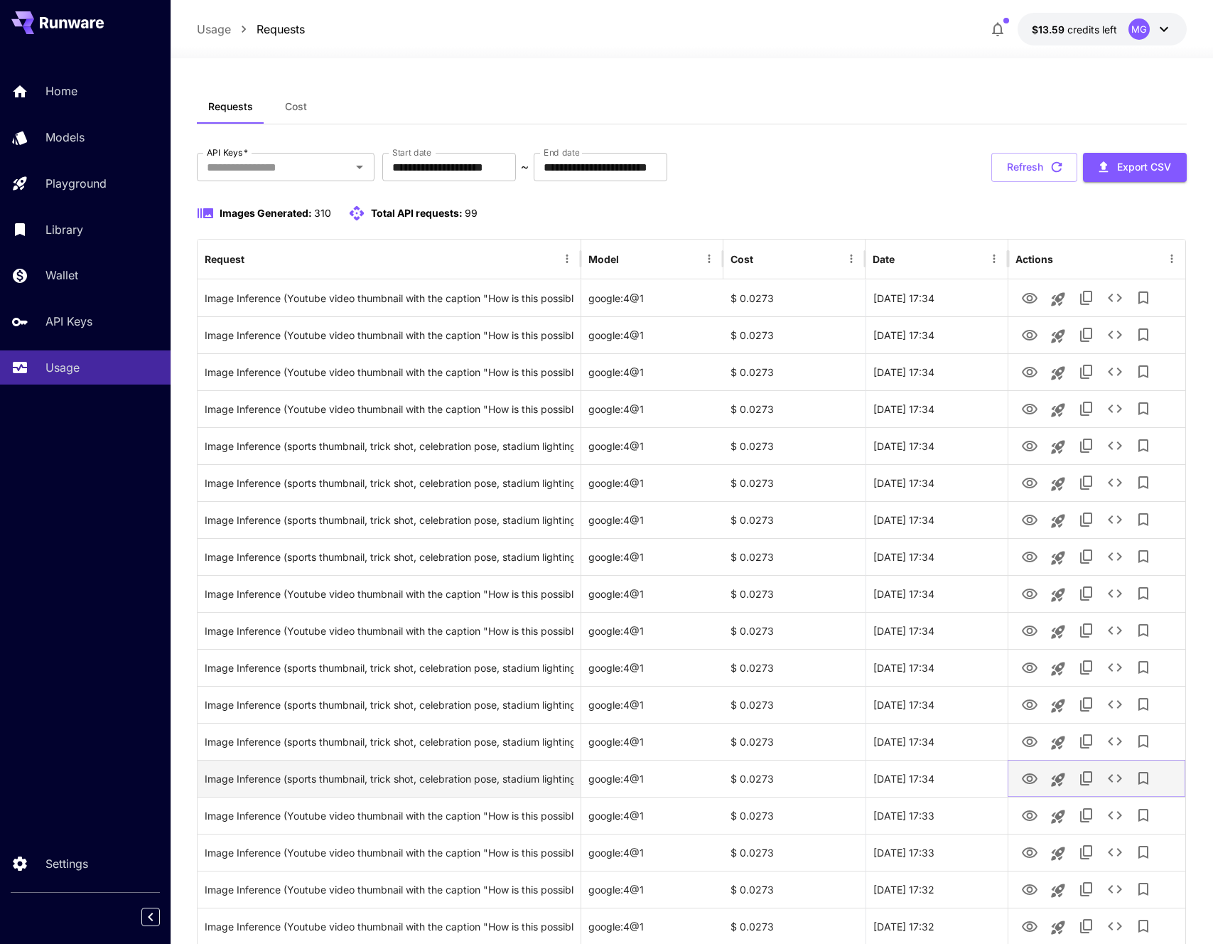
click at [1032, 776] on icon "View Image" at bounding box center [1029, 778] width 17 height 17
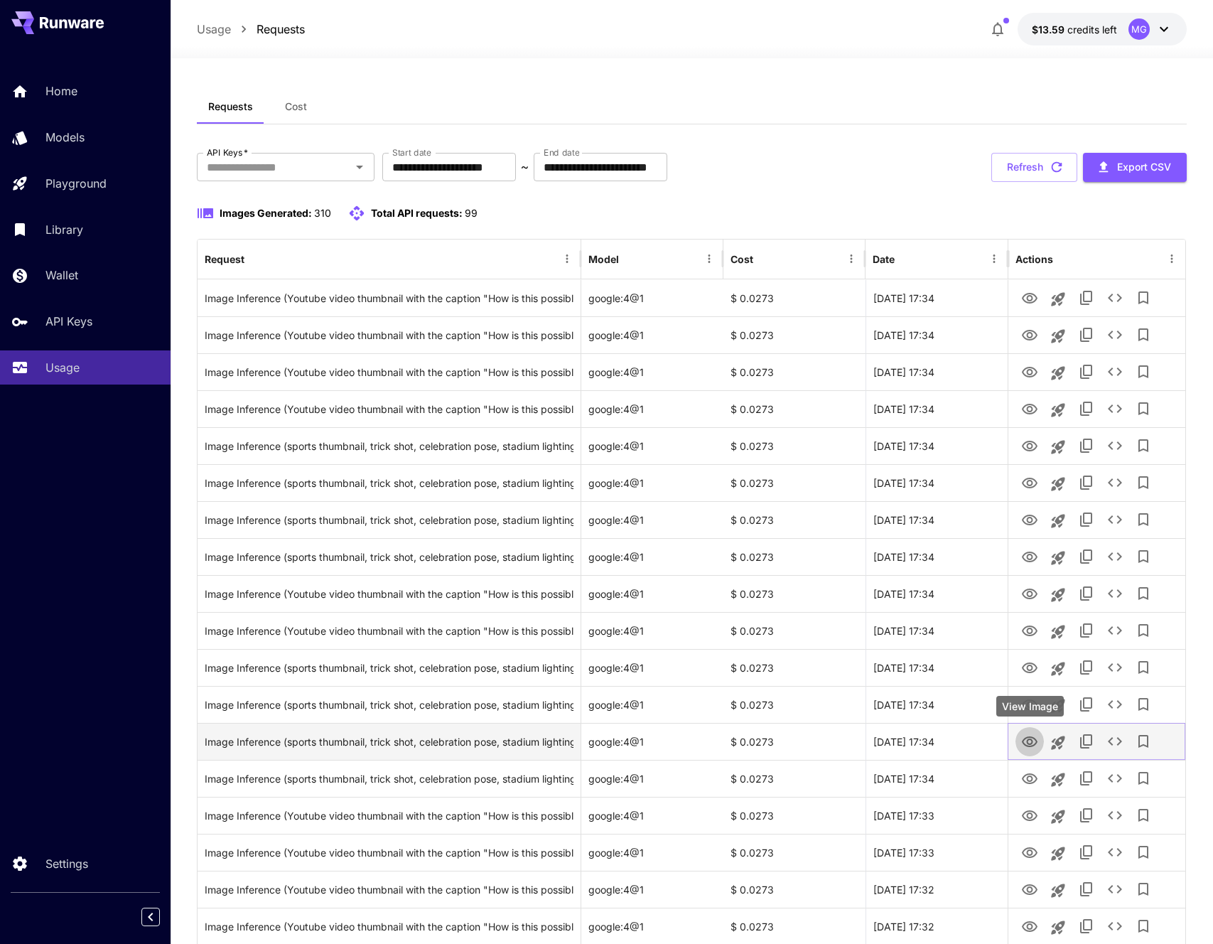
click at [1035, 750] on button "View Image" at bounding box center [1029, 740] width 28 height 29
click at [1031, 746] on icon "View Image" at bounding box center [1030, 741] width 16 height 11
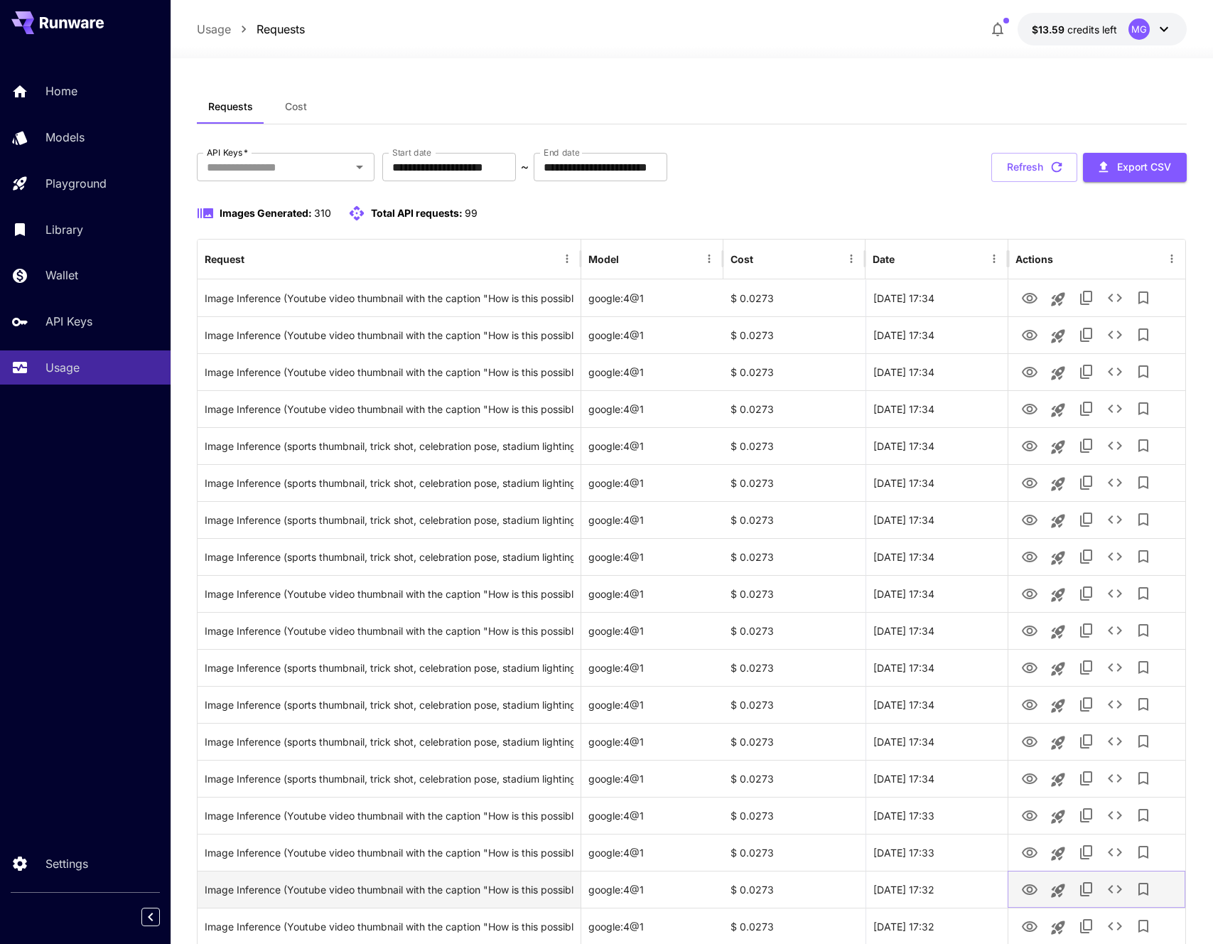
click at [1029, 892] on icon "View Image" at bounding box center [1029, 889] width 17 height 17
